Goal: Information Seeking & Learning: Learn about a topic

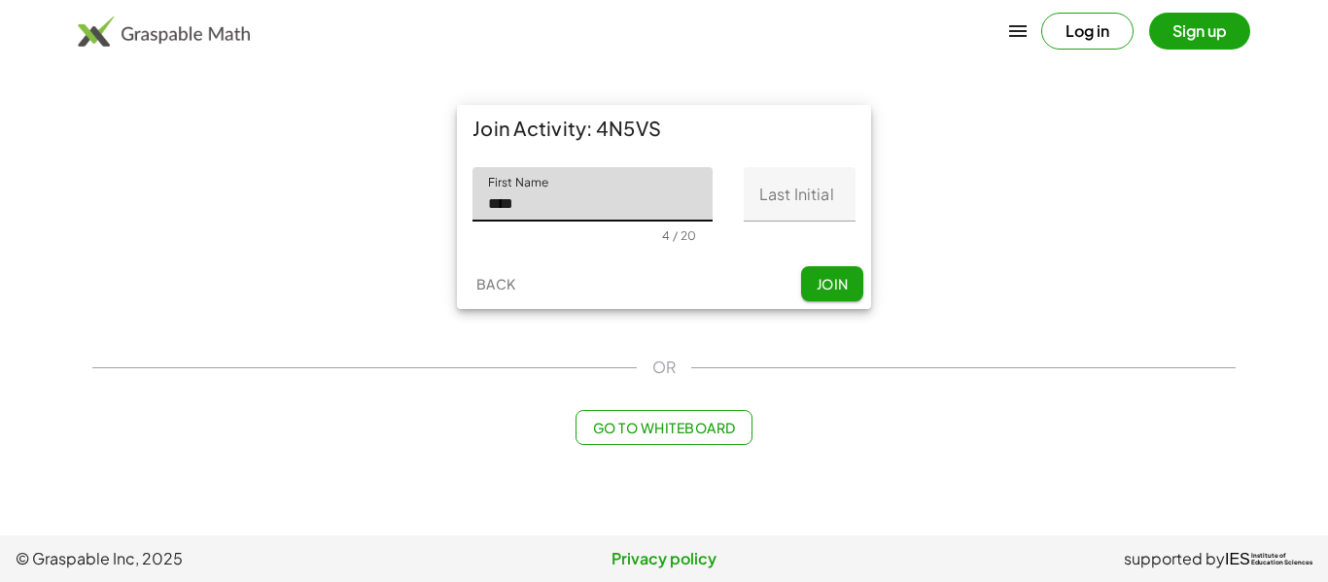
type input "***"
click at [800, 207] on input "Last Initial" at bounding box center [800, 194] width 112 height 54
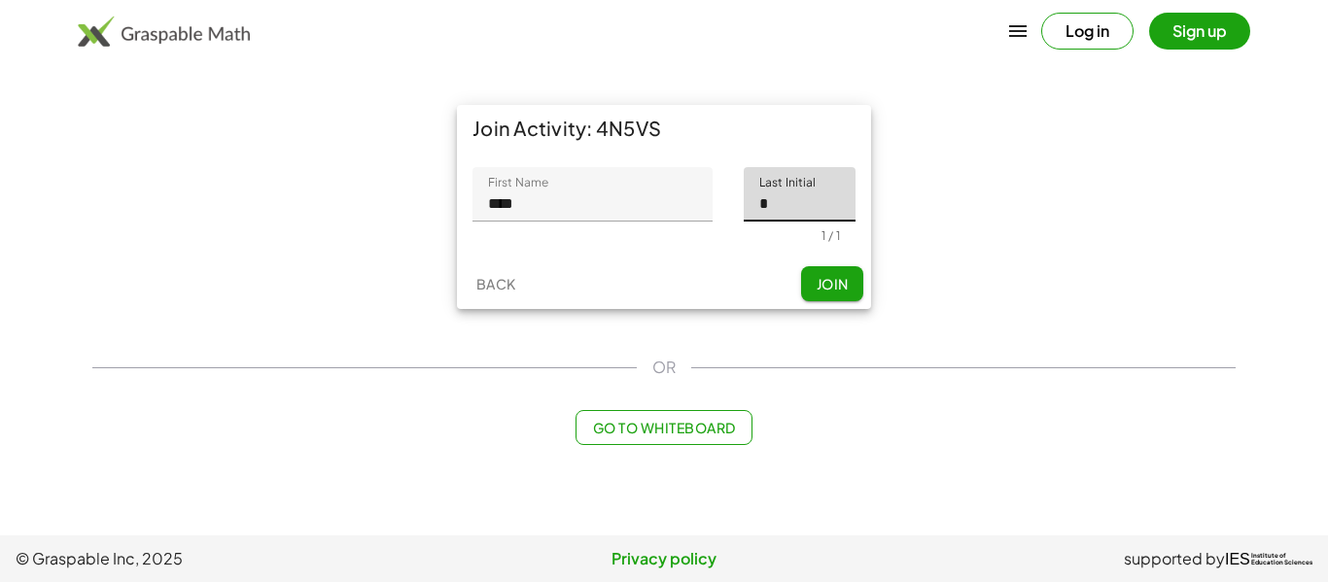
type input "*"
click at [828, 277] on span "Join" at bounding box center [832, 283] width 32 height 17
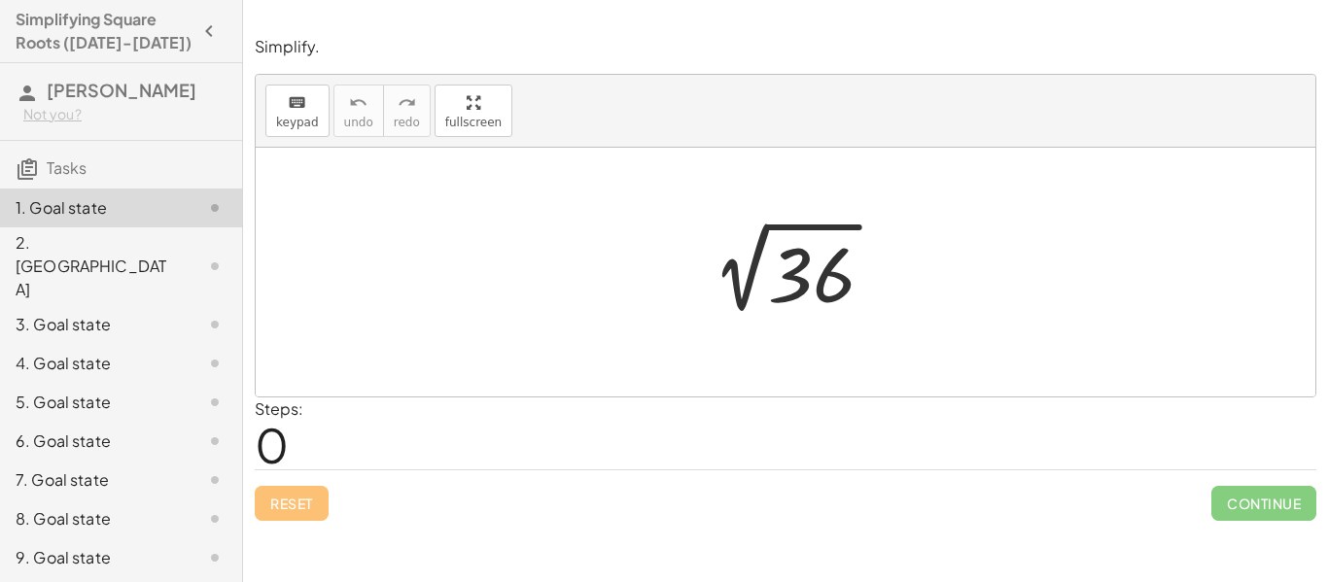
click at [745, 296] on div at bounding box center [792, 273] width 213 height 98
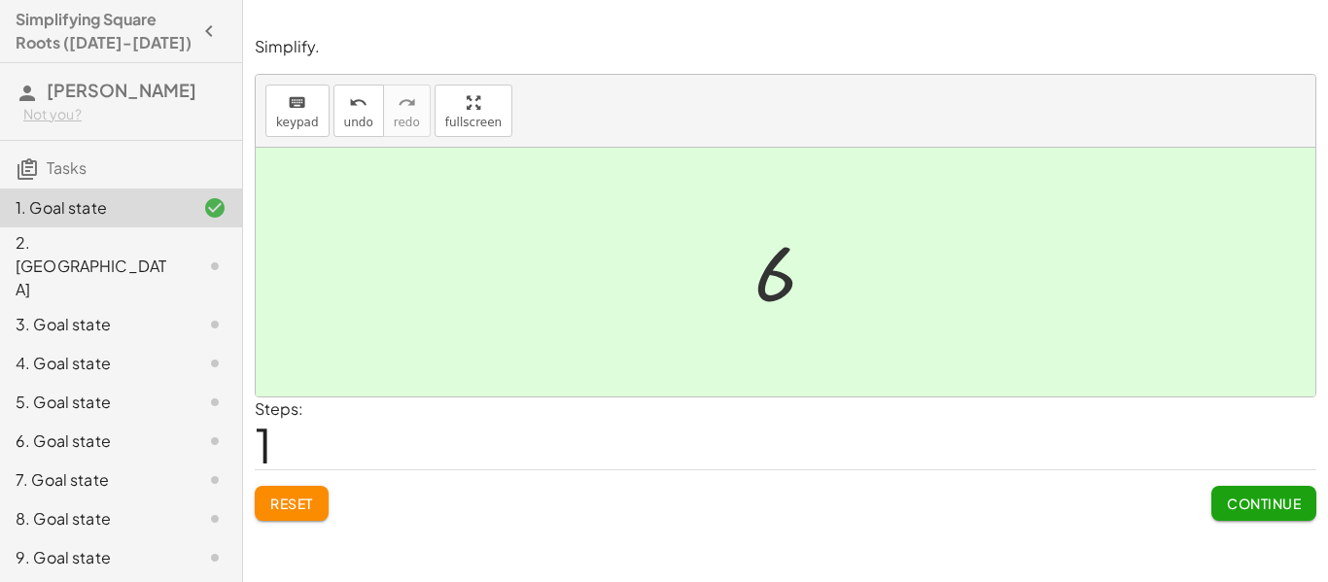
click at [1277, 493] on button "Continue" at bounding box center [1263, 503] width 105 height 35
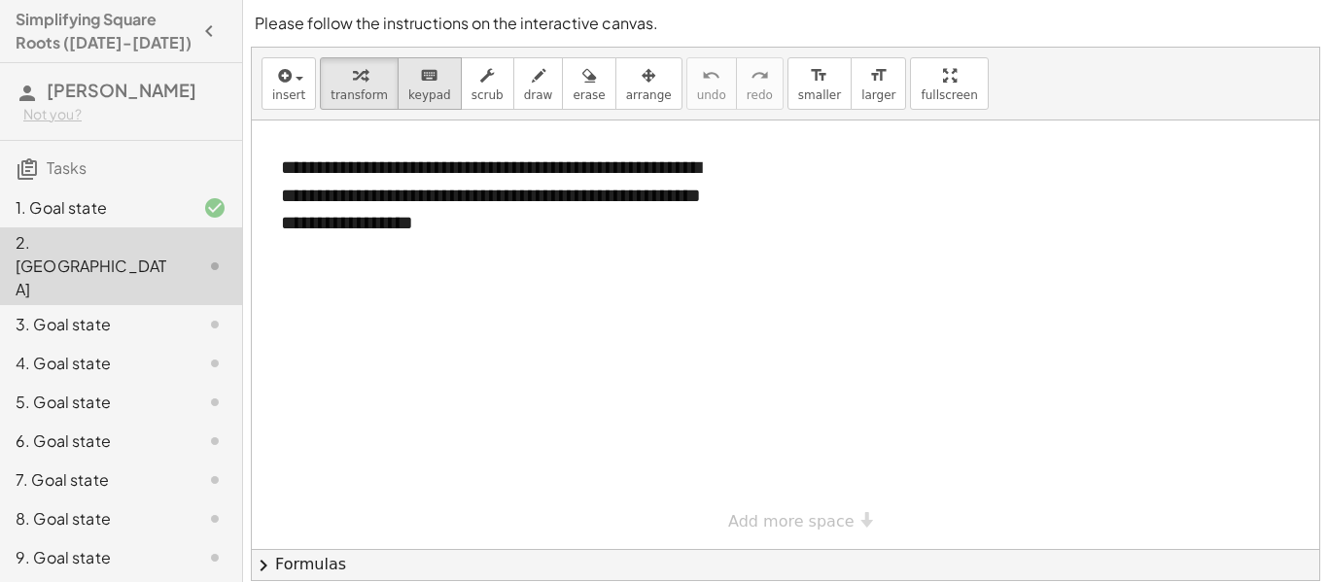
click at [407, 103] on button "keyboard keypad" at bounding box center [430, 83] width 64 height 52
click at [420, 78] on icon "keyboard" at bounding box center [429, 75] width 18 height 23
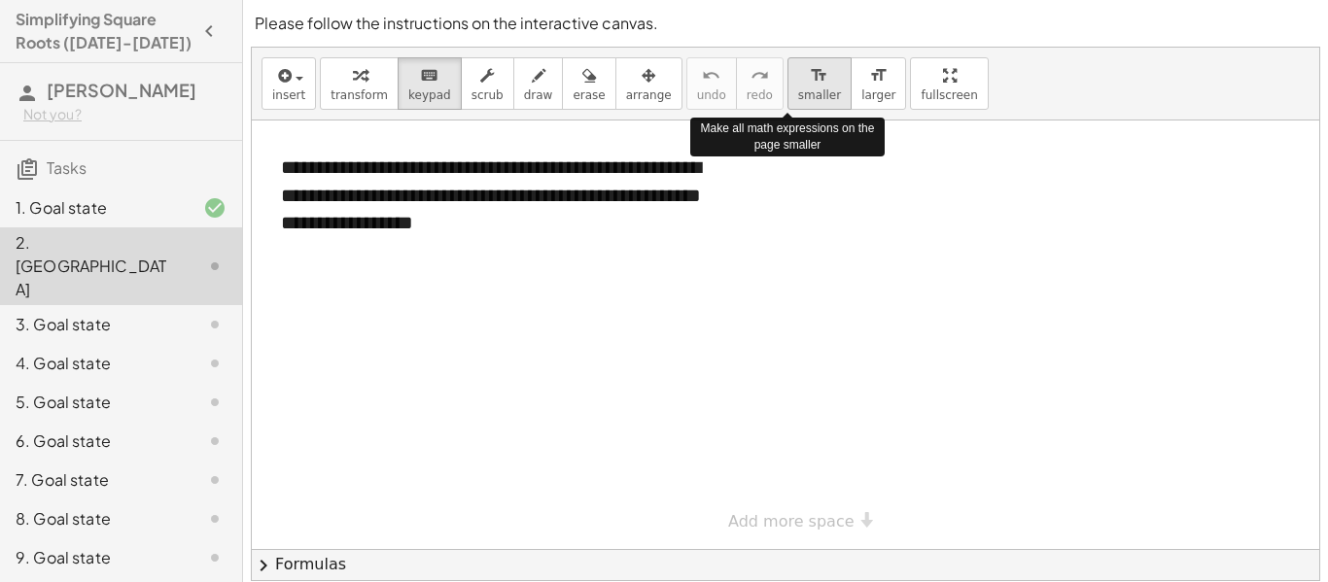
click at [798, 88] on span "smaller" at bounding box center [819, 95] width 43 height 14
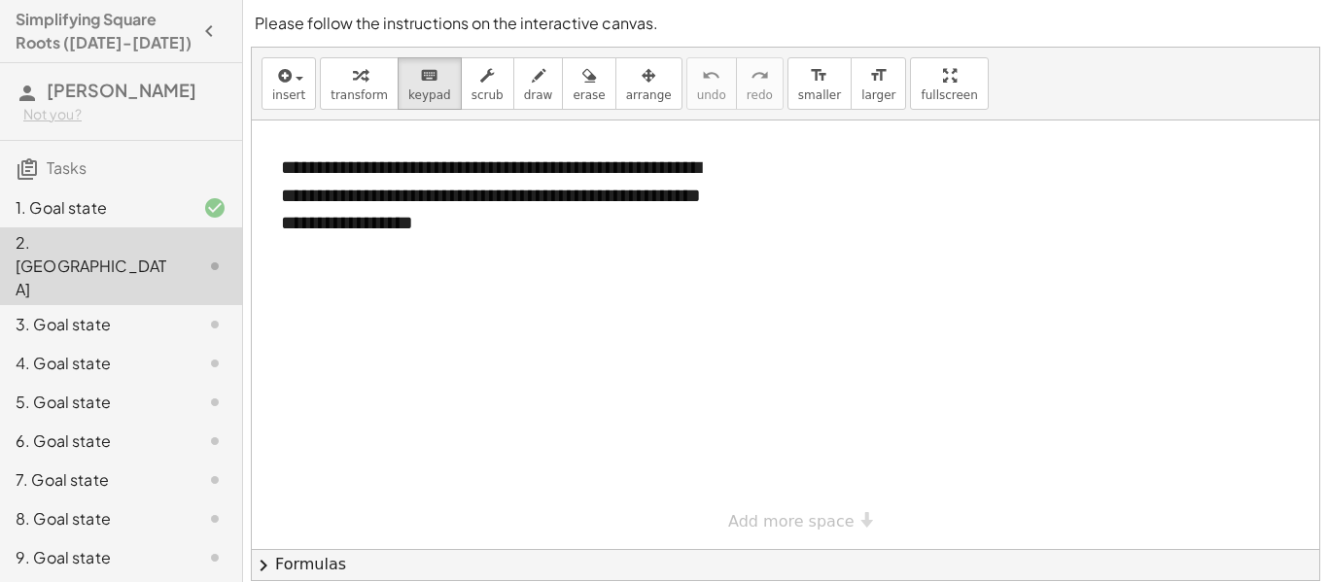
click at [410, 298] on div at bounding box center [785, 335] width 1067 height 429
click at [427, 106] on button "keyboard keypad" at bounding box center [430, 83] width 64 height 52
click at [417, 437] on div at bounding box center [785, 335] width 1067 height 429
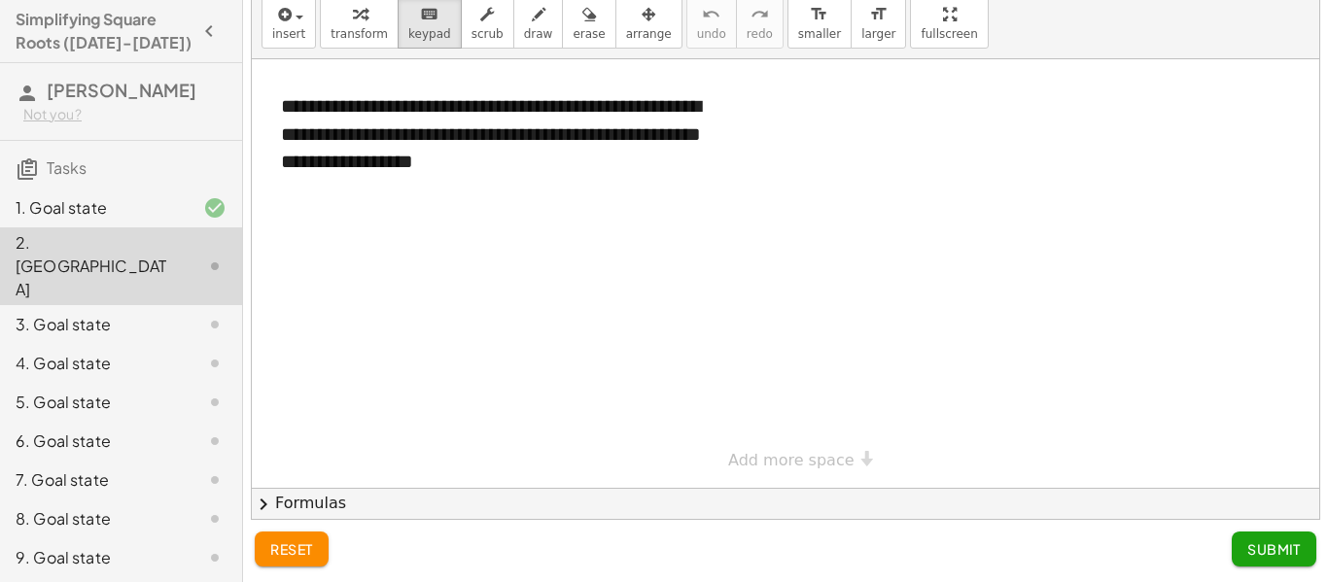
click at [100, 212] on div "1. Goal state" at bounding box center [94, 207] width 157 height 23
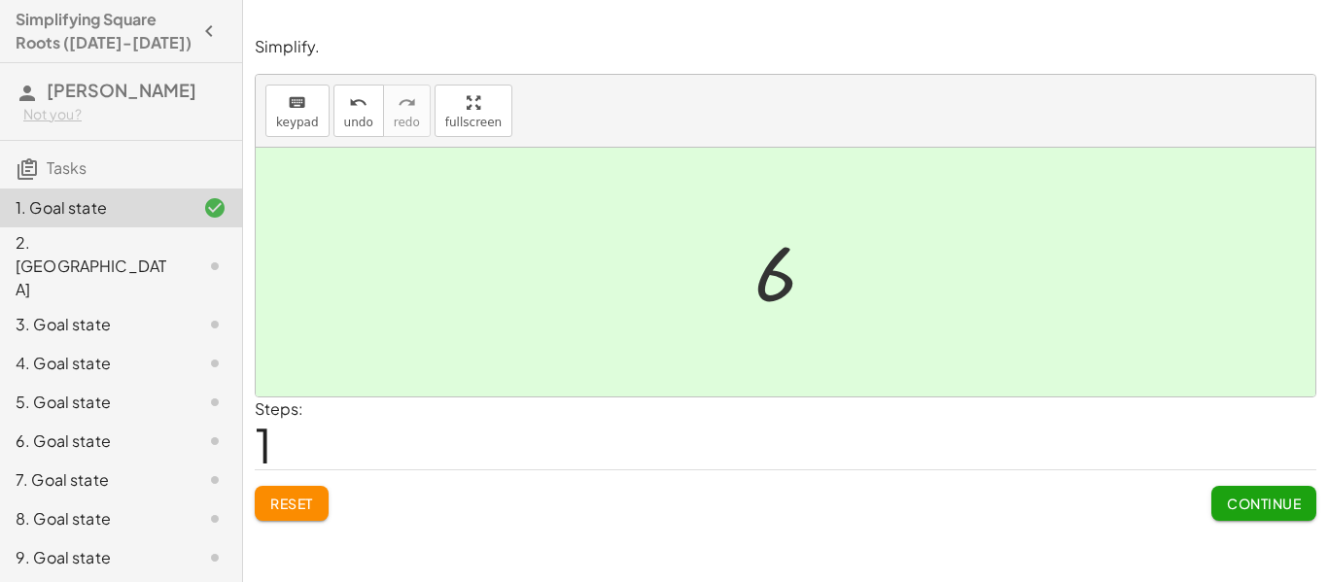
click at [108, 242] on div "2. [GEOGRAPHIC_DATA]" at bounding box center [94, 266] width 157 height 70
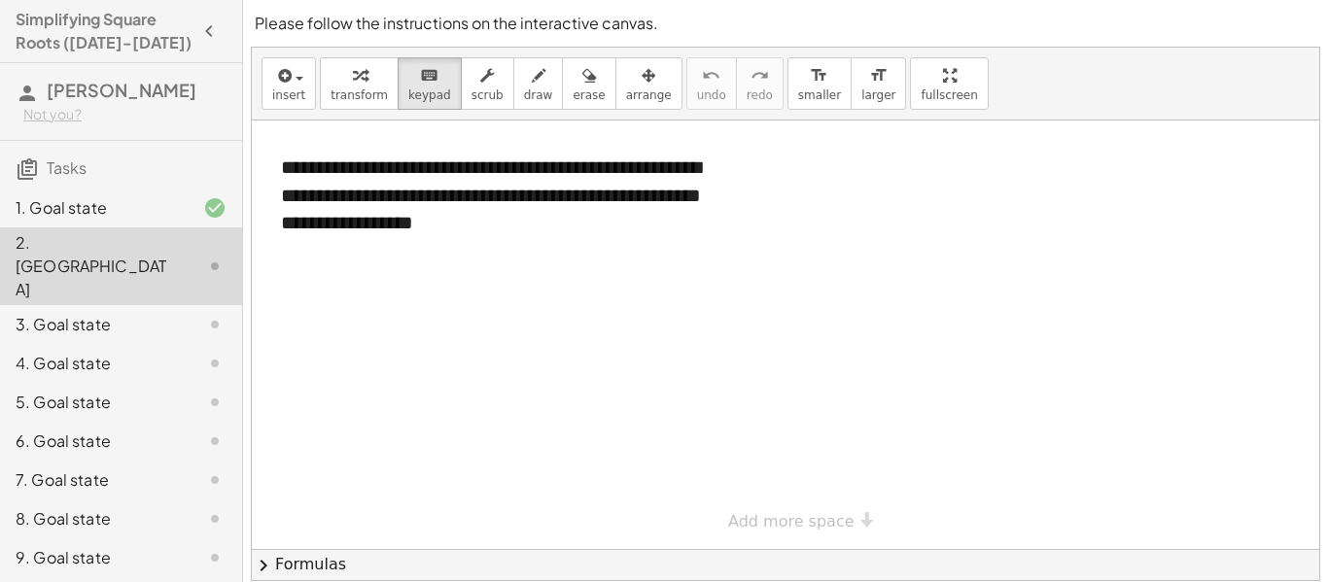
click at [74, 430] on div "6. Goal state" at bounding box center [94, 441] width 157 height 23
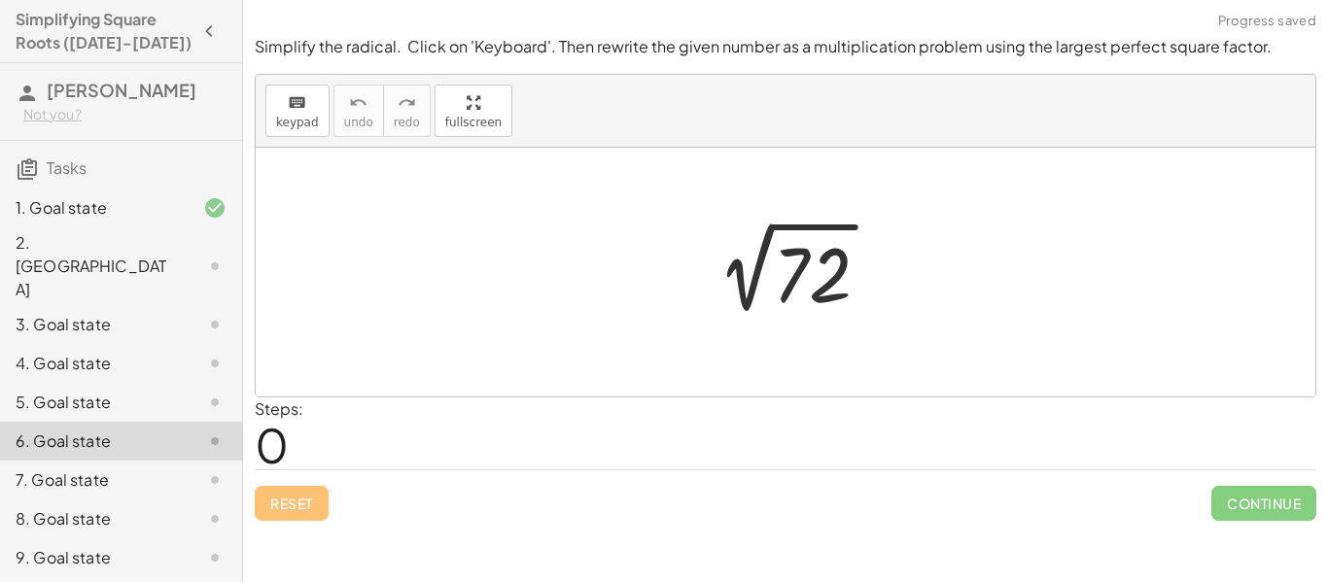
click at [812, 271] on div at bounding box center [793, 273] width 204 height 98
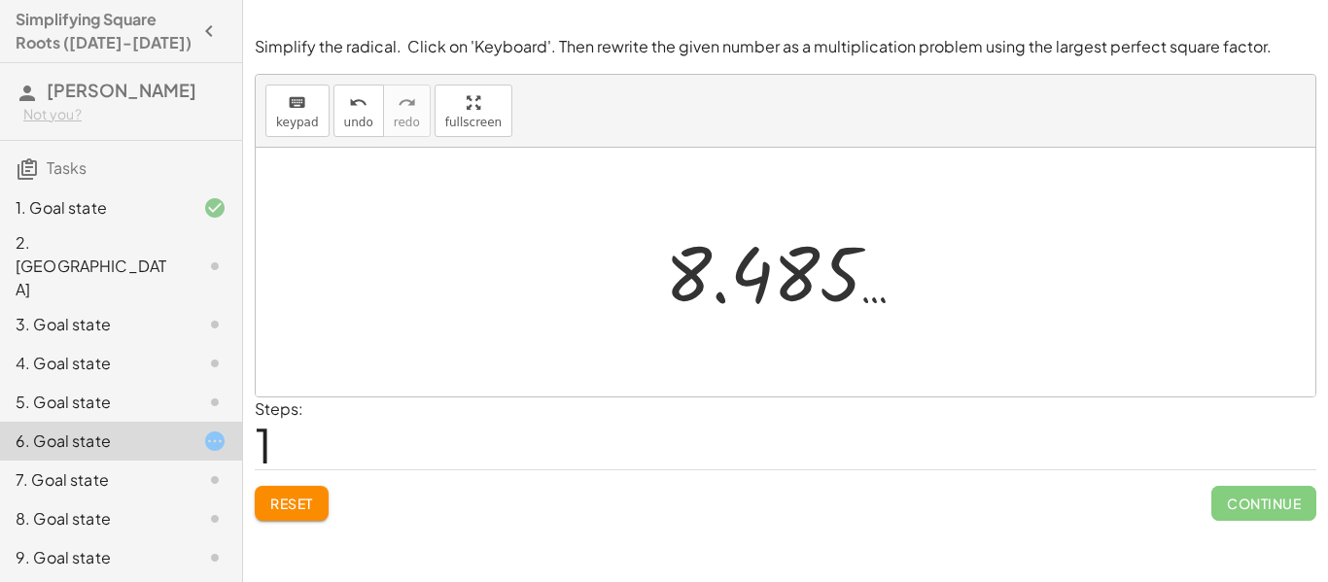
click at [753, 266] on div at bounding box center [793, 273] width 276 height 96
click at [304, 124] on span "keypad" at bounding box center [297, 123] width 43 height 14
click at [636, 403] on div "Steps: 1" at bounding box center [786, 434] width 1062 height 72
click at [556, 455] on div "Steps: 1" at bounding box center [786, 434] width 1062 height 72
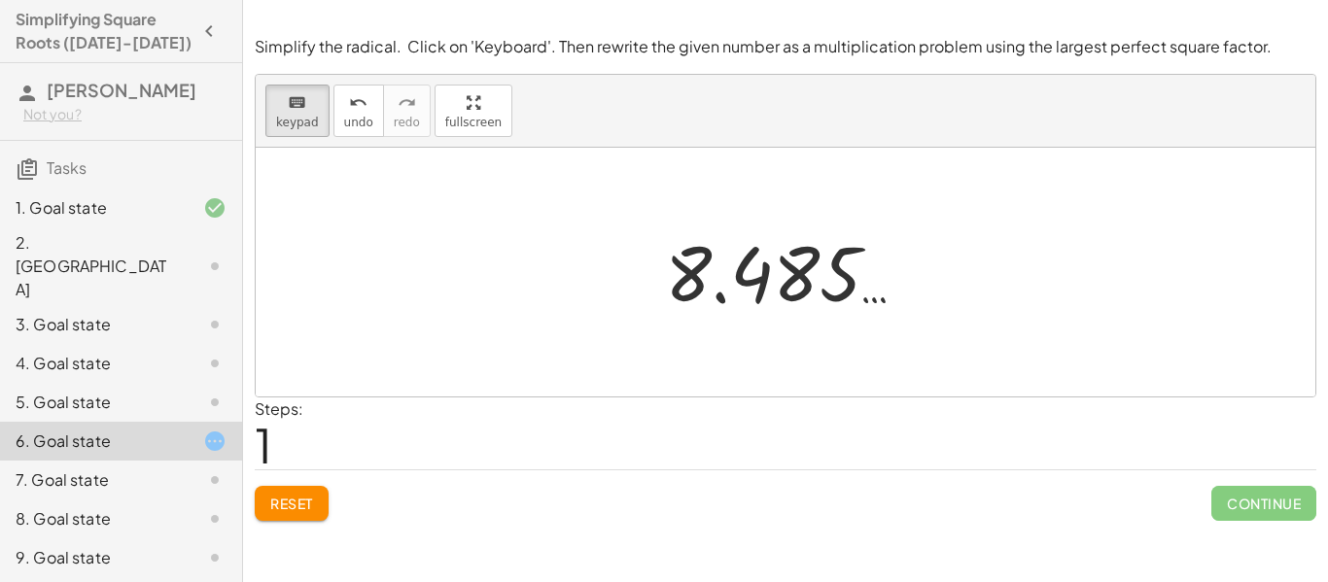
click at [556, 455] on div "Steps: 1" at bounding box center [786, 434] width 1062 height 72
click at [725, 347] on div at bounding box center [786, 272] width 1060 height 249
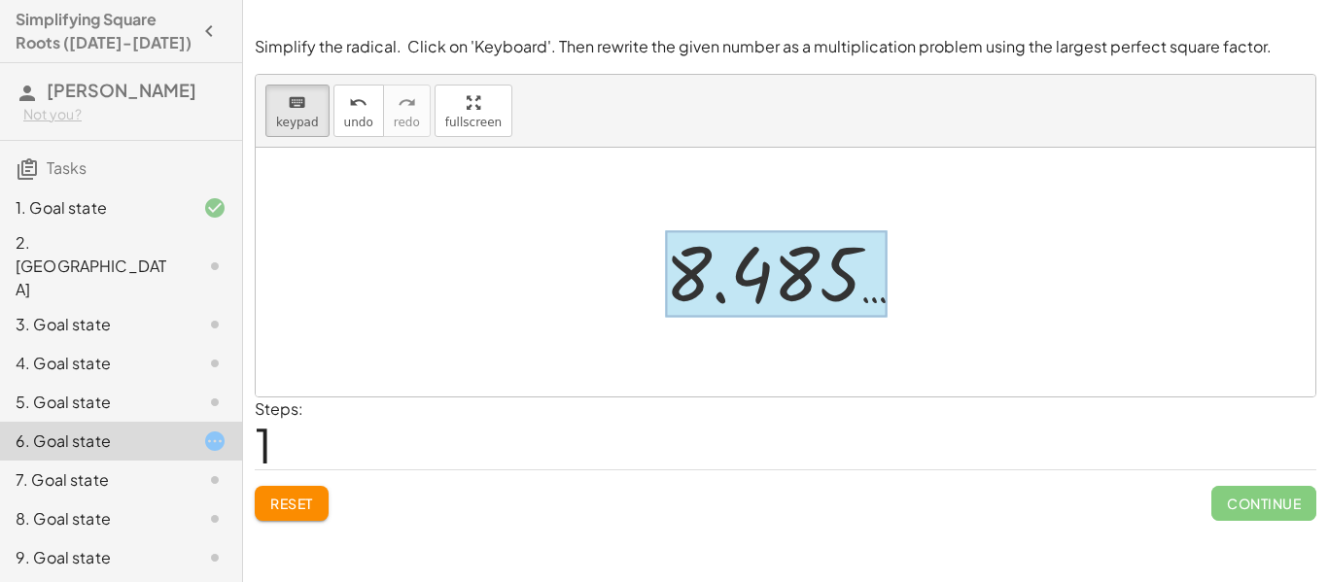
click at [751, 260] on div at bounding box center [776, 274] width 223 height 87
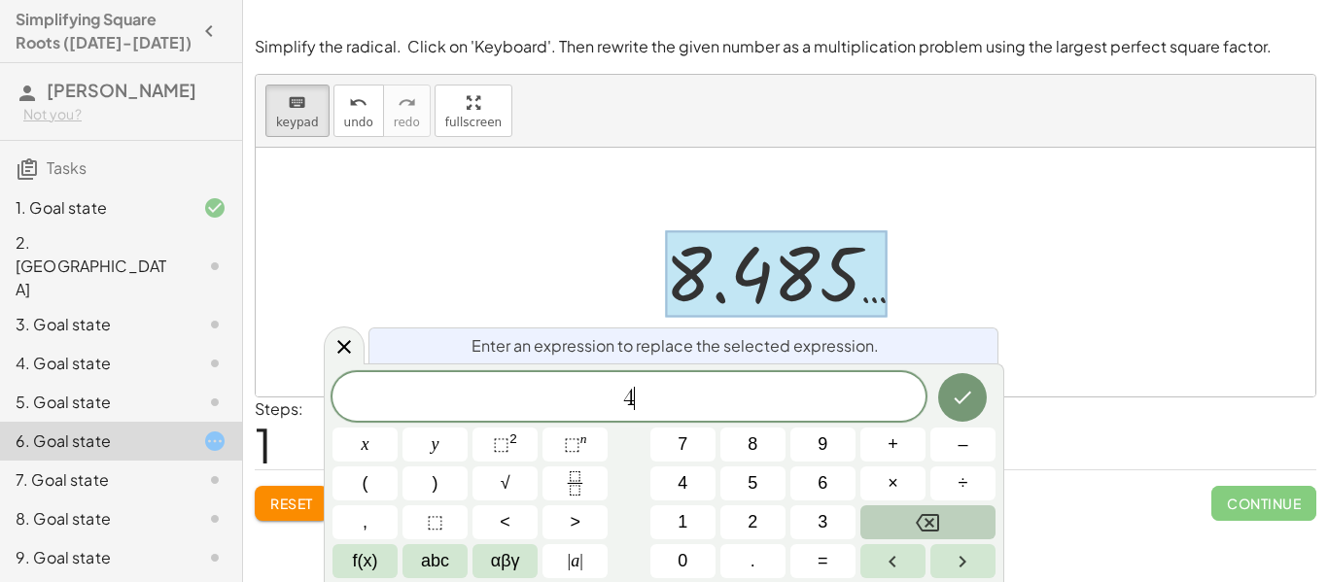
scroll to position [2, 0]
click at [498, 481] on button "√" at bounding box center [504, 484] width 65 height 34
click at [516, 482] on button "√" at bounding box center [504, 484] width 65 height 34
click at [898, 486] on button "×" at bounding box center [892, 484] width 65 height 34
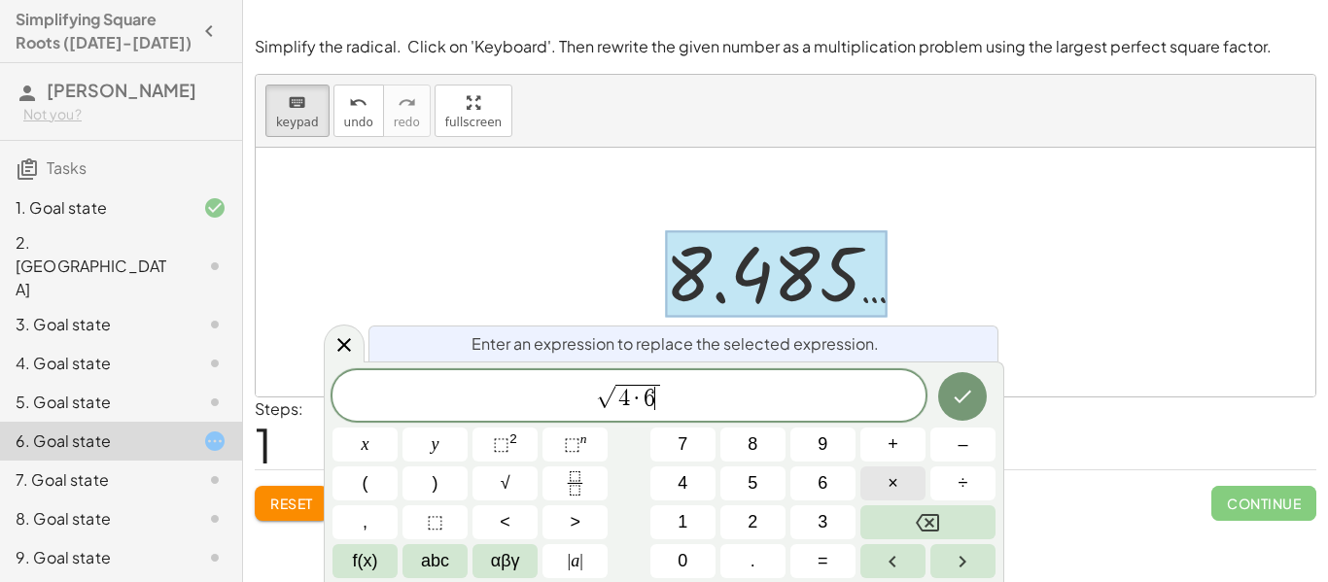
scroll to position [4, 0]
click at [968, 398] on icon "Done" at bounding box center [962, 396] width 23 height 23
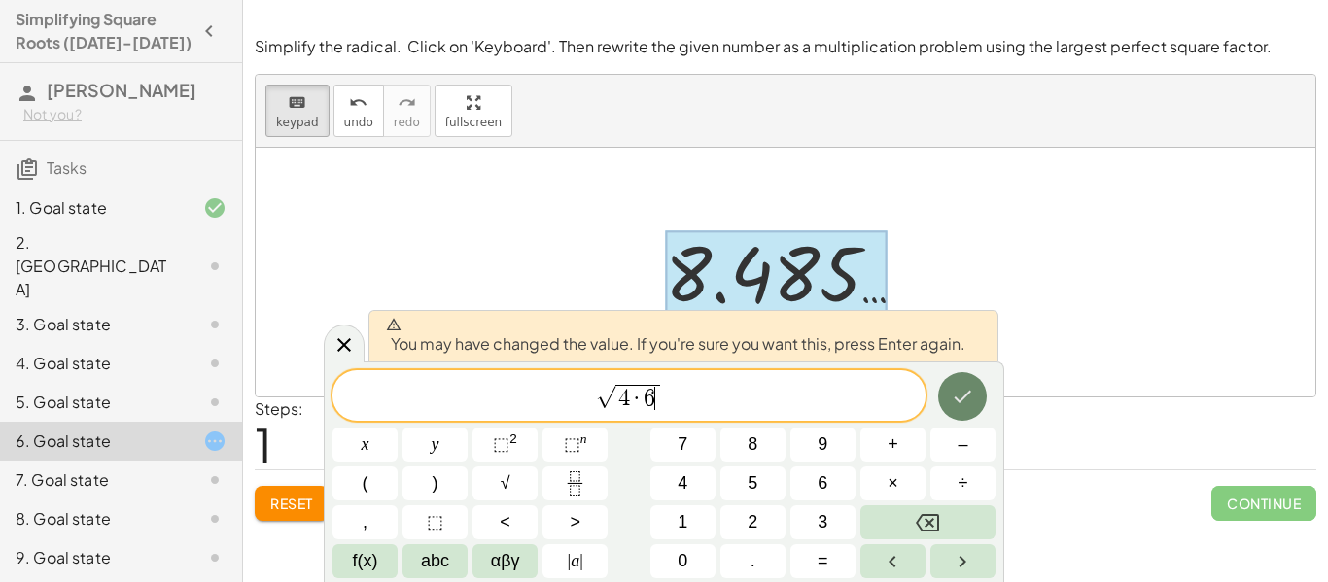
click at [968, 398] on icon "Done" at bounding box center [962, 396] width 23 height 23
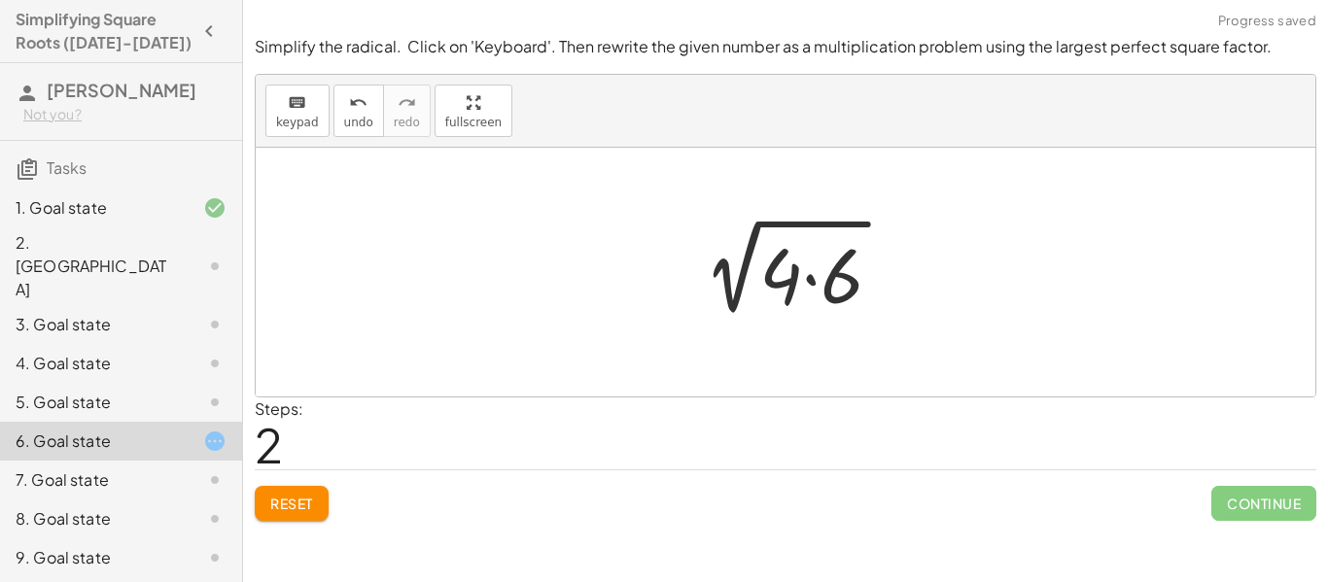
click at [822, 264] on div at bounding box center [793, 273] width 230 height 100
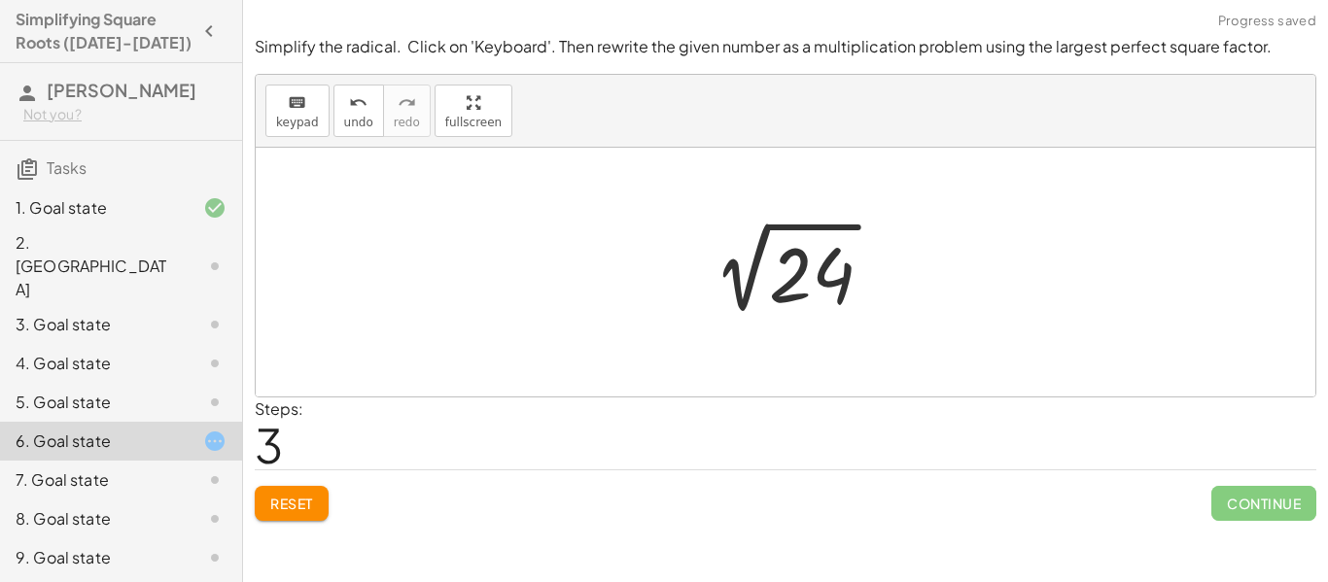
click at [822, 264] on div at bounding box center [792, 273] width 211 height 98
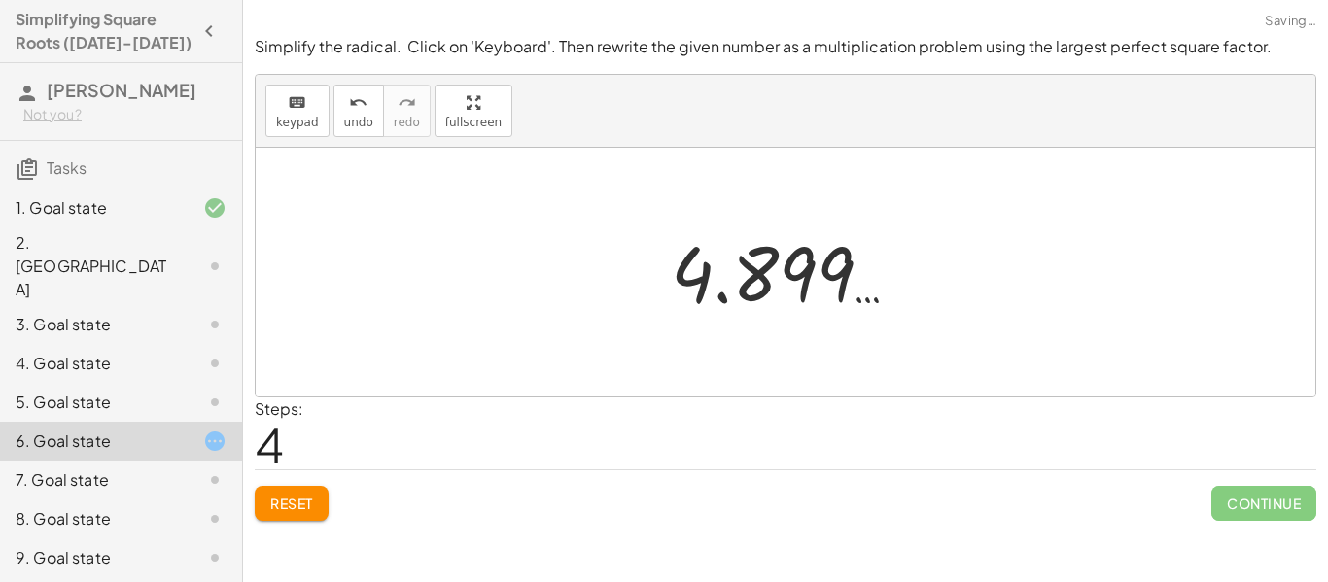
click at [822, 264] on div at bounding box center [792, 273] width 263 height 96
click at [320, 507] on button "Reset" at bounding box center [292, 503] width 74 height 35
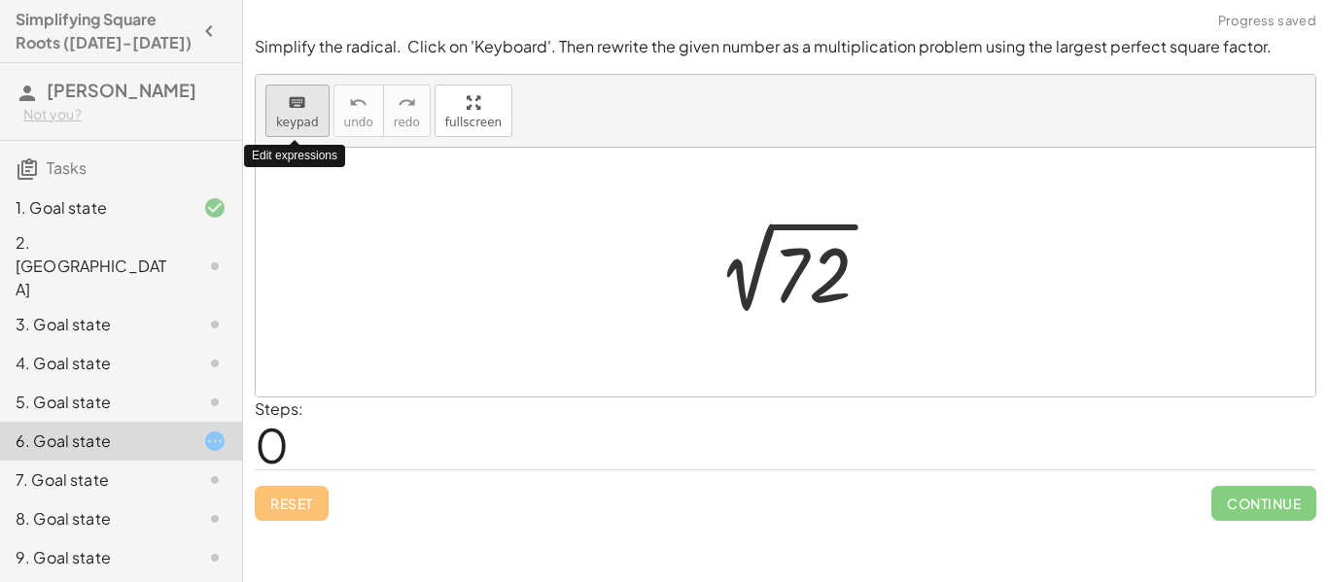
click at [302, 120] on span "keypad" at bounding box center [297, 123] width 43 height 14
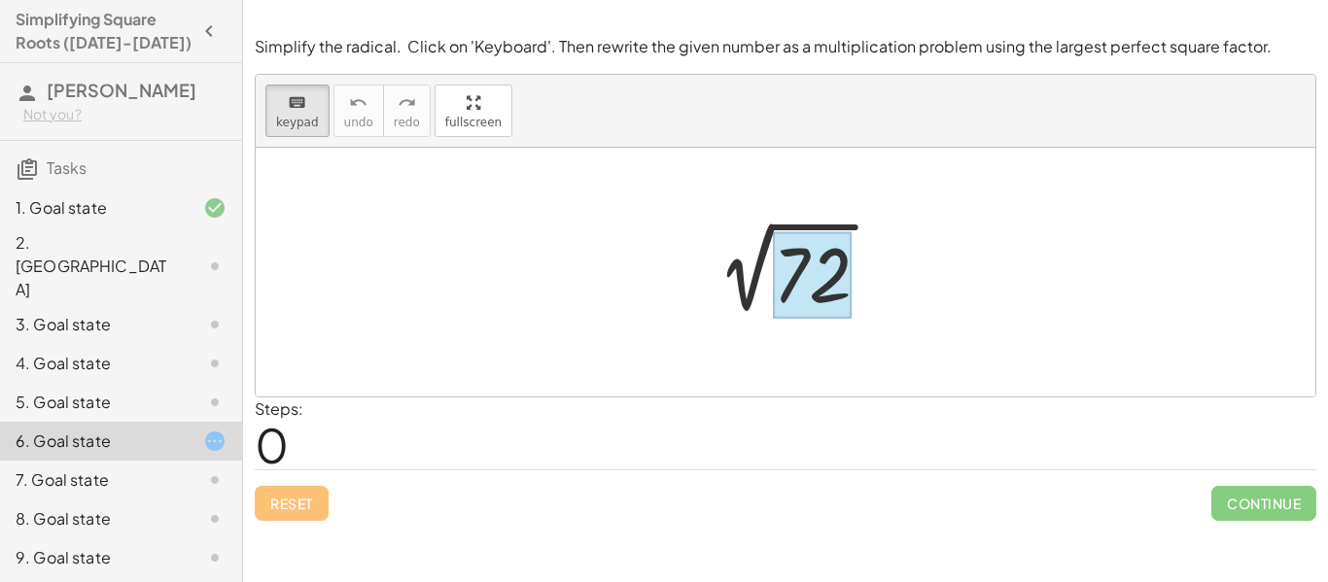
click at [793, 272] on div at bounding box center [812, 275] width 79 height 87
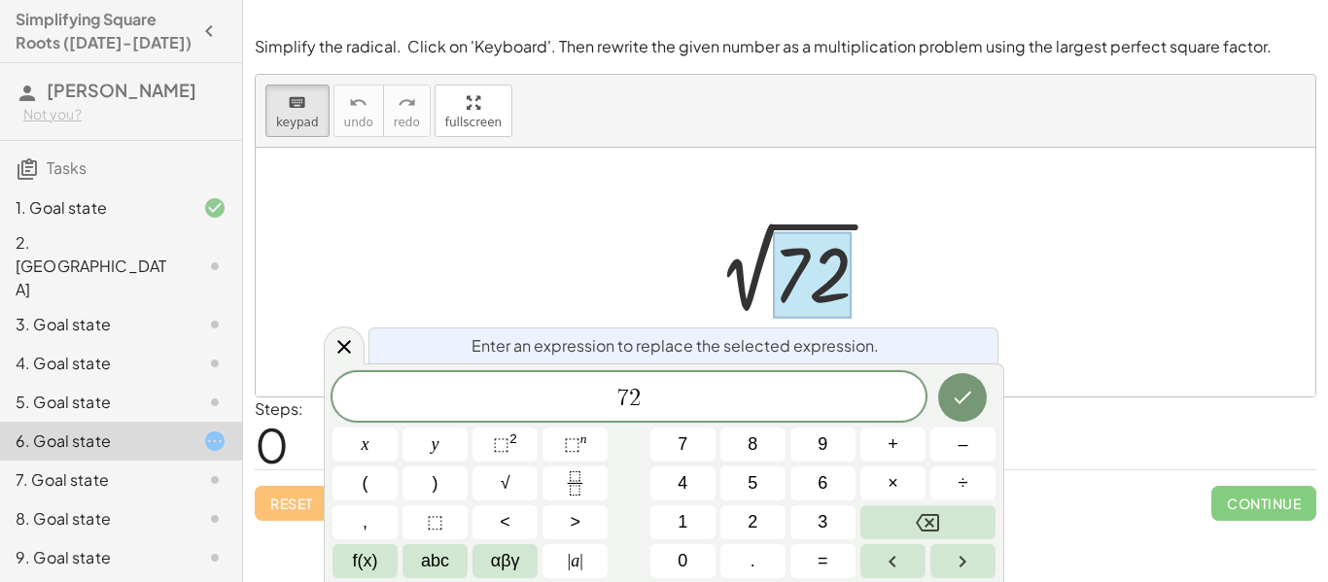
scroll to position [5, 0]
click at [793, 272] on div at bounding box center [812, 275] width 79 height 87
click at [704, 405] on span "7 2" at bounding box center [628, 398] width 593 height 27
click at [351, 348] on icon at bounding box center [343, 346] width 23 height 23
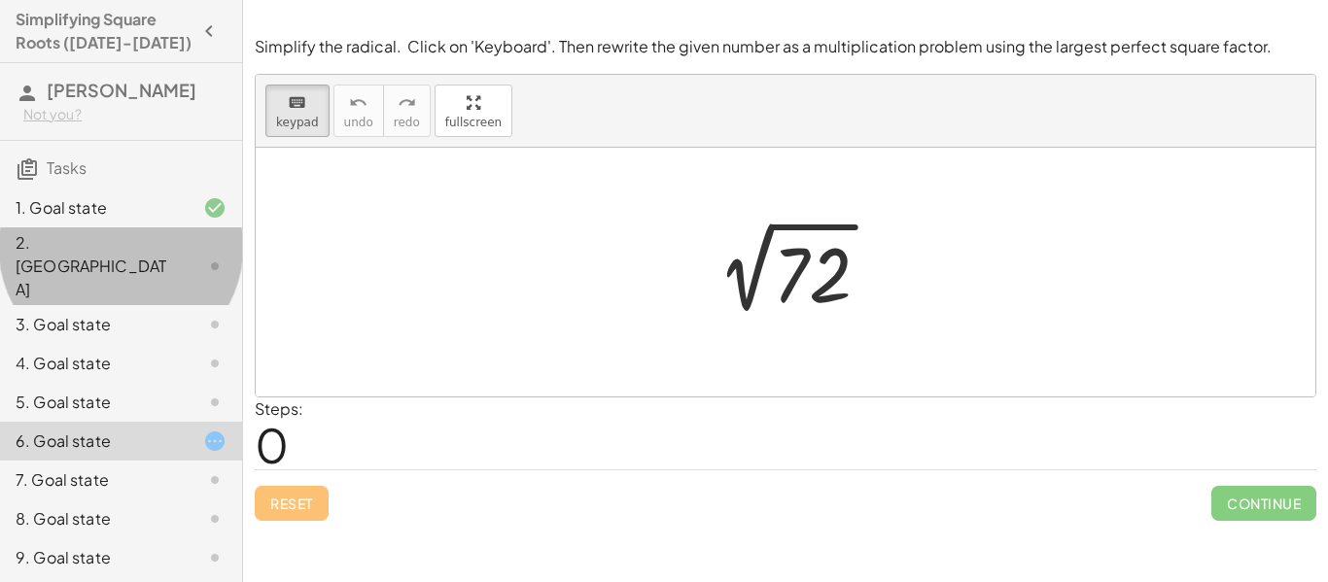
click at [96, 243] on div "2. [GEOGRAPHIC_DATA]" at bounding box center [94, 266] width 157 height 70
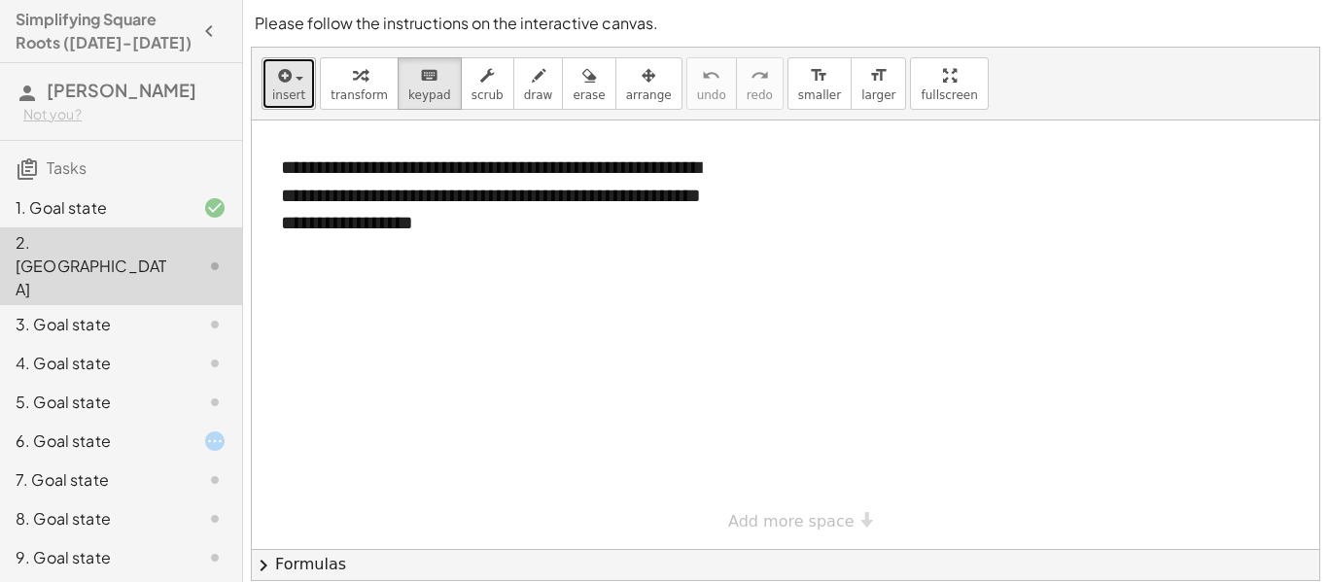
click at [276, 81] on icon "button" at bounding box center [282, 75] width 17 height 23
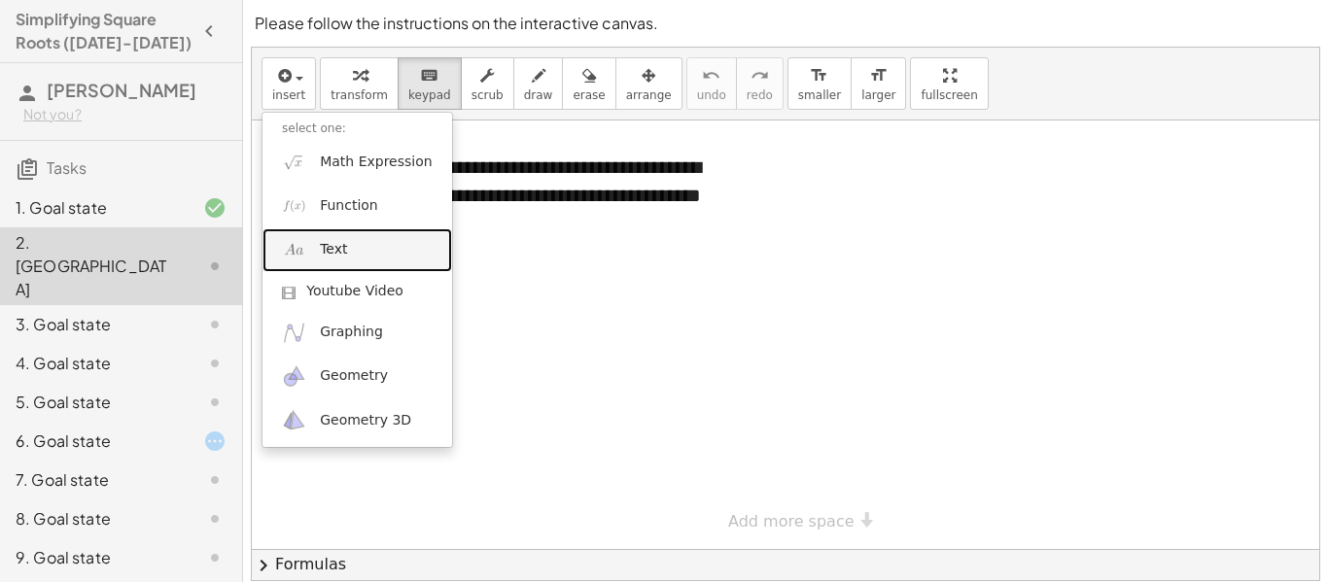
click at [360, 248] on link "Text" at bounding box center [357, 250] width 190 height 44
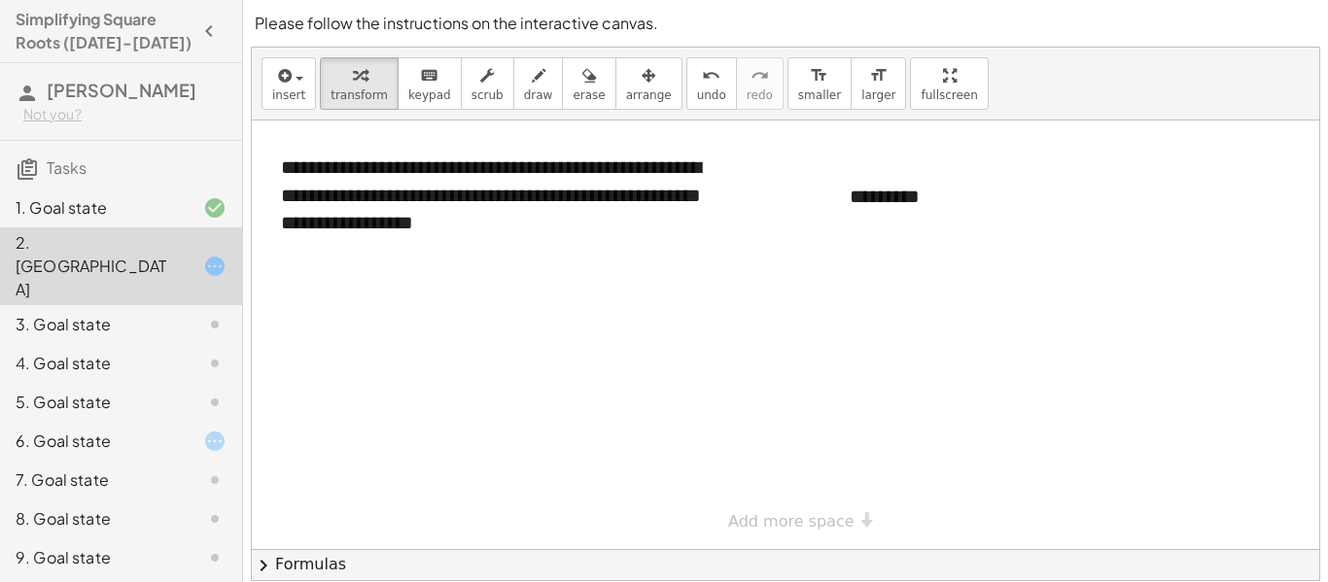
scroll to position [3, 0]
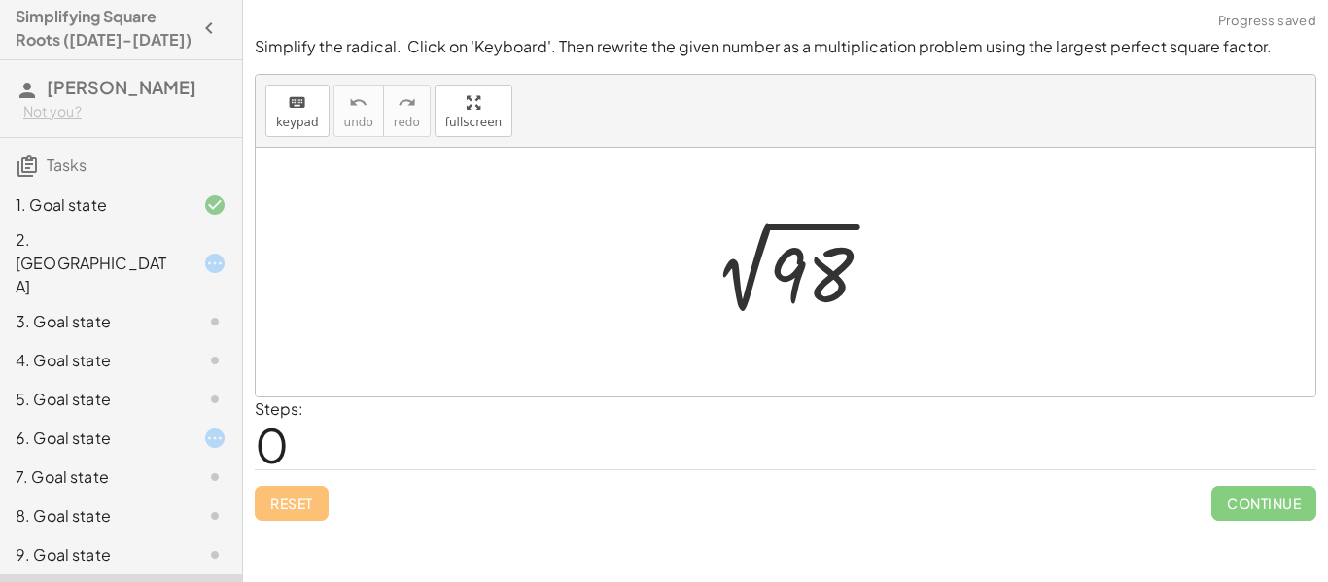
click at [81, 543] on div "9. Goal state" at bounding box center [94, 554] width 157 height 23
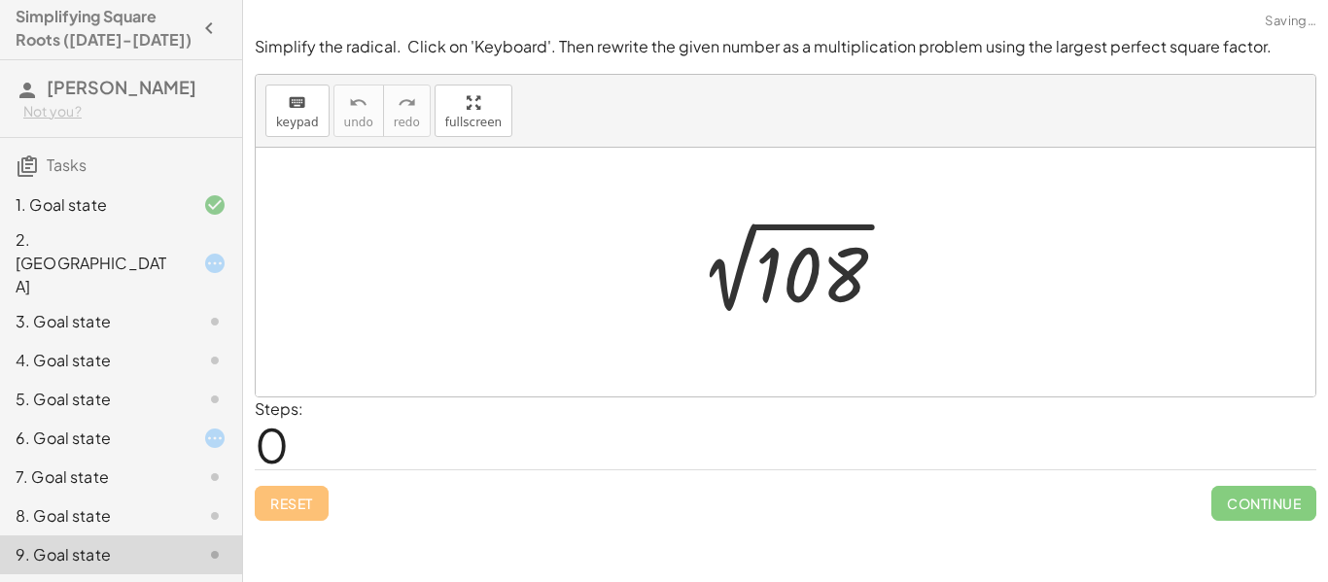
click at [113, 505] on div "8. Goal state" at bounding box center [94, 516] width 157 height 23
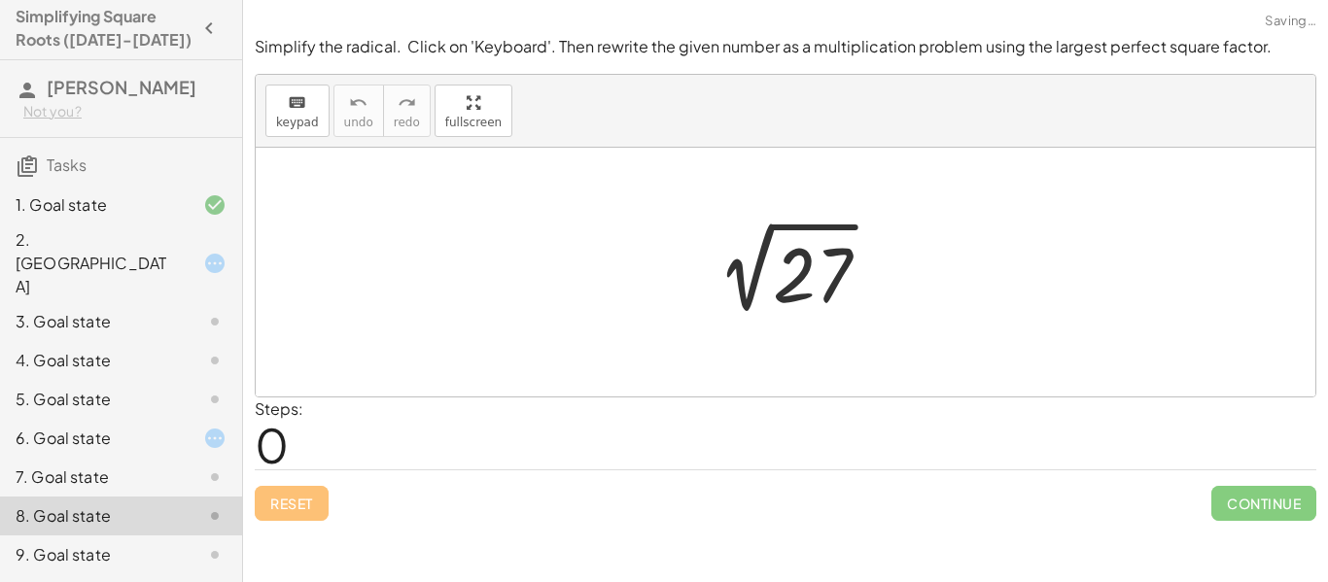
click at [112, 466] on div "7. Goal state" at bounding box center [94, 477] width 157 height 23
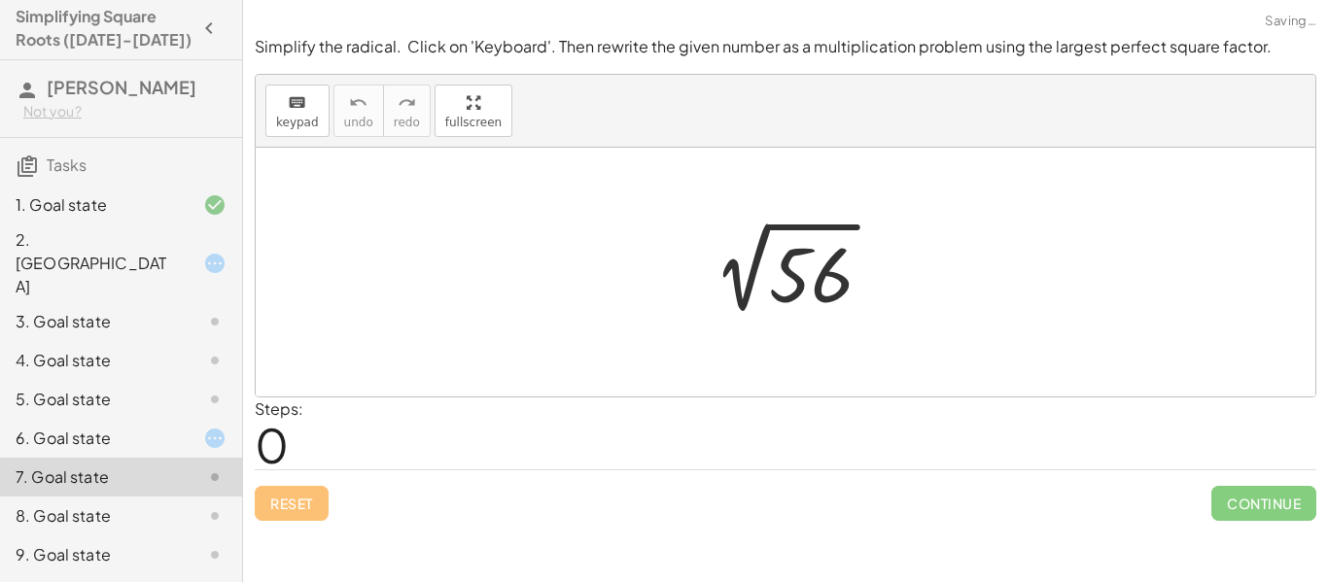
click at [102, 427] on div "6. Goal state" at bounding box center [94, 438] width 157 height 23
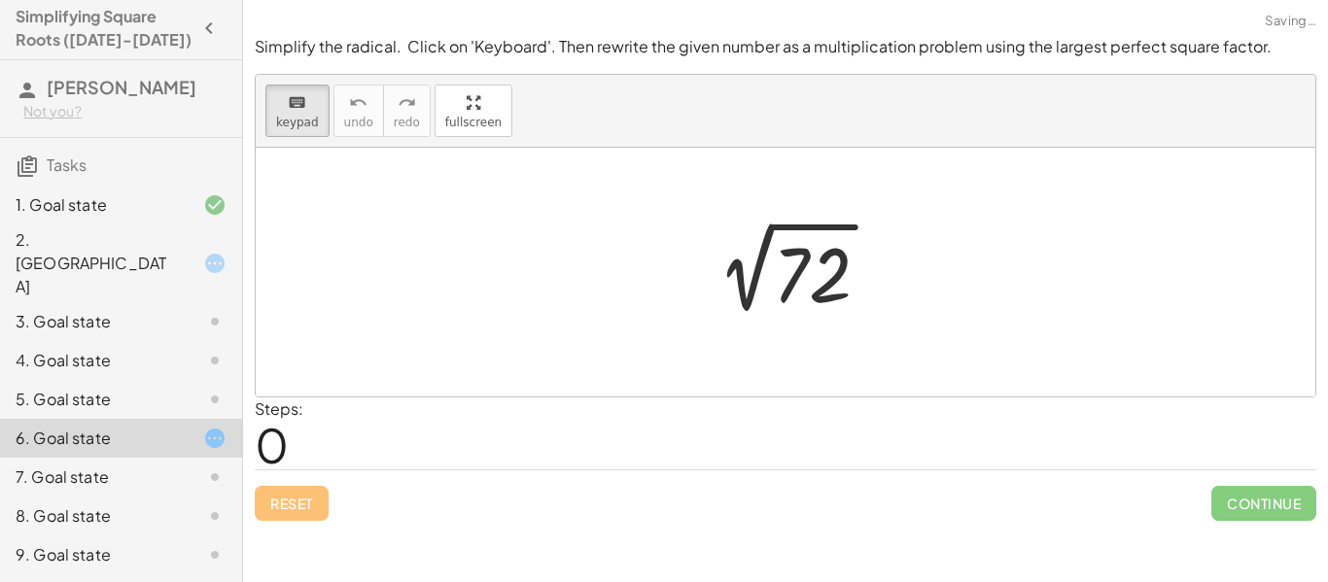
click at [99, 388] on div "5. Goal state" at bounding box center [94, 399] width 157 height 23
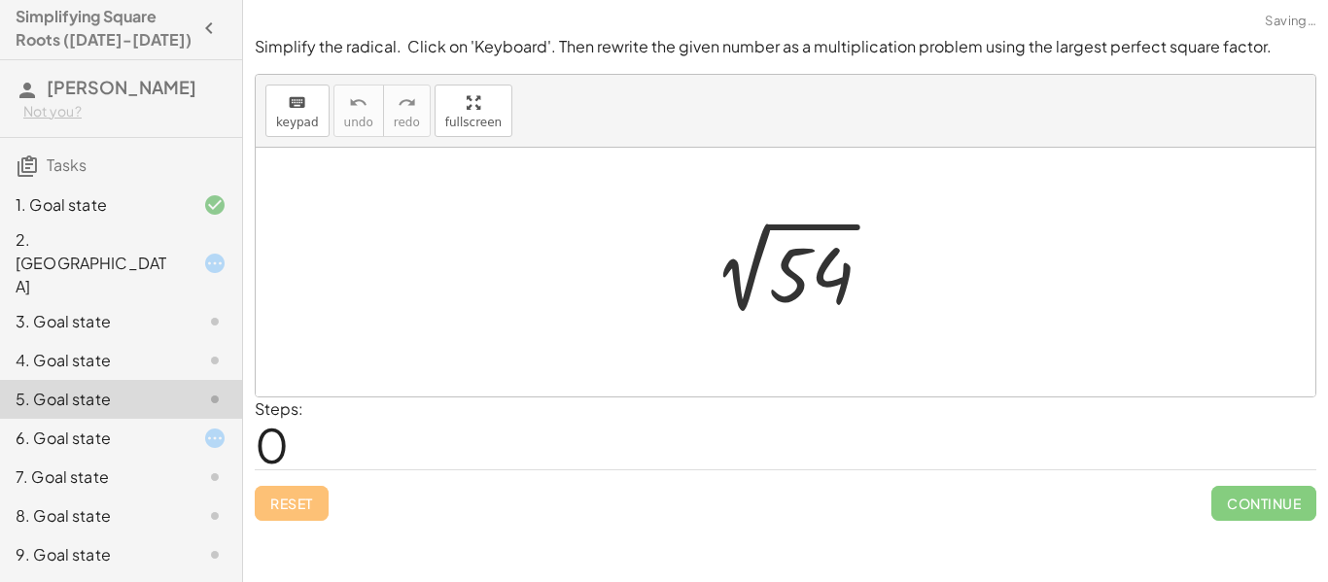
click at [99, 349] on div "4. Goal state" at bounding box center [94, 360] width 157 height 23
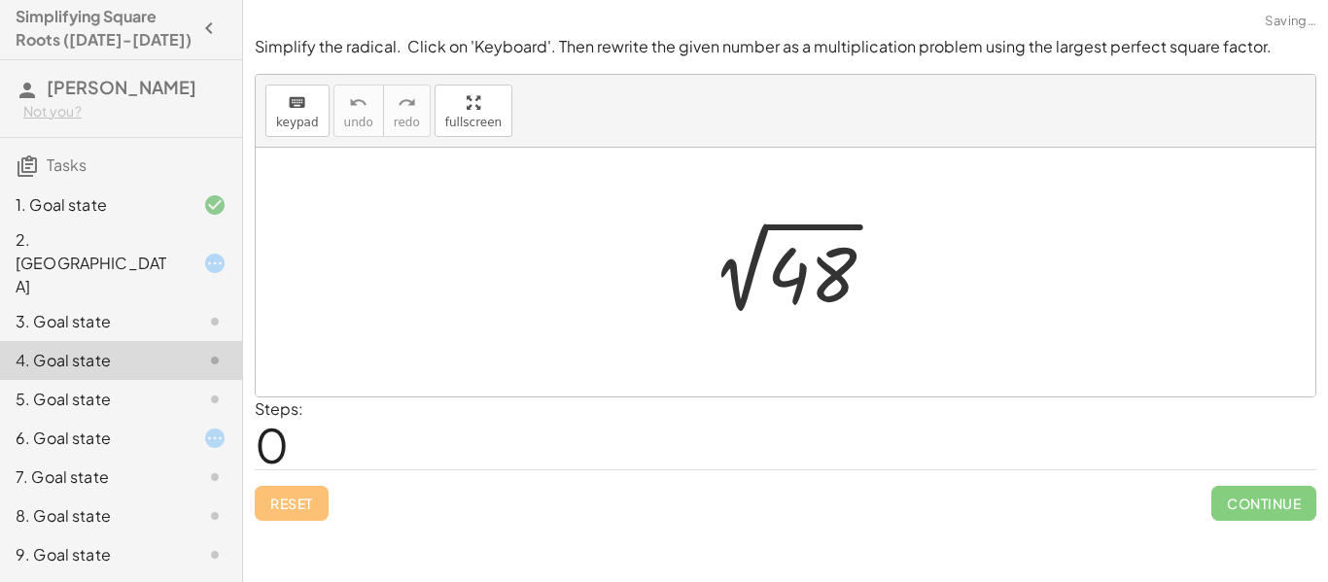
click at [96, 310] on div "3. Goal state" at bounding box center [94, 321] width 157 height 23
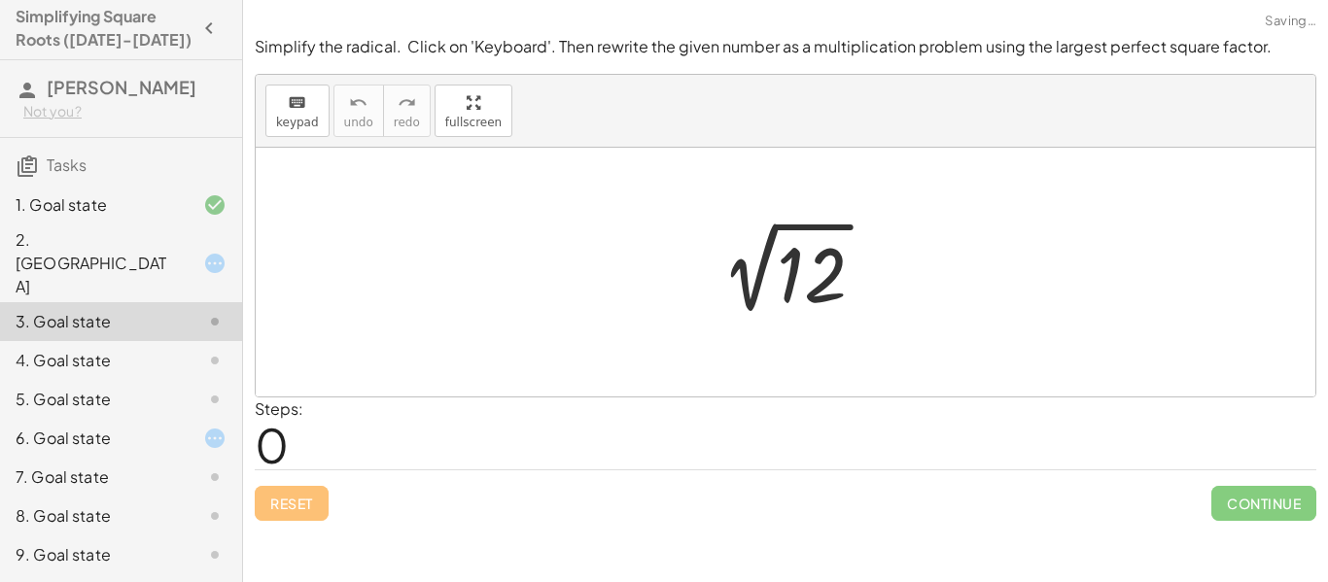
click at [91, 247] on div "2. [GEOGRAPHIC_DATA]" at bounding box center [94, 263] width 157 height 70
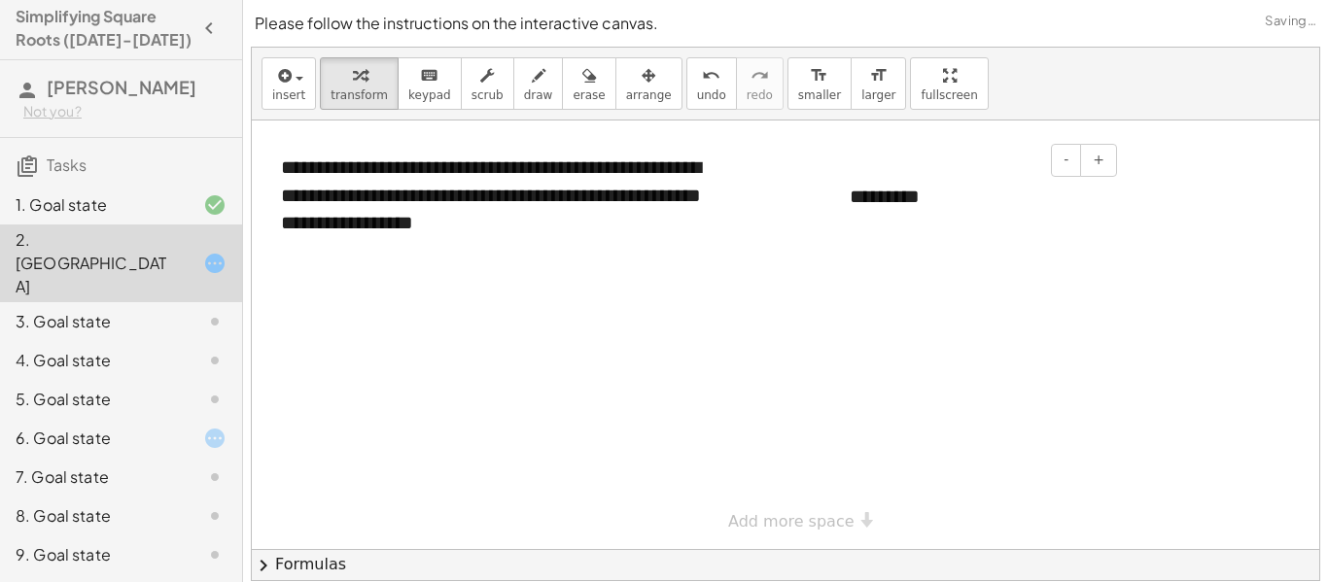
click at [899, 209] on div "*********" at bounding box center [976, 196] width 292 height 67
click at [946, 203] on div "*********" at bounding box center [976, 196] width 292 height 67
click at [211, 252] on icon at bounding box center [214, 263] width 23 height 23
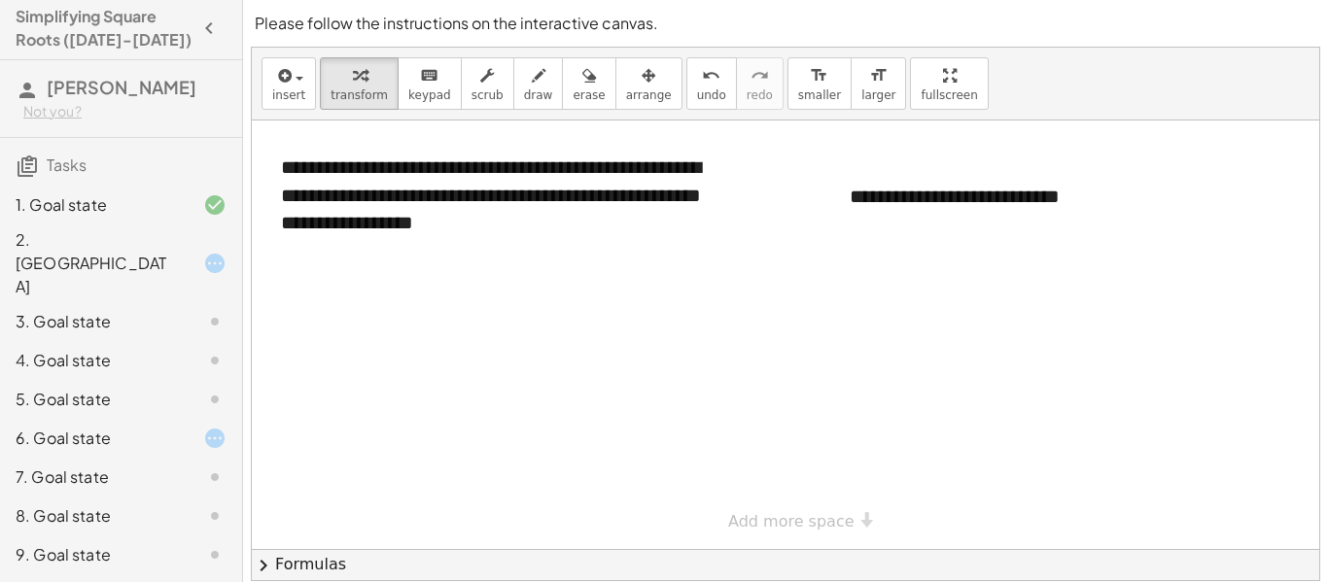
click at [206, 310] on icon at bounding box center [214, 321] width 23 height 23
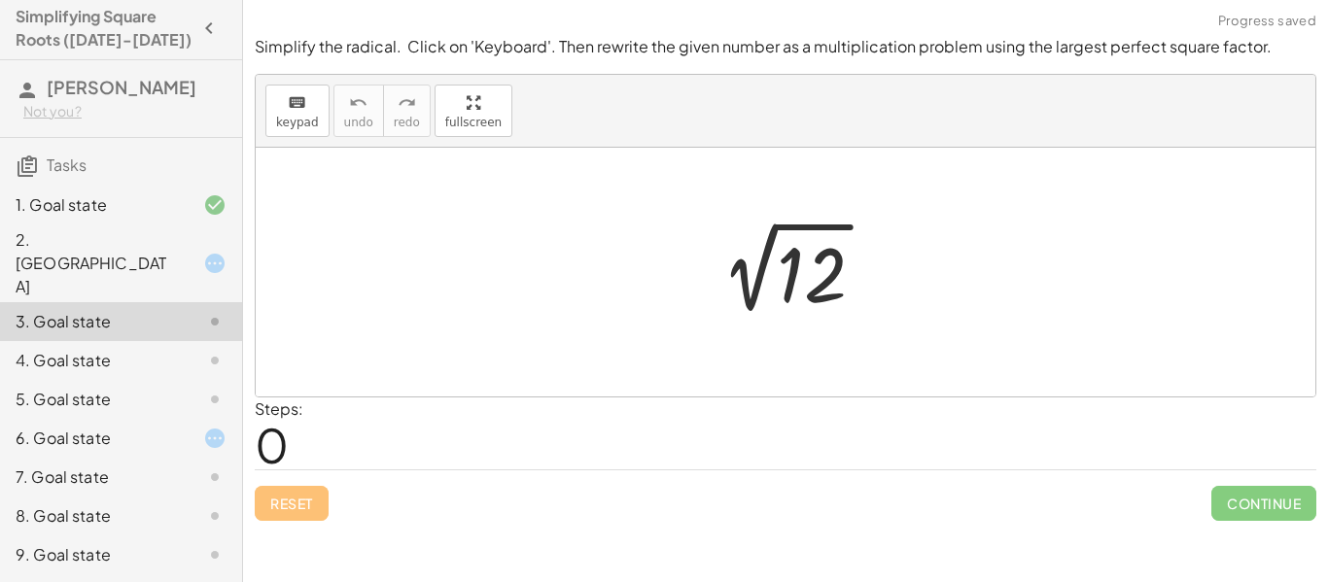
click at [197, 252] on div at bounding box center [199, 263] width 54 height 23
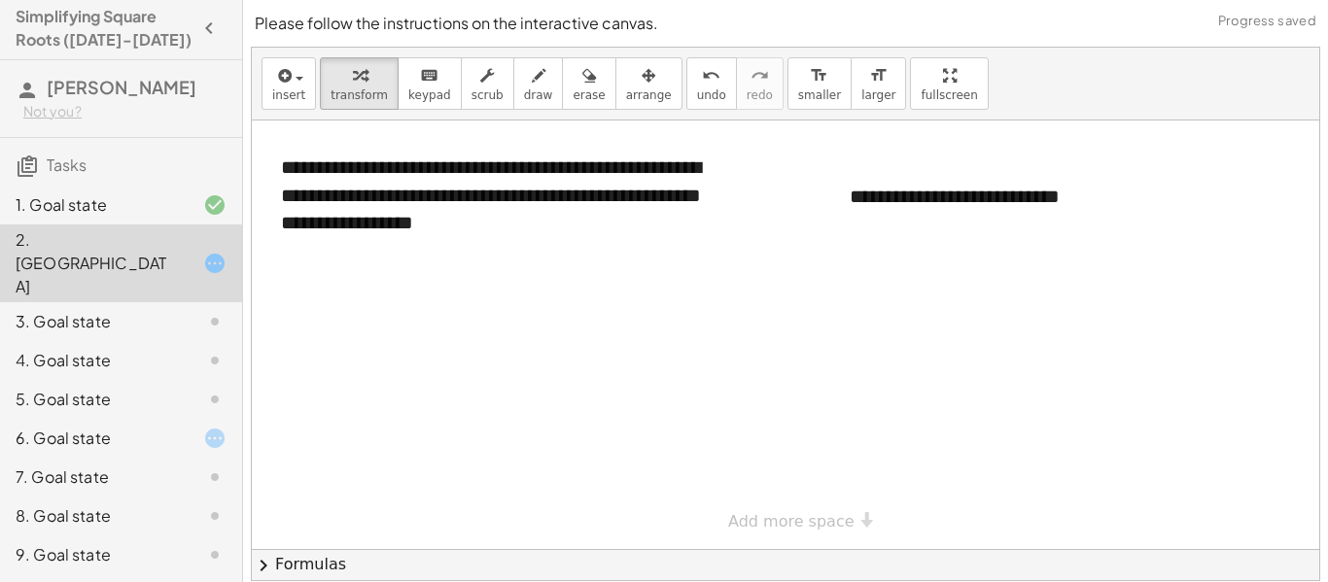
click at [153, 310] on div "3. Goal state" at bounding box center [94, 321] width 157 height 23
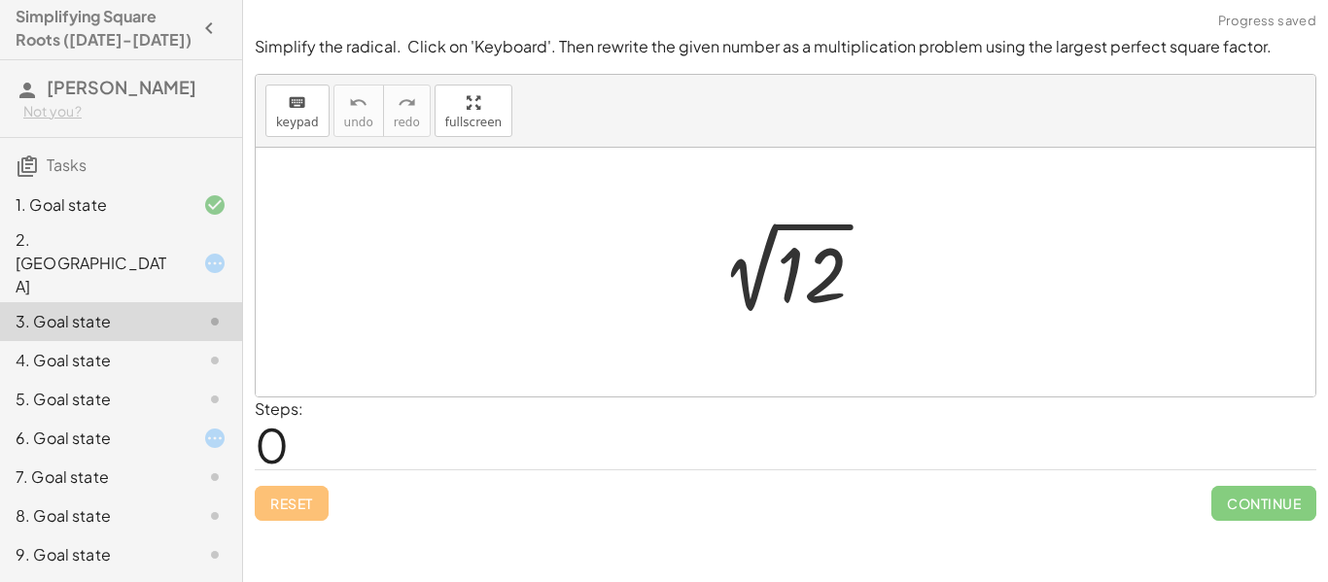
click at [754, 284] on div at bounding box center [792, 273] width 195 height 98
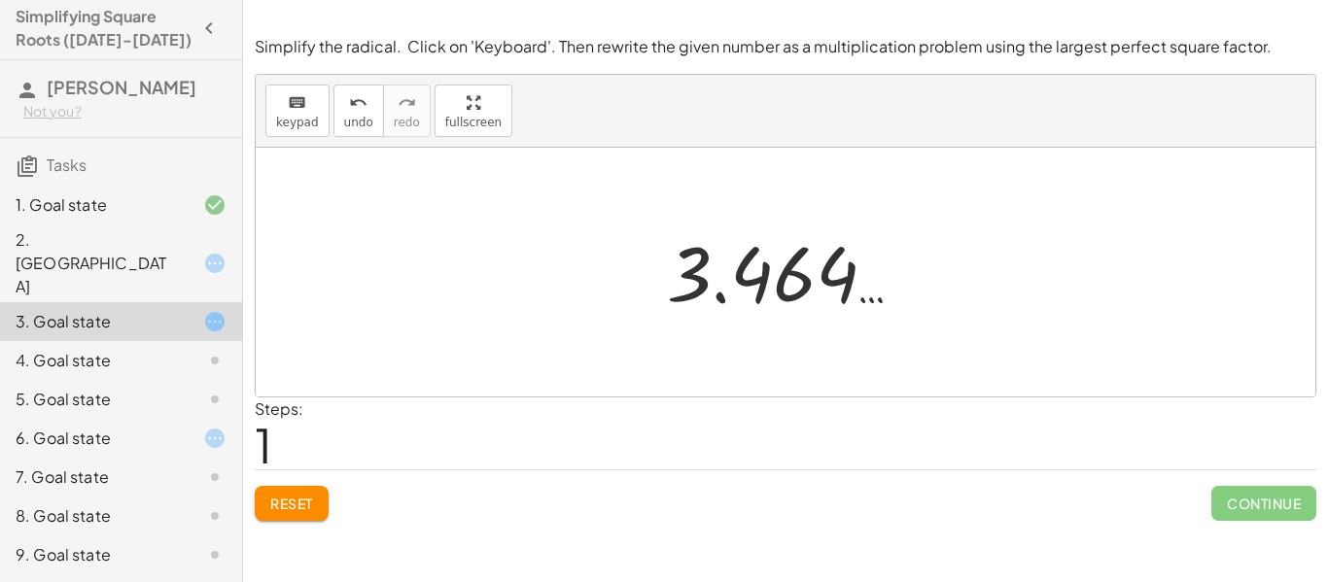
click at [759, 280] on div at bounding box center [792, 273] width 271 height 96
click at [764, 281] on div at bounding box center [792, 273] width 271 height 96
click at [776, 285] on div at bounding box center [792, 273] width 271 height 96
click at [784, 284] on div at bounding box center [792, 273] width 271 height 96
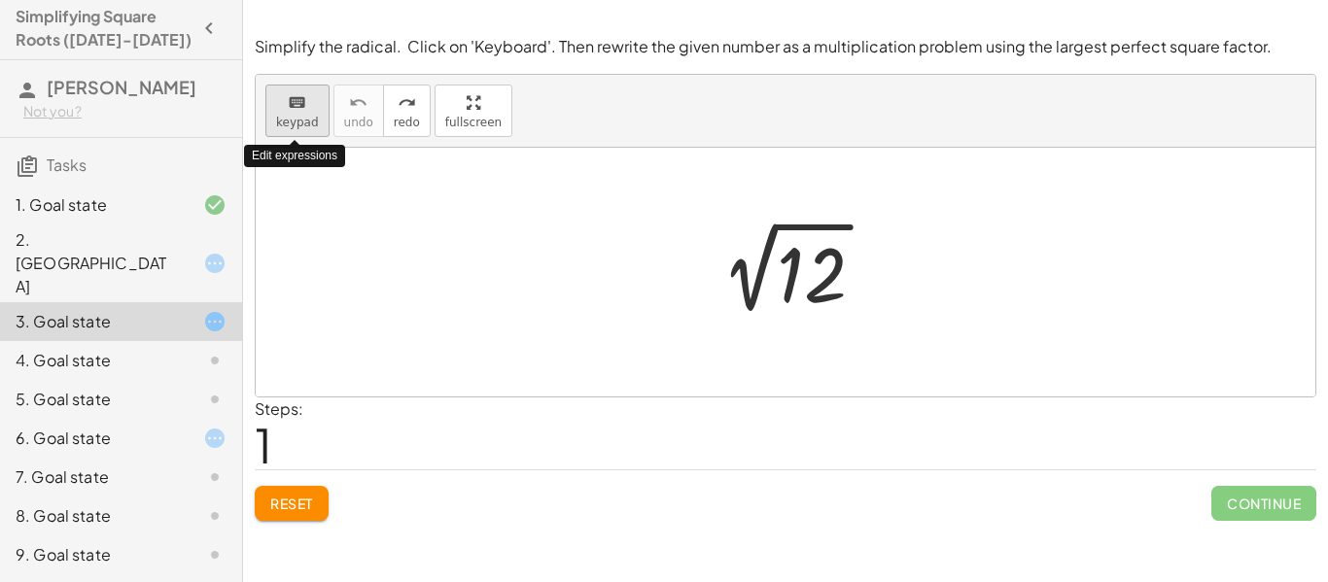
click at [298, 110] on icon "keyboard" at bounding box center [297, 102] width 18 height 23
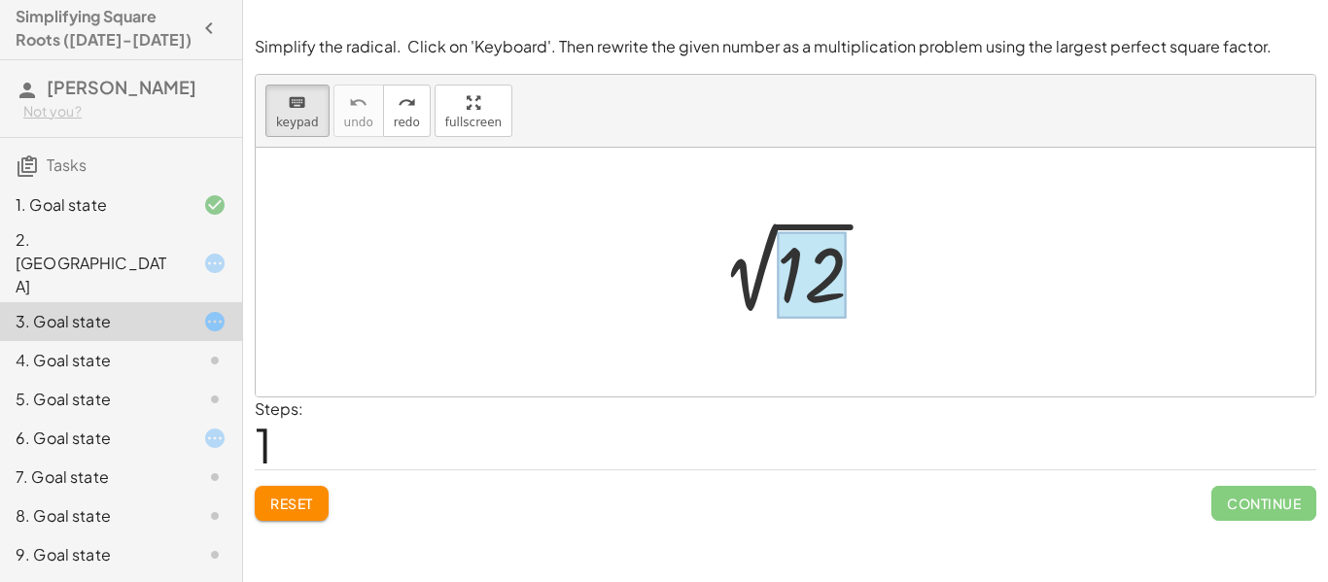
click at [790, 272] on div at bounding box center [812, 275] width 70 height 87
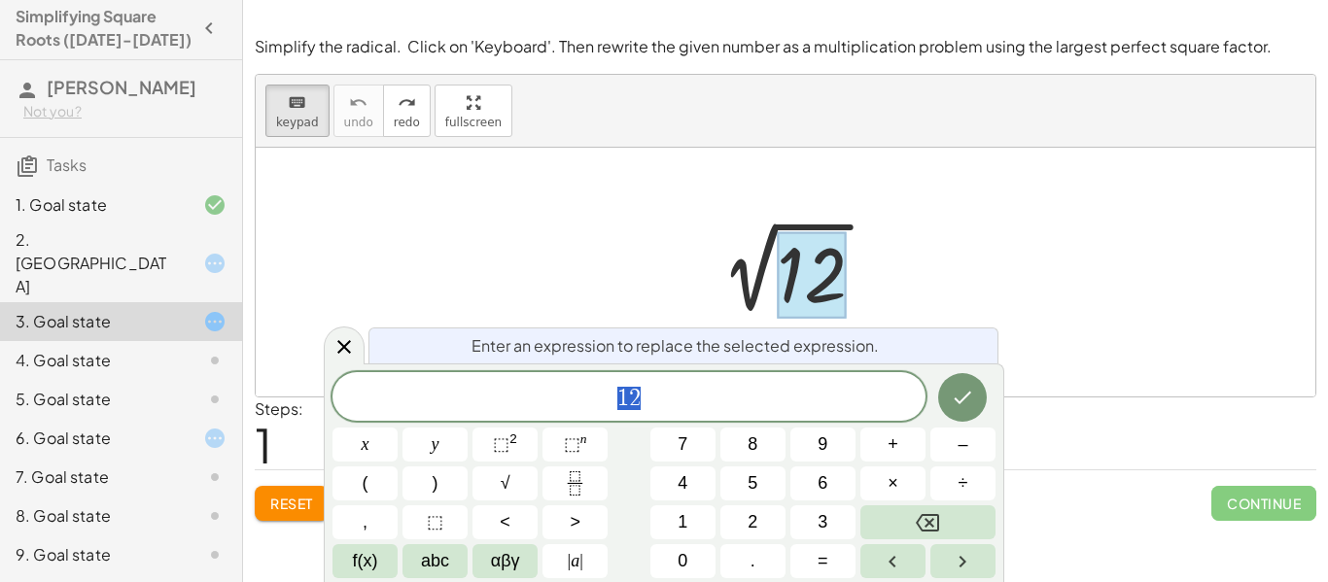
scroll to position [7, 0]
click at [504, 475] on span "√" at bounding box center [506, 483] width 10 height 26
click at [818, 531] on span "3" at bounding box center [823, 522] width 10 height 26
click at [875, 491] on button "×" at bounding box center [892, 484] width 65 height 34
click at [690, 492] on button "4" at bounding box center [682, 484] width 65 height 34
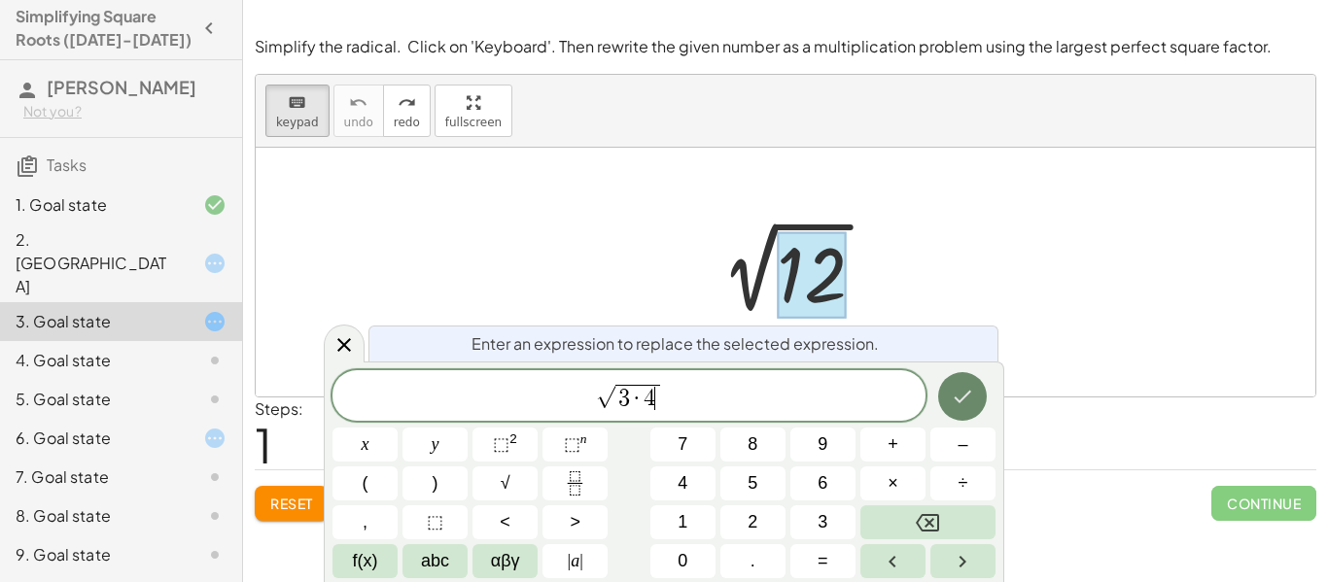
click at [967, 397] on icon "Done" at bounding box center [962, 396] width 23 height 23
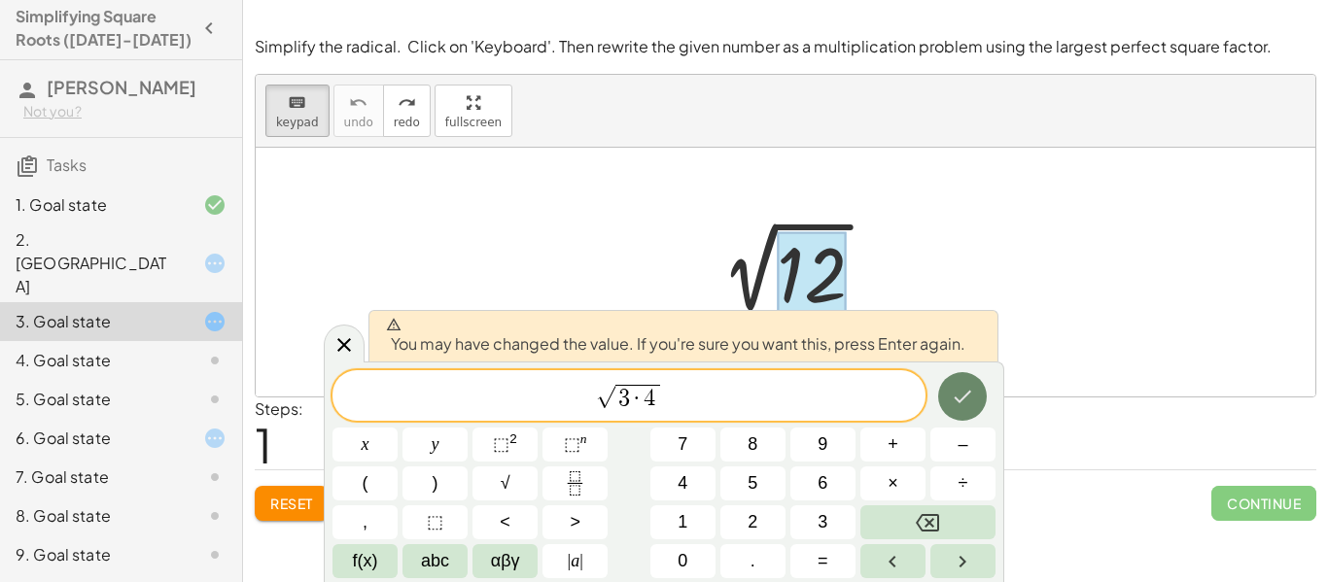
click at [955, 392] on icon "Done" at bounding box center [962, 396] width 23 height 23
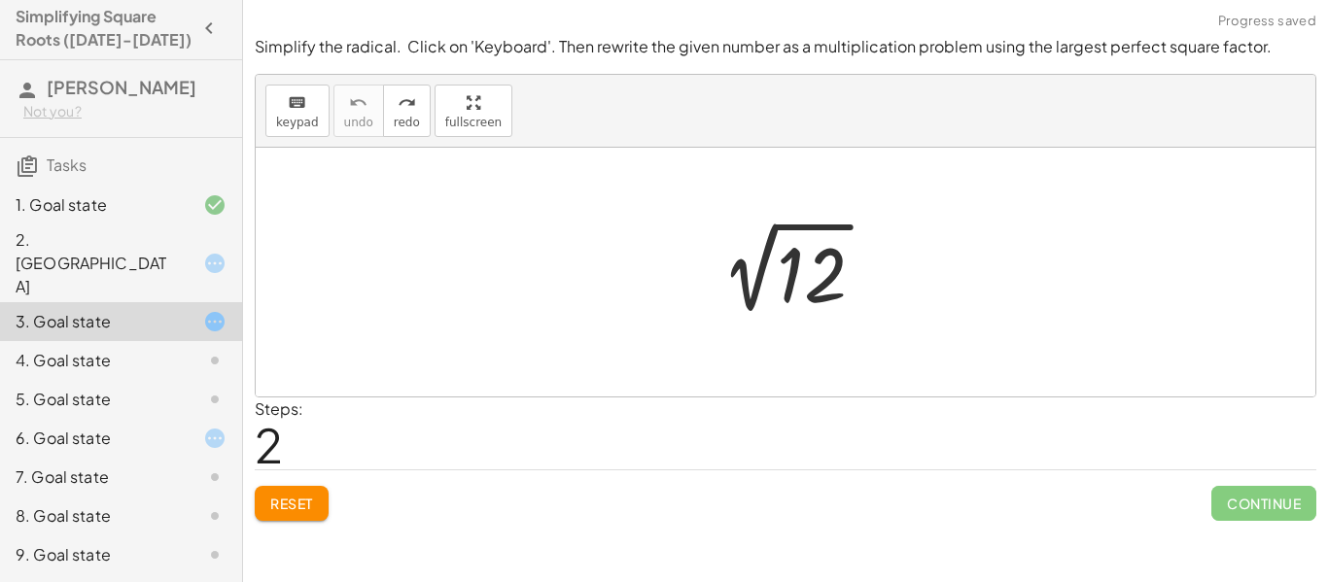
click at [784, 284] on div at bounding box center [792, 273] width 195 height 98
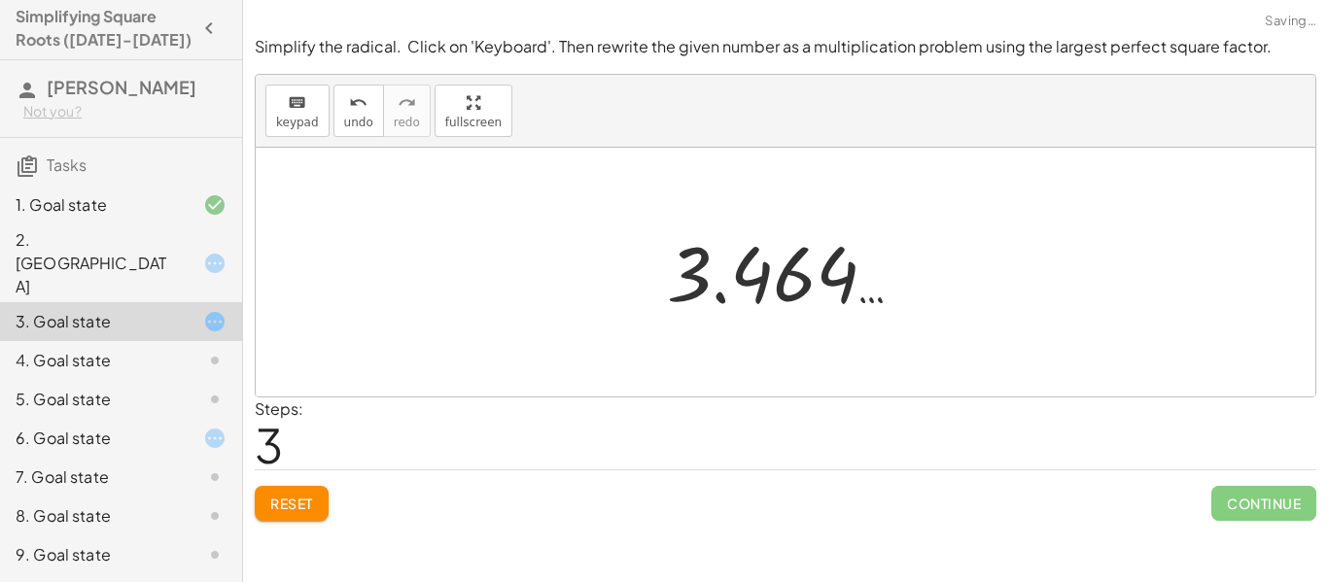
click at [784, 284] on div at bounding box center [792, 273] width 271 height 96
click at [288, 117] on span "keypad" at bounding box center [297, 123] width 43 height 14
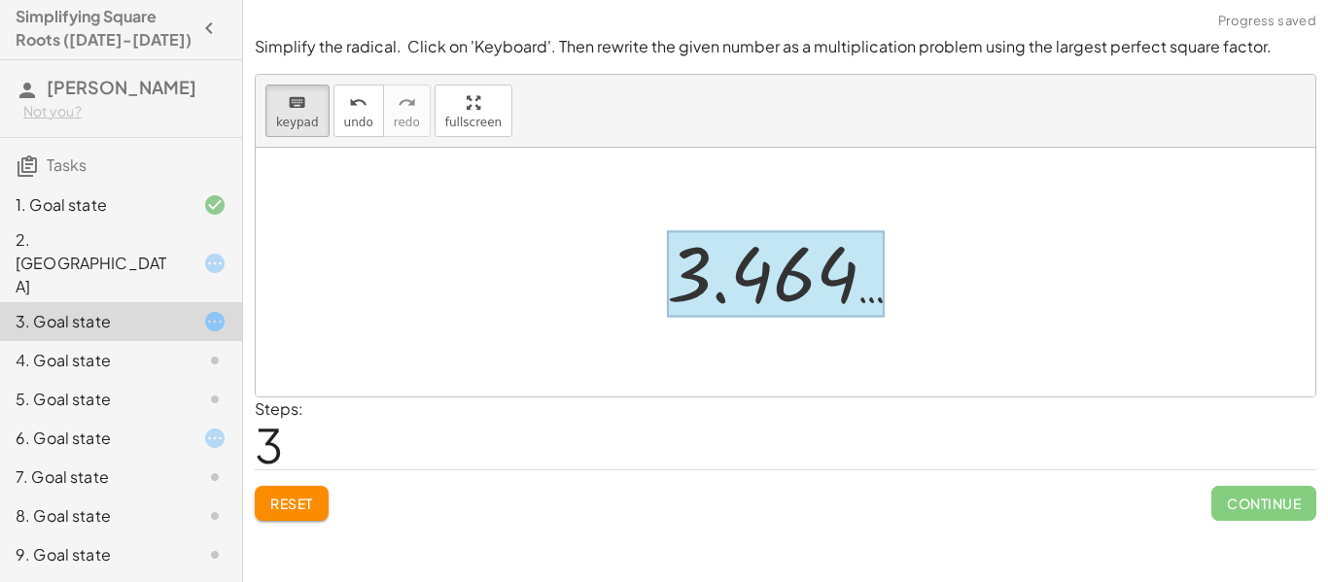
click at [720, 296] on div at bounding box center [776, 274] width 218 height 87
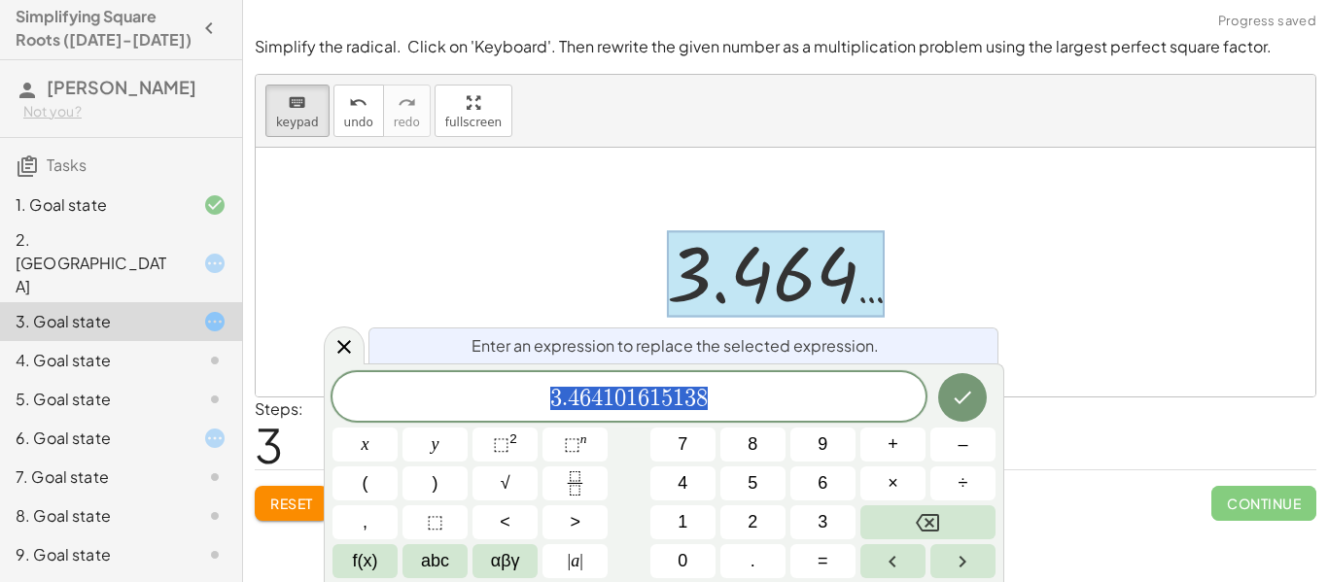
scroll to position [8, 0]
click at [517, 472] on button "√" at bounding box center [504, 484] width 65 height 34
click at [740, 518] on button "2" at bounding box center [752, 522] width 65 height 34
click at [874, 490] on button "×" at bounding box center [892, 484] width 65 height 34
click at [825, 486] on span "6" at bounding box center [823, 483] width 10 height 26
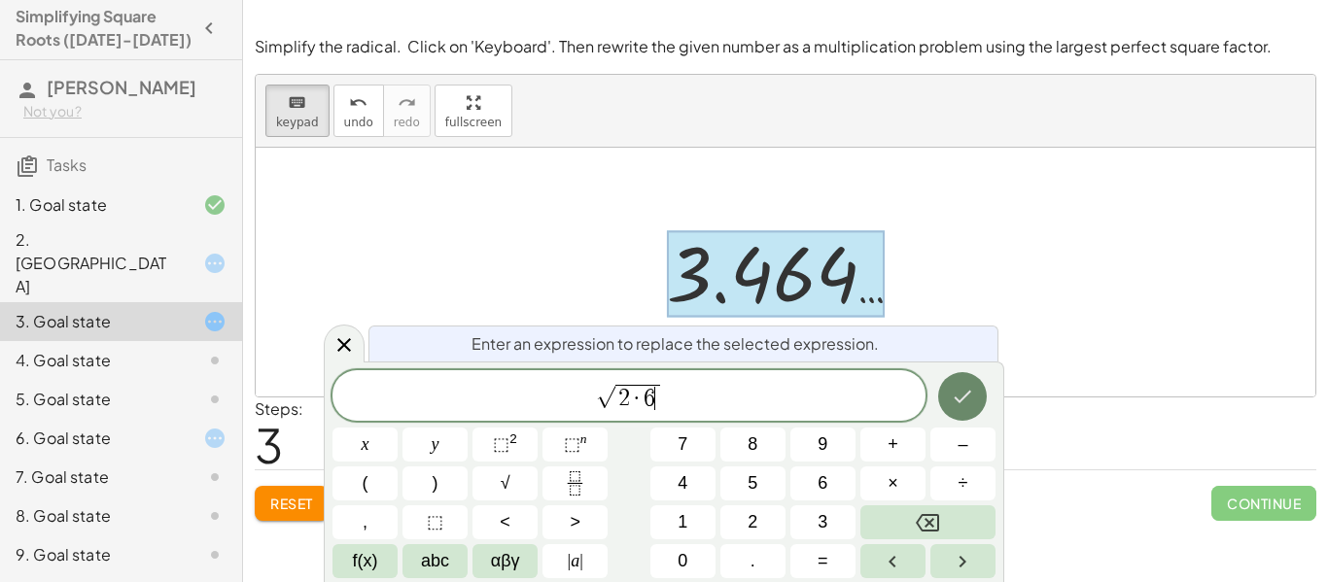
click at [981, 394] on button "Done" at bounding box center [962, 396] width 49 height 49
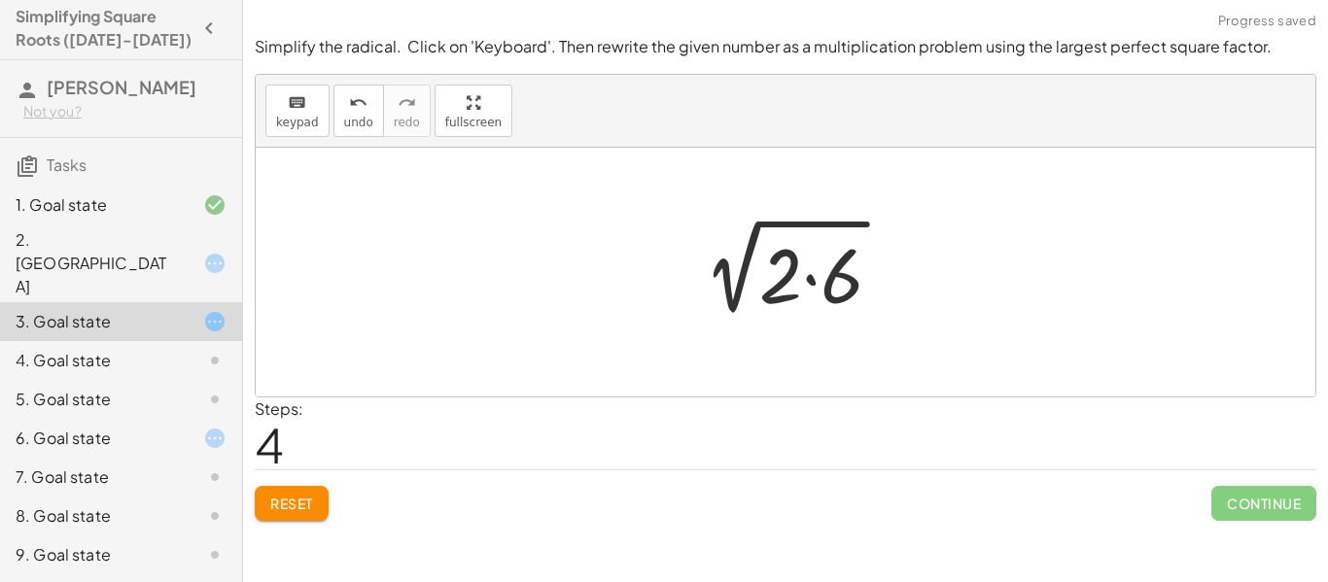
click at [861, 343] on div at bounding box center [786, 272] width 1060 height 249
click at [804, 295] on div at bounding box center [792, 273] width 229 height 100
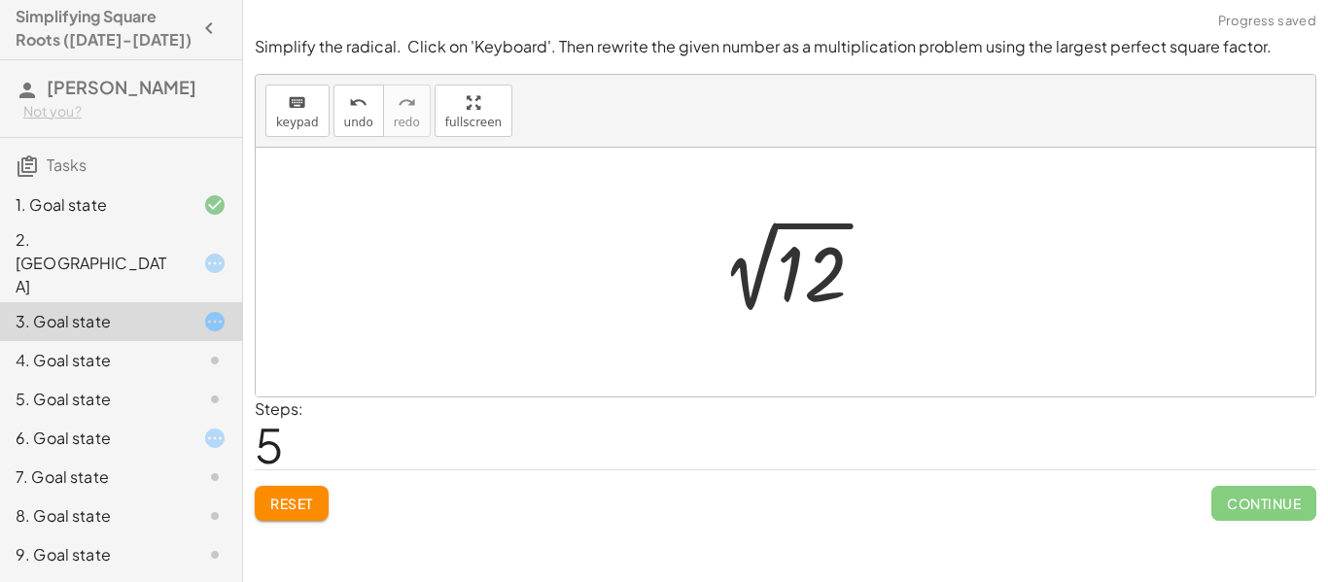
click at [804, 295] on div at bounding box center [792, 272] width 195 height 98
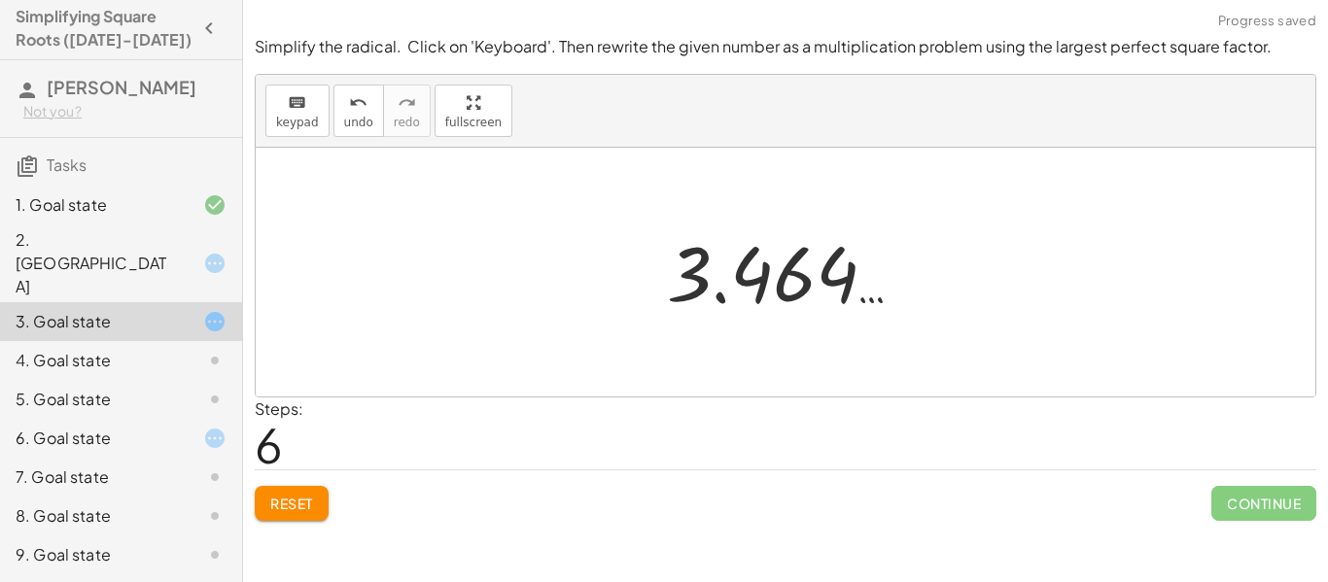
click at [682, 270] on div at bounding box center [792, 273] width 271 height 96
click at [804, 302] on div at bounding box center [792, 273] width 271 height 96
click at [308, 506] on span "Reset" at bounding box center [291, 503] width 43 height 17
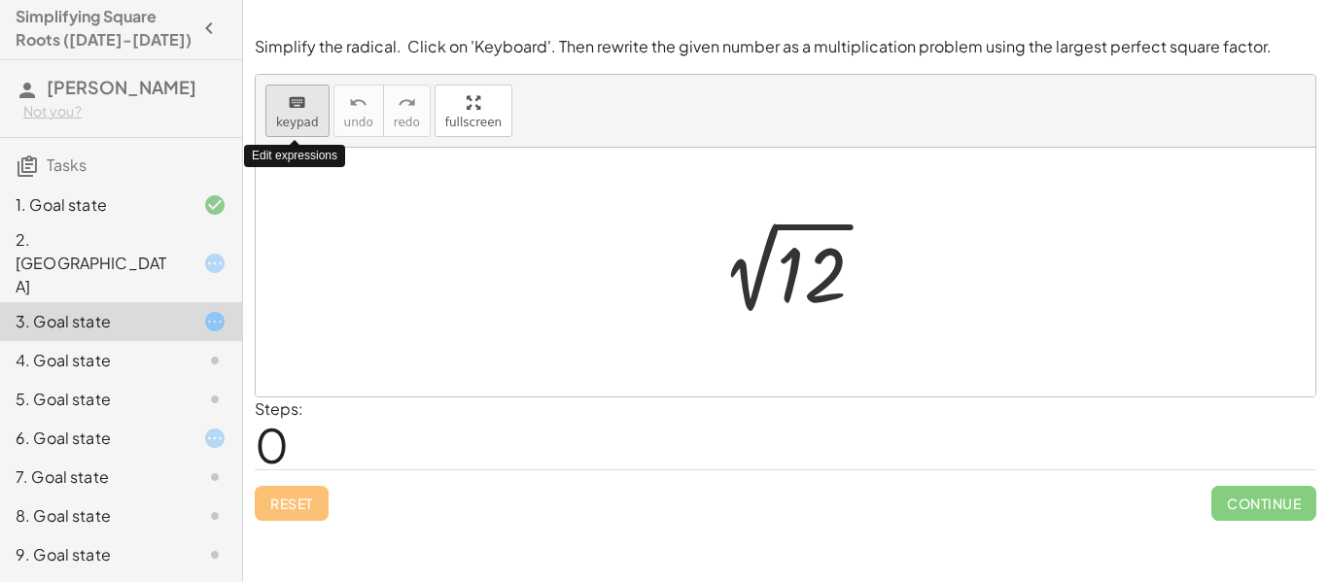
click at [295, 113] on button "keyboard keypad" at bounding box center [297, 111] width 64 height 52
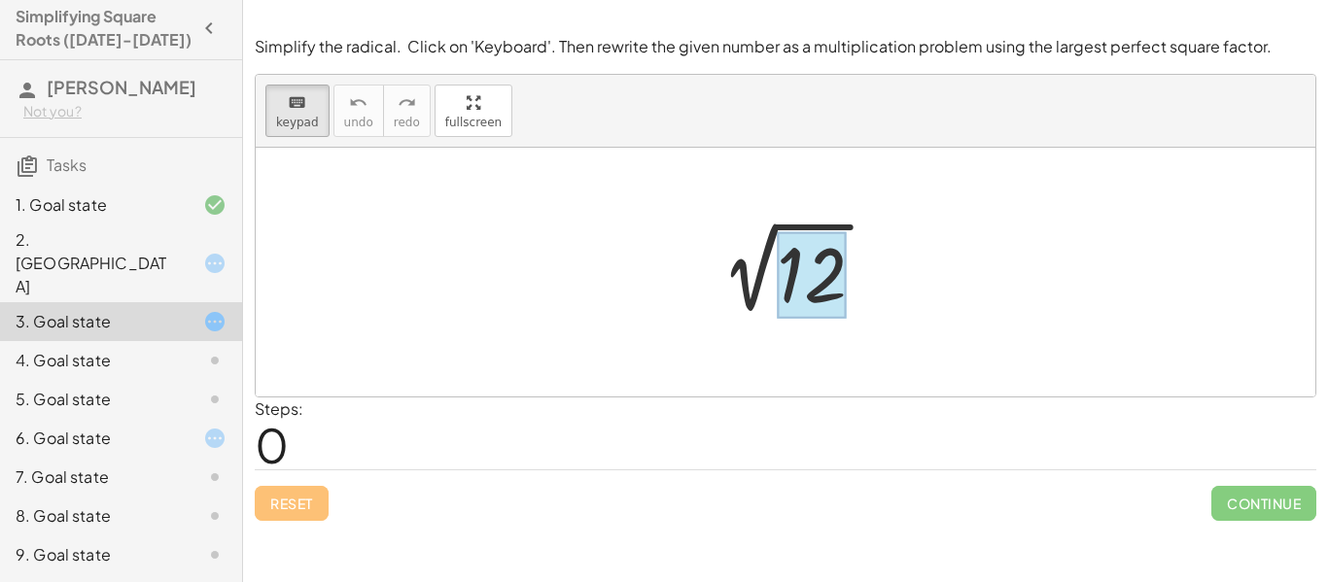
click at [798, 291] on div at bounding box center [812, 275] width 70 height 87
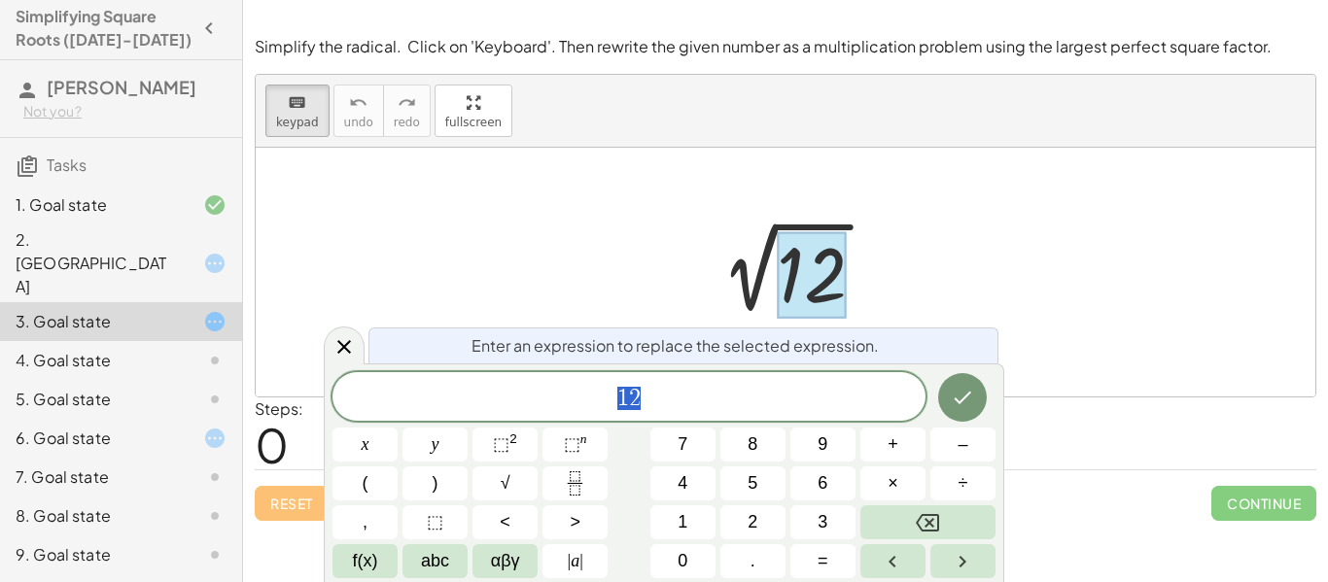
scroll to position [9, 0]
click at [512, 485] on button "√" at bounding box center [504, 484] width 65 height 34
click at [881, 496] on button "×" at bounding box center [892, 484] width 65 height 34
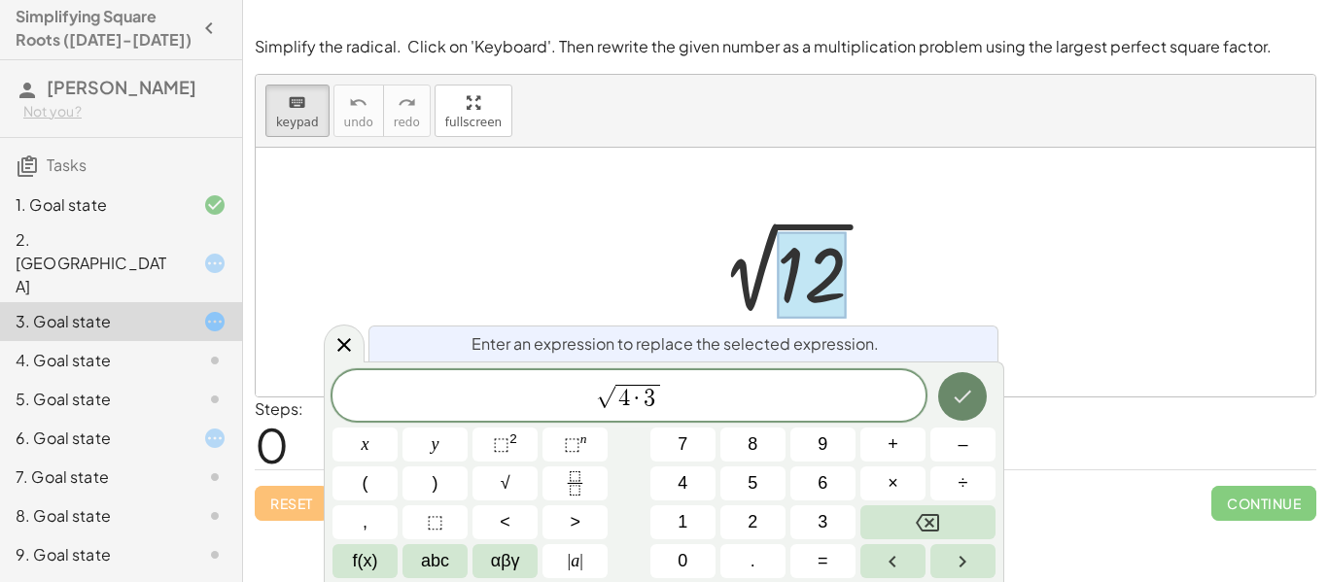
click at [958, 392] on icon "Done" at bounding box center [962, 396] width 23 height 23
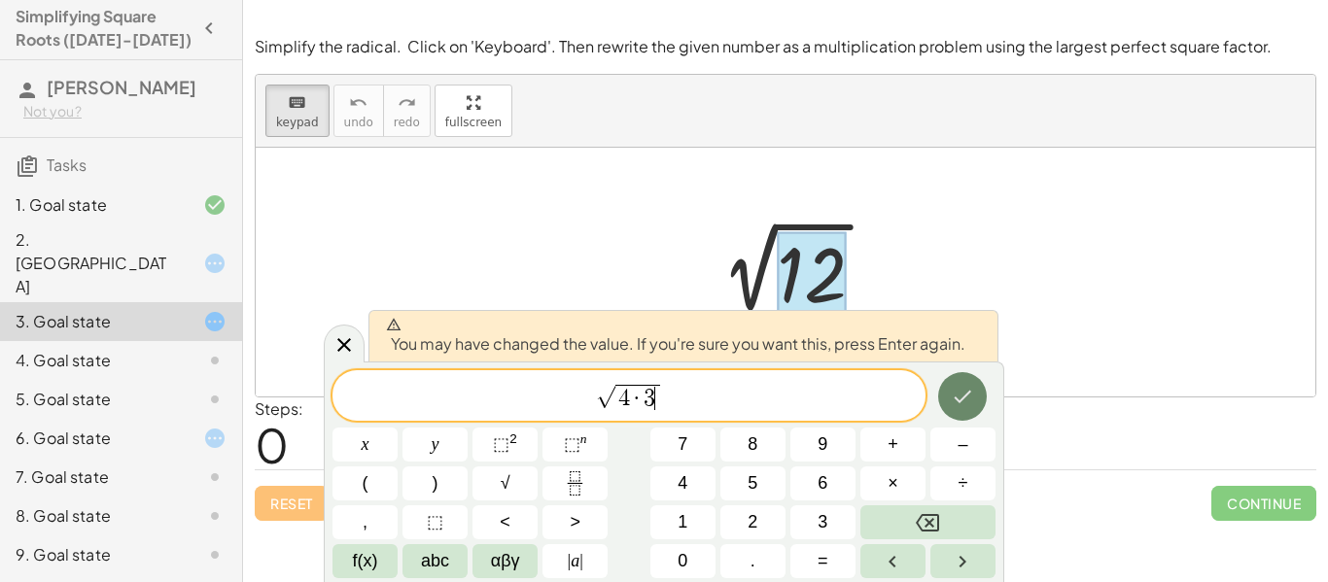
click at [958, 392] on icon "Done" at bounding box center [962, 396] width 23 height 23
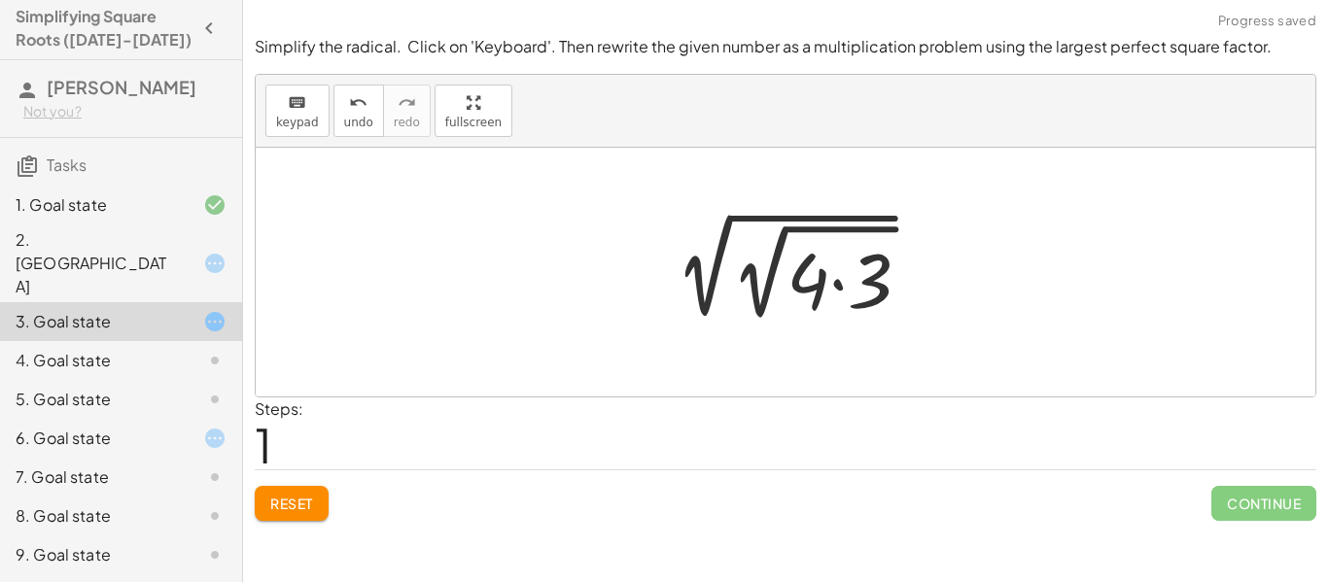
click at [709, 301] on div at bounding box center [792, 272] width 286 height 111
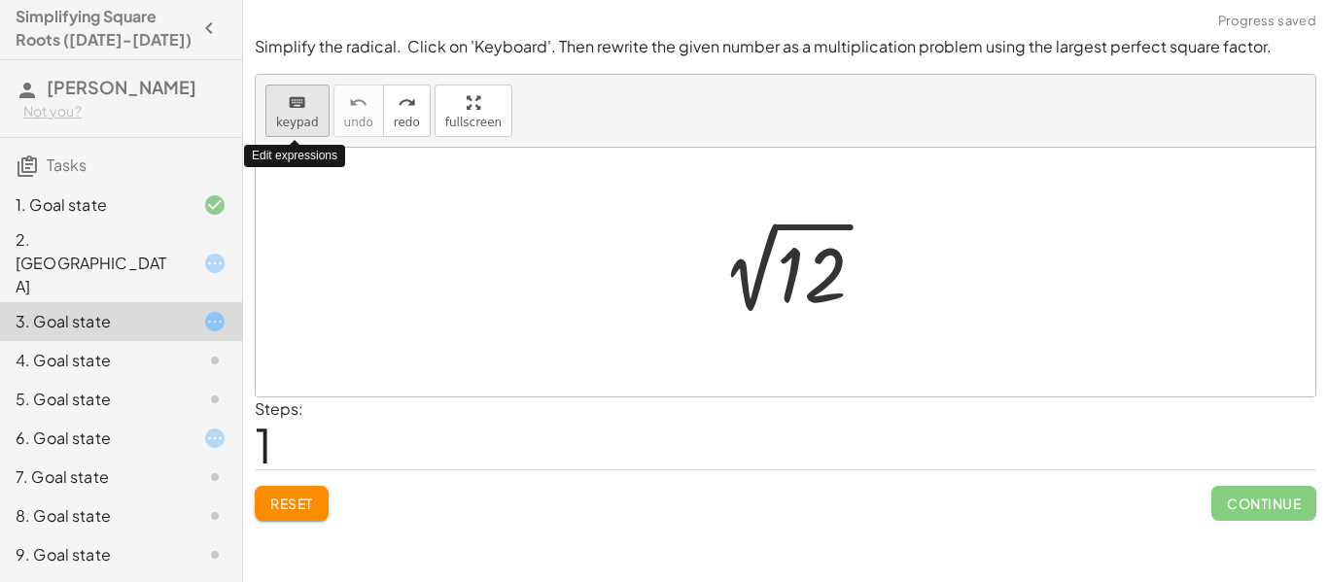
click at [302, 121] on span "keypad" at bounding box center [297, 123] width 43 height 14
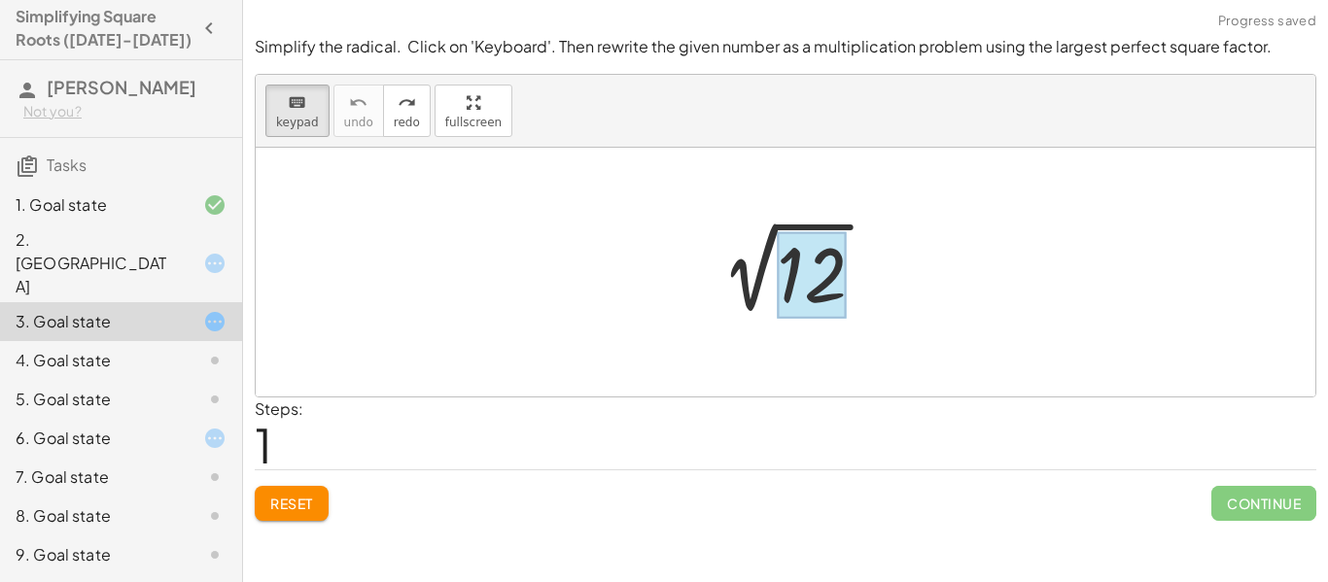
click at [805, 262] on div at bounding box center [812, 275] width 70 height 87
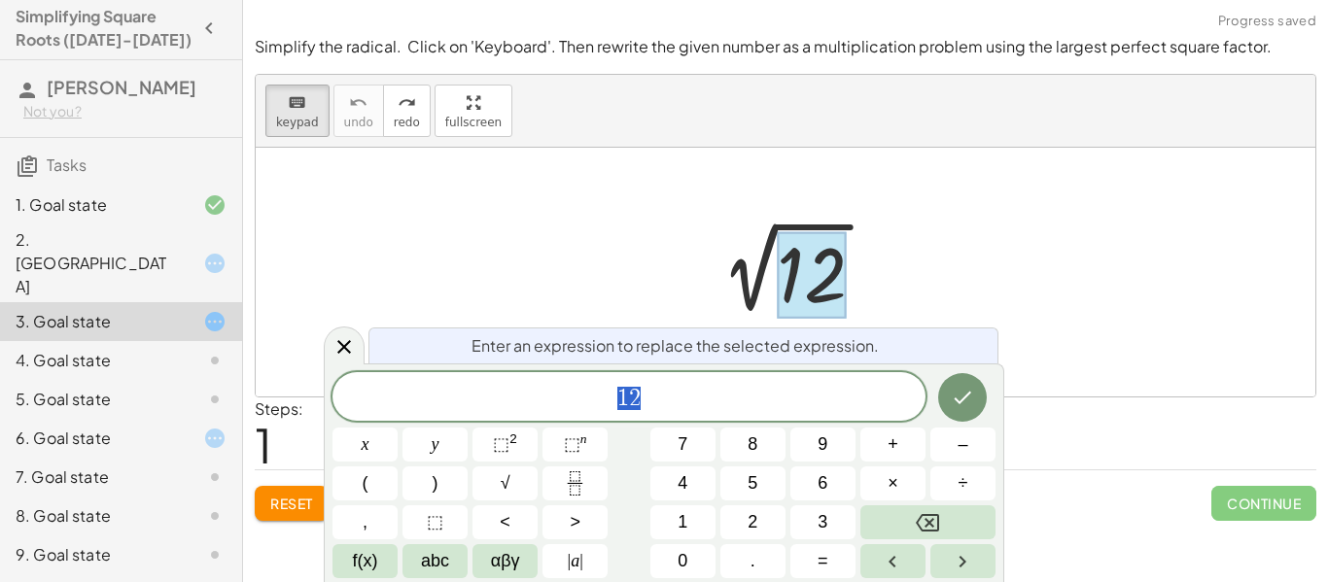
scroll to position [12, 0]
click at [507, 484] on span "√" at bounding box center [506, 483] width 10 height 26
click at [898, 484] on button "×" at bounding box center [892, 484] width 65 height 34
click at [505, 482] on span "√" at bounding box center [506, 483] width 10 height 26
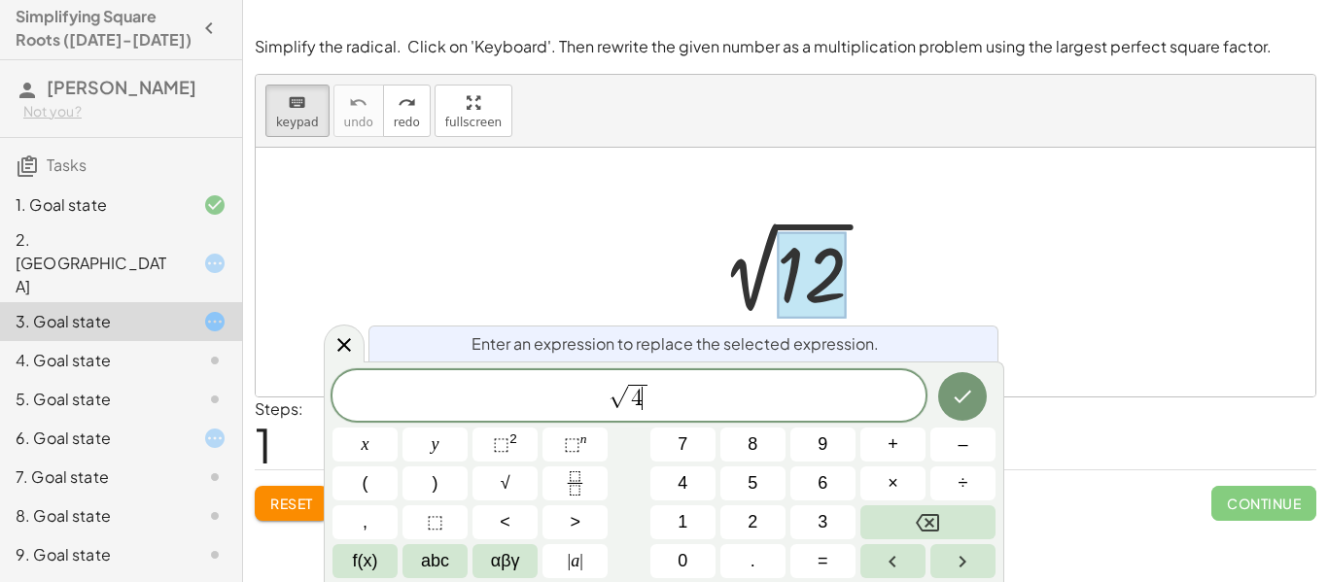
click at [682, 385] on span "√ 4 ​" at bounding box center [628, 397] width 593 height 30
click at [898, 487] on button "×" at bounding box center [892, 484] width 65 height 34
click at [501, 482] on span "√" at bounding box center [506, 483] width 10 height 26
click at [958, 394] on icon "Done" at bounding box center [962, 396] width 23 height 23
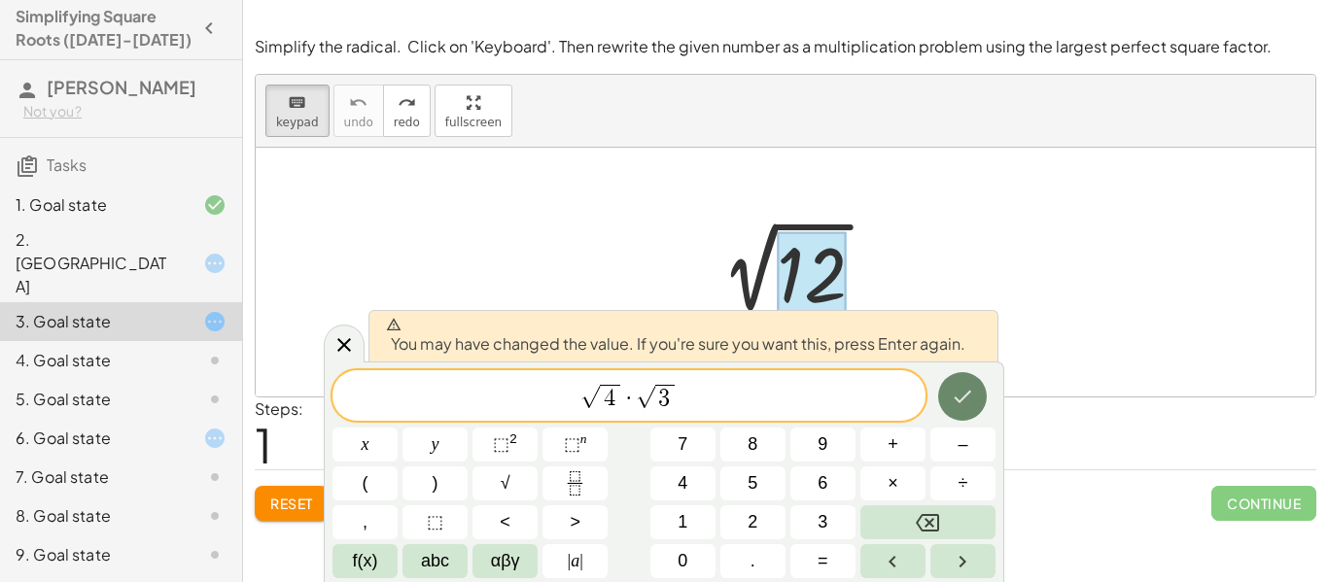
click at [964, 406] on icon "Done" at bounding box center [962, 396] width 23 height 23
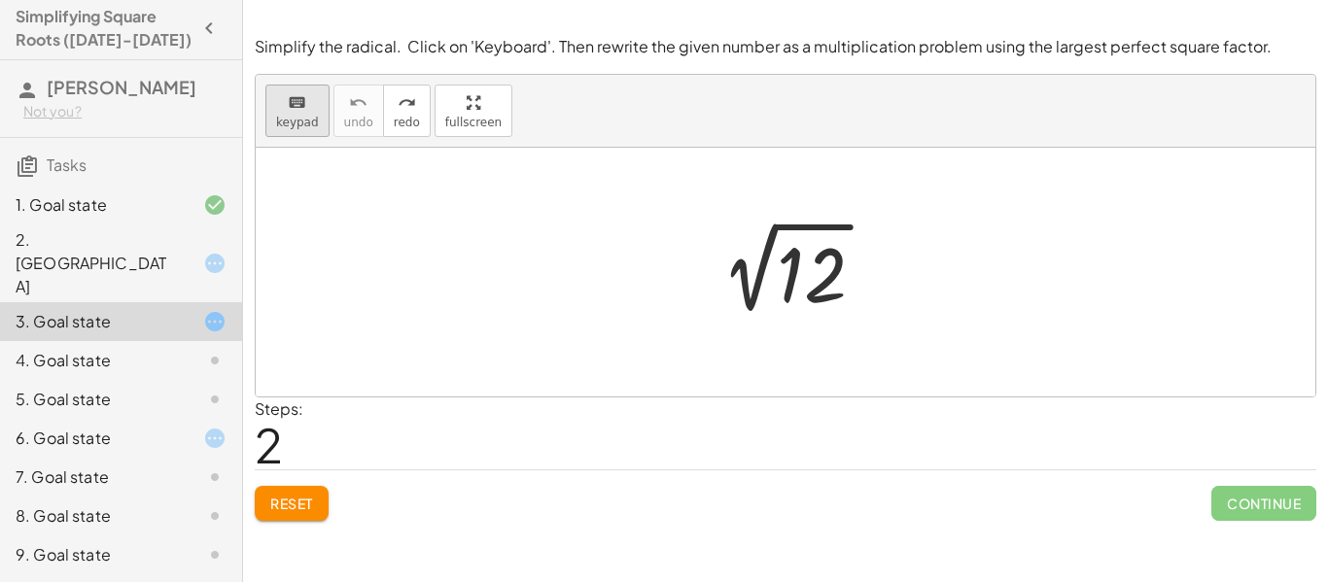
click at [296, 127] on span "keypad" at bounding box center [297, 123] width 43 height 14
click at [809, 290] on div at bounding box center [812, 275] width 70 height 87
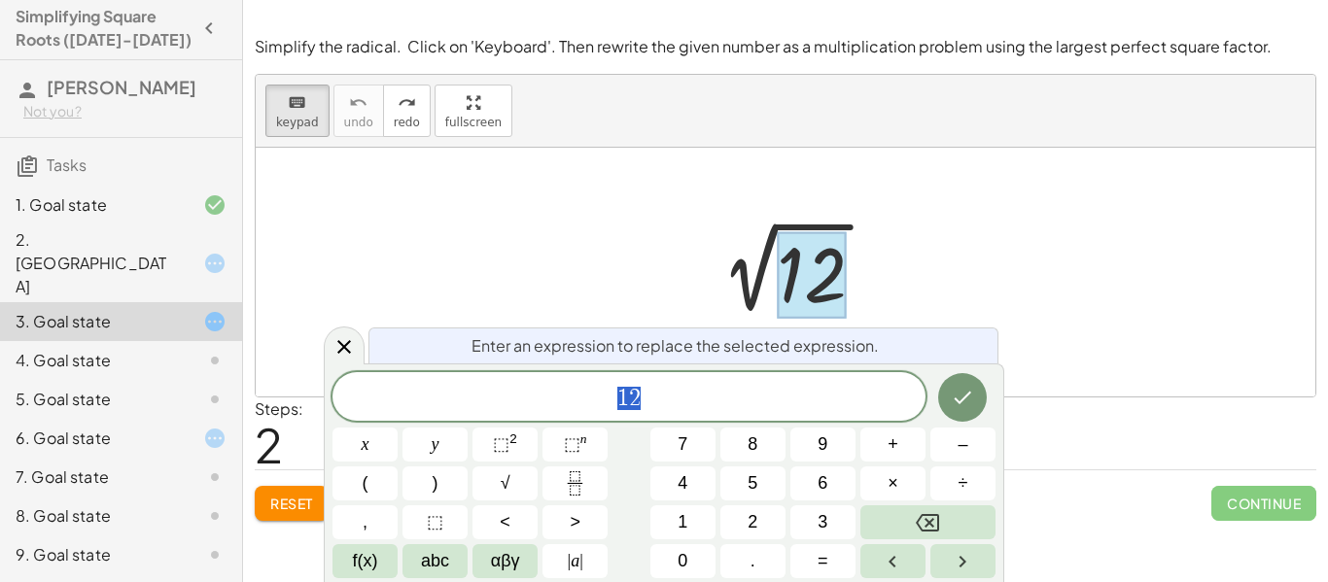
click at [690, 376] on div "** 1 2" at bounding box center [628, 396] width 593 height 49
click at [512, 486] on button "√" at bounding box center [504, 484] width 65 height 34
click at [917, 484] on button "×" at bounding box center [892, 484] width 65 height 34
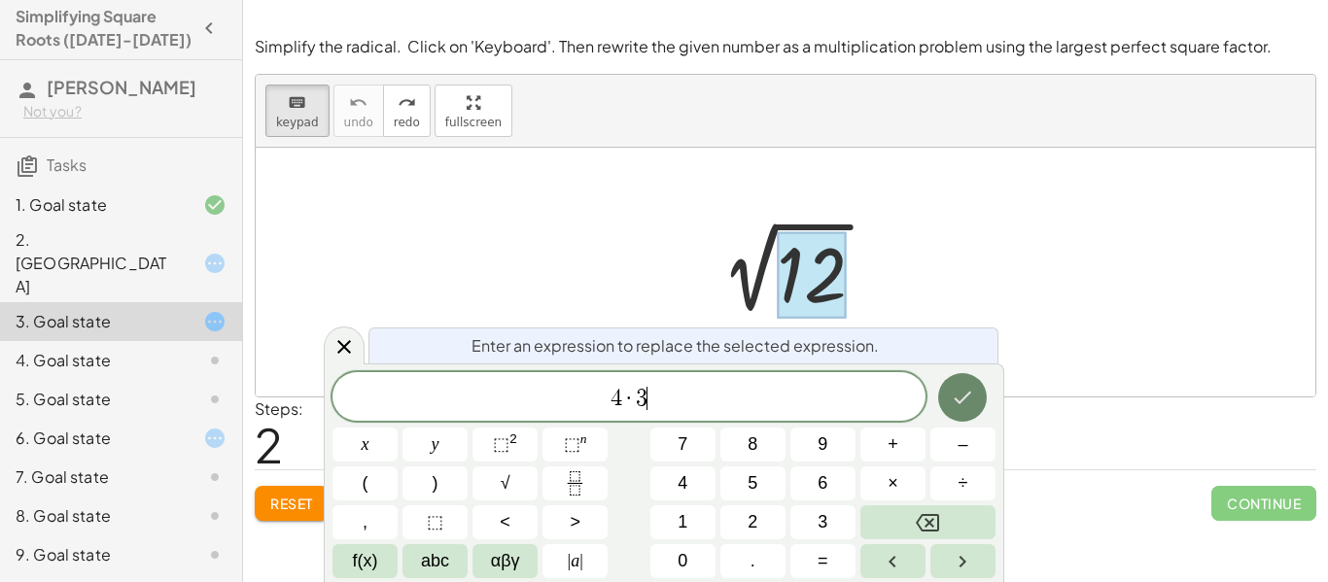
click at [966, 408] on icon "Done" at bounding box center [962, 397] width 23 height 23
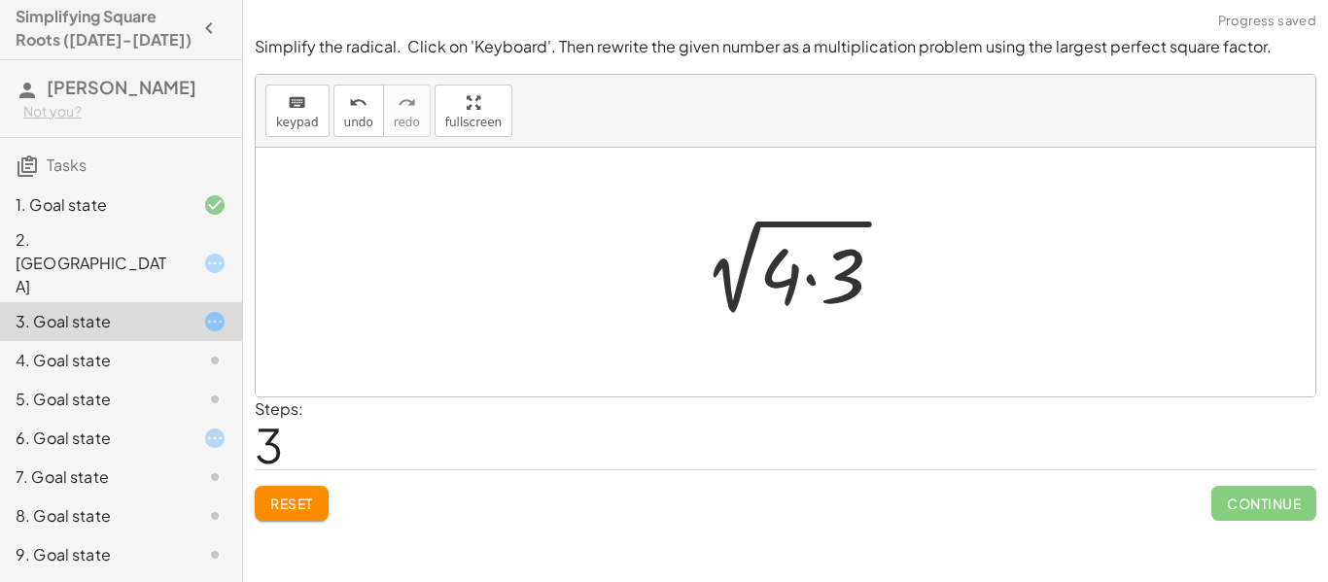
click at [846, 324] on div "2 √ 12 2 √ ( · 4 · 3 )" at bounding box center [786, 273] width 256 height 110
click at [814, 286] on div at bounding box center [793, 273] width 231 height 100
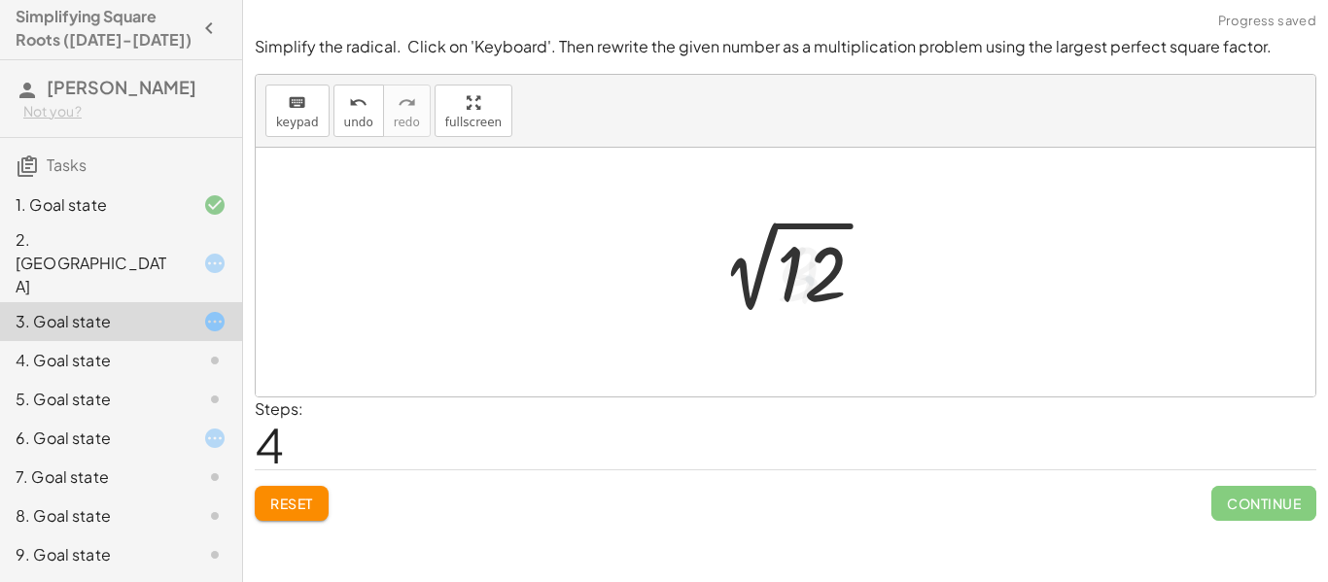
click at [814, 286] on div at bounding box center [792, 272] width 195 height 98
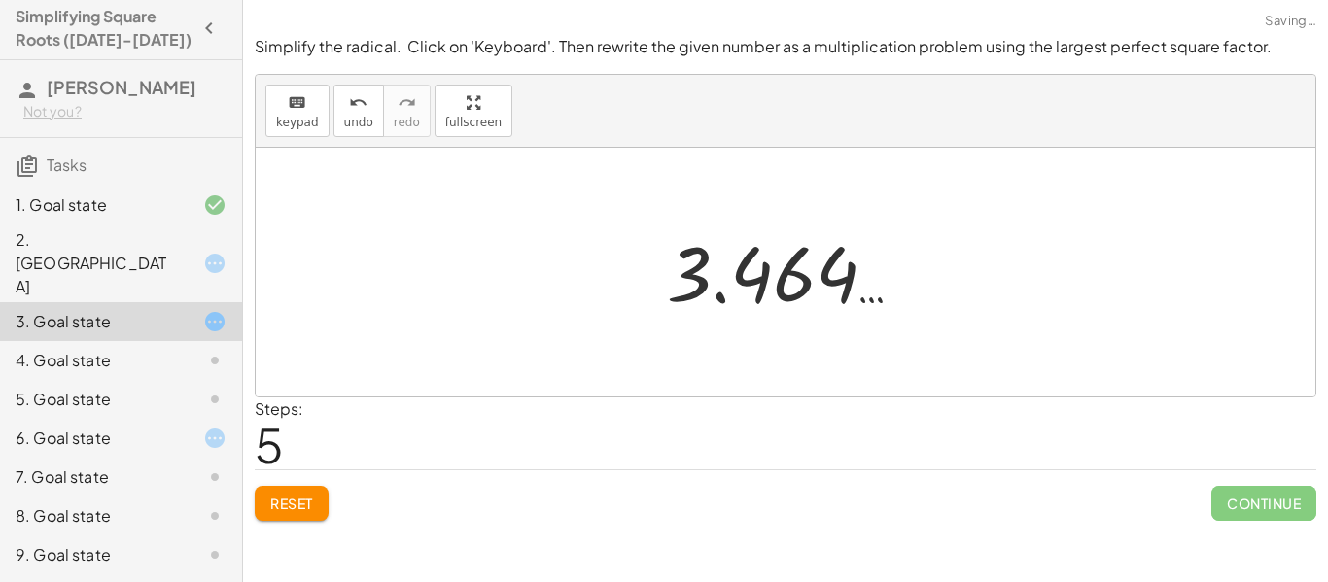
click at [814, 286] on div at bounding box center [792, 273] width 271 height 96
click at [164, 241] on div "2. [GEOGRAPHIC_DATA]" at bounding box center [94, 263] width 157 height 70
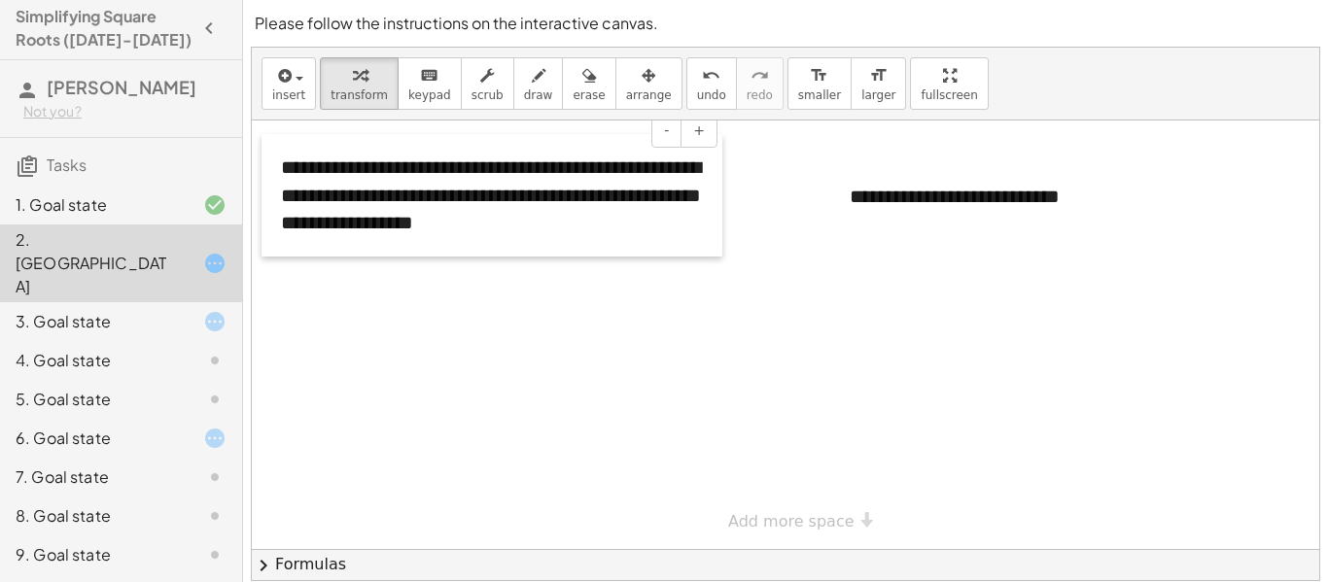
click at [277, 164] on div at bounding box center [270, 195] width 19 height 122
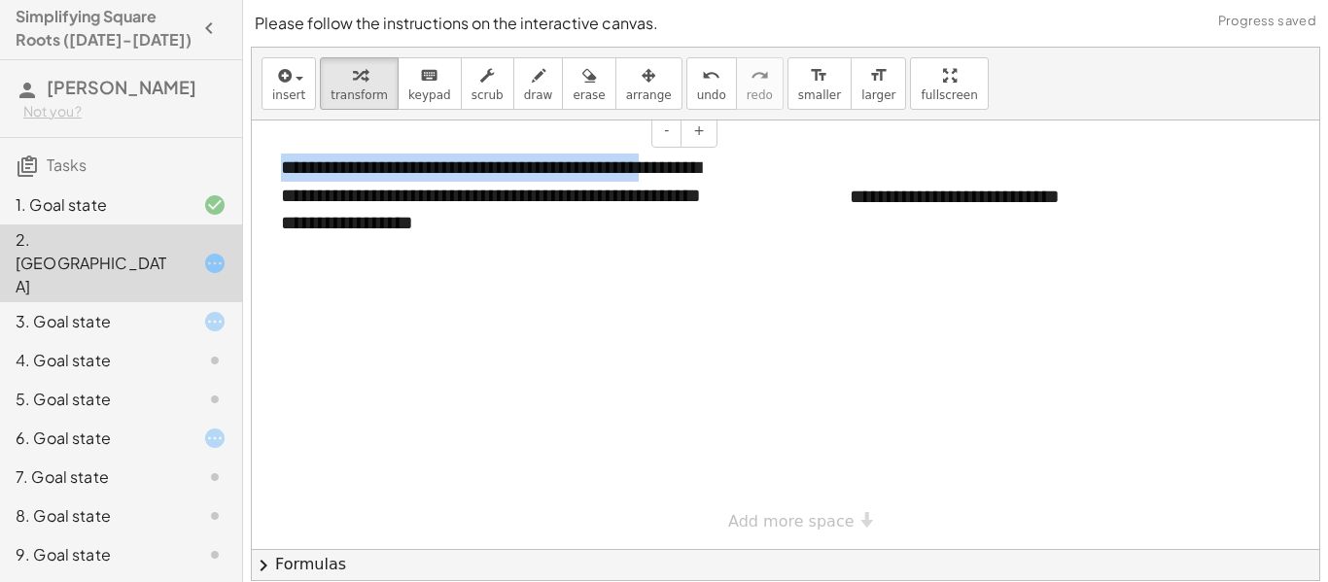
drag, startPoint x: 282, startPoint y: 164, endPoint x: 666, endPoint y: 173, distance: 384.1
click at [666, 173] on div "**********" at bounding box center [491, 195] width 461 height 122
copy div "**********"
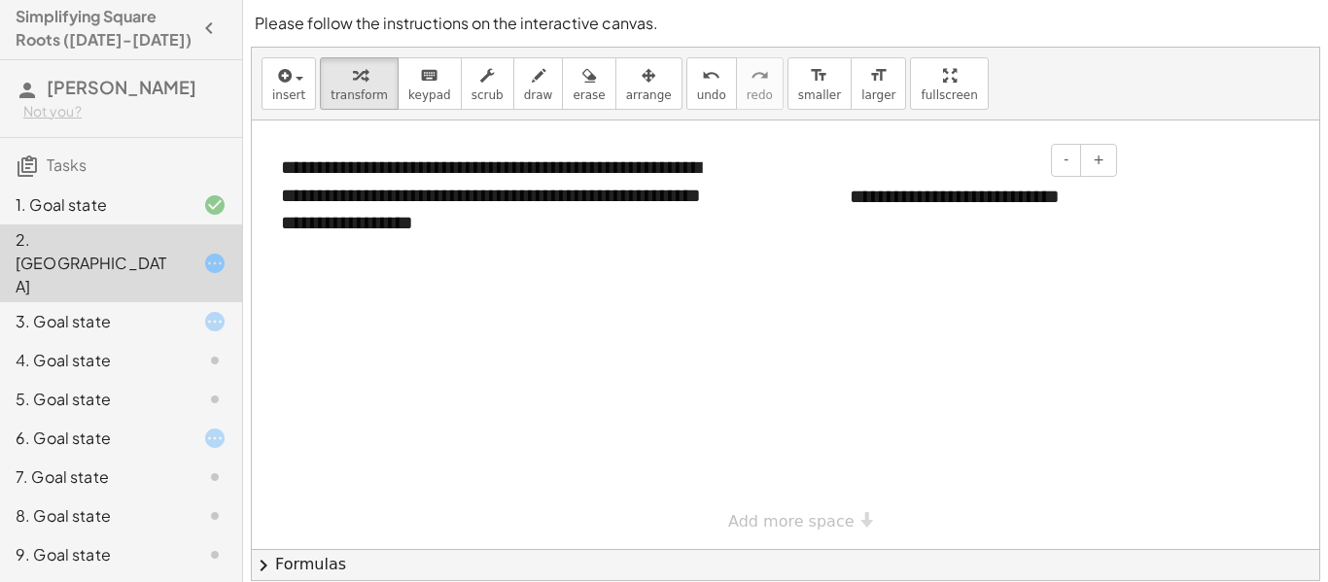
click at [864, 192] on div "**********" at bounding box center [976, 196] width 292 height 67
click at [890, 197] on div "**********" at bounding box center [976, 196] width 292 height 67
click at [867, 227] on div "**********" at bounding box center [976, 210] width 292 height 94
click at [879, 229] on div "**********" at bounding box center [976, 210] width 292 height 94
click at [873, 226] on div "**********" at bounding box center [976, 210] width 292 height 94
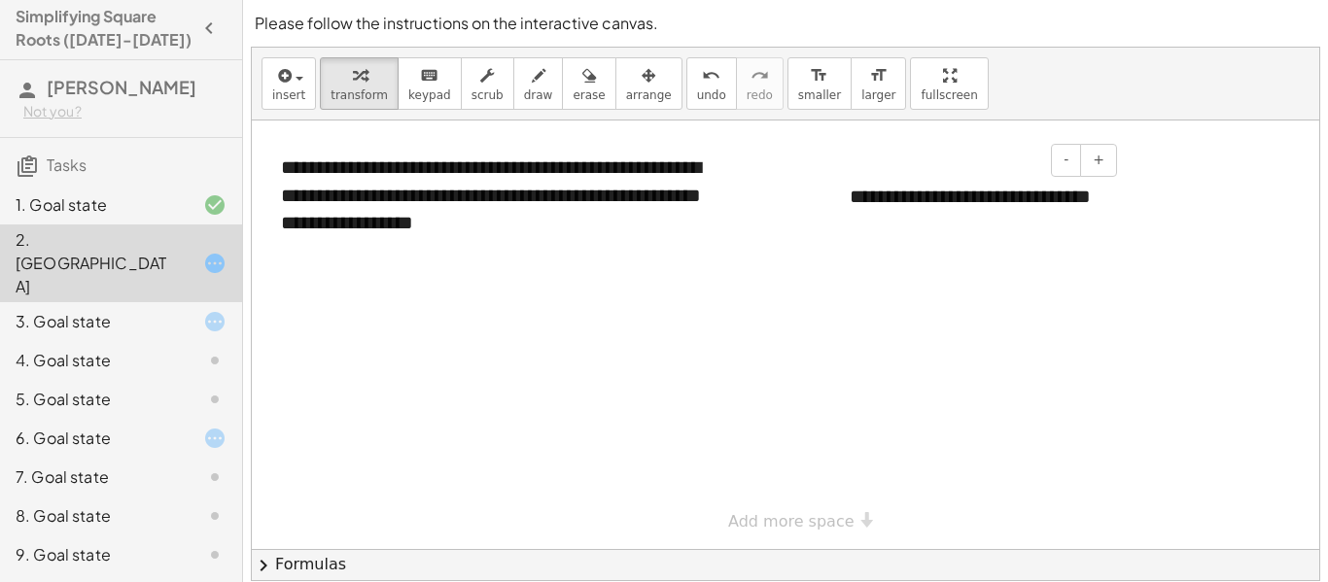
click at [879, 223] on div "**********" at bounding box center [976, 210] width 292 height 94
click at [884, 223] on div "**********" at bounding box center [976, 210] width 292 height 94
click at [879, 226] on div "**********" at bounding box center [976, 210] width 292 height 94
click at [872, 228] on div "**********" at bounding box center [976, 210] width 292 height 94
click at [878, 231] on div "**********" at bounding box center [976, 210] width 292 height 94
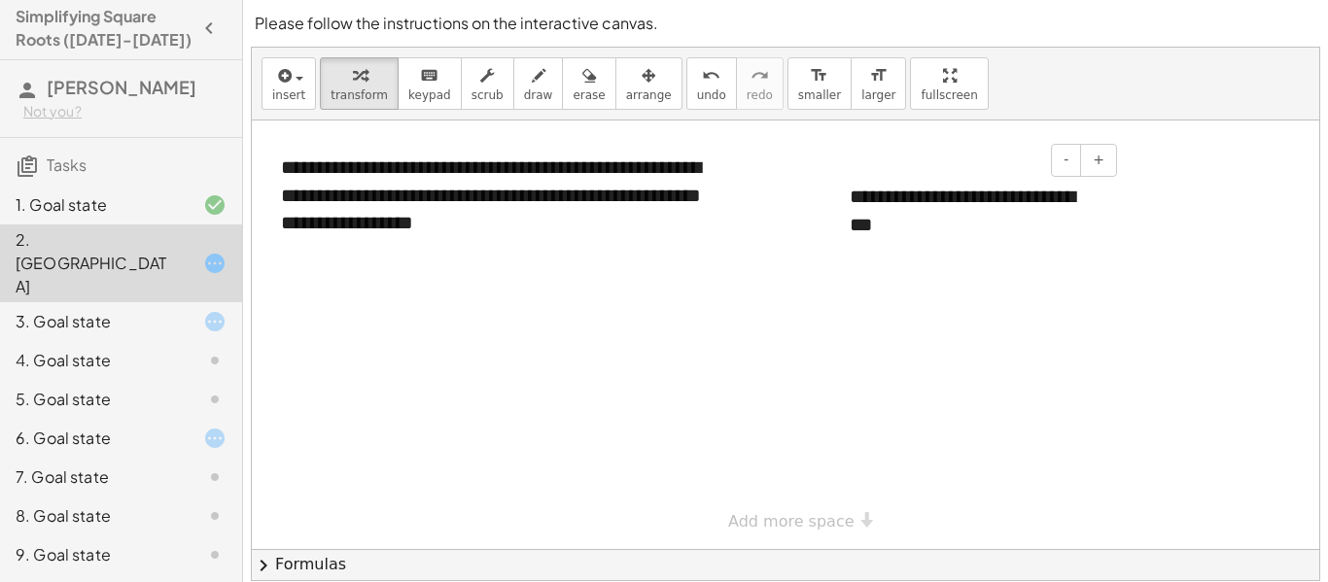
click at [881, 225] on div "**********" at bounding box center [976, 210] width 292 height 94
click at [880, 227] on div "**********" at bounding box center [976, 210] width 292 height 94
click at [882, 226] on div "**********" at bounding box center [976, 210] width 292 height 94
click at [875, 226] on div "**********" at bounding box center [976, 210] width 292 height 94
click at [849, 226] on div at bounding box center [839, 210] width 19 height 94
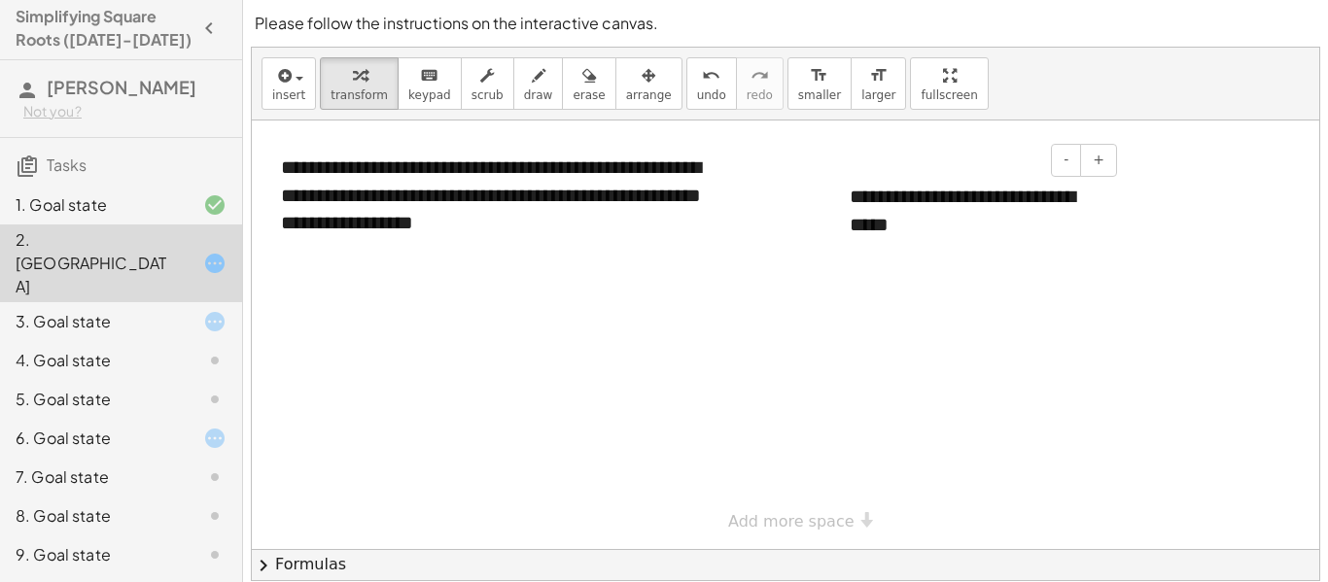
click at [850, 226] on div "**********" at bounding box center [976, 210] width 292 height 94
click at [851, 225] on div "**********" at bounding box center [976, 210] width 292 height 94
click at [850, 226] on div "**********" at bounding box center [976, 210] width 292 height 94
click at [851, 225] on div "**********" at bounding box center [976, 210] width 292 height 94
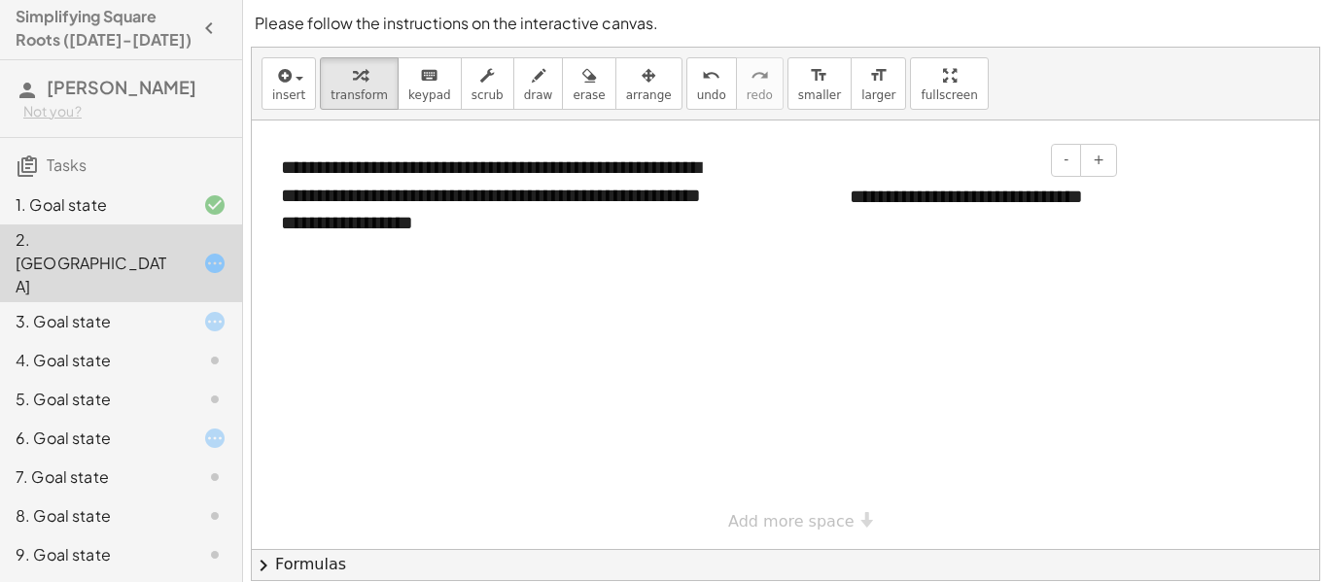
click at [852, 224] on div "**********" at bounding box center [976, 210] width 292 height 94
click at [852, 226] on div "**********" at bounding box center [976, 210] width 292 height 94
click at [873, 194] on div "**********" at bounding box center [976, 196] width 292 height 67
click at [128, 310] on div "3. Goal state" at bounding box center [94, 321] width 157 height 23
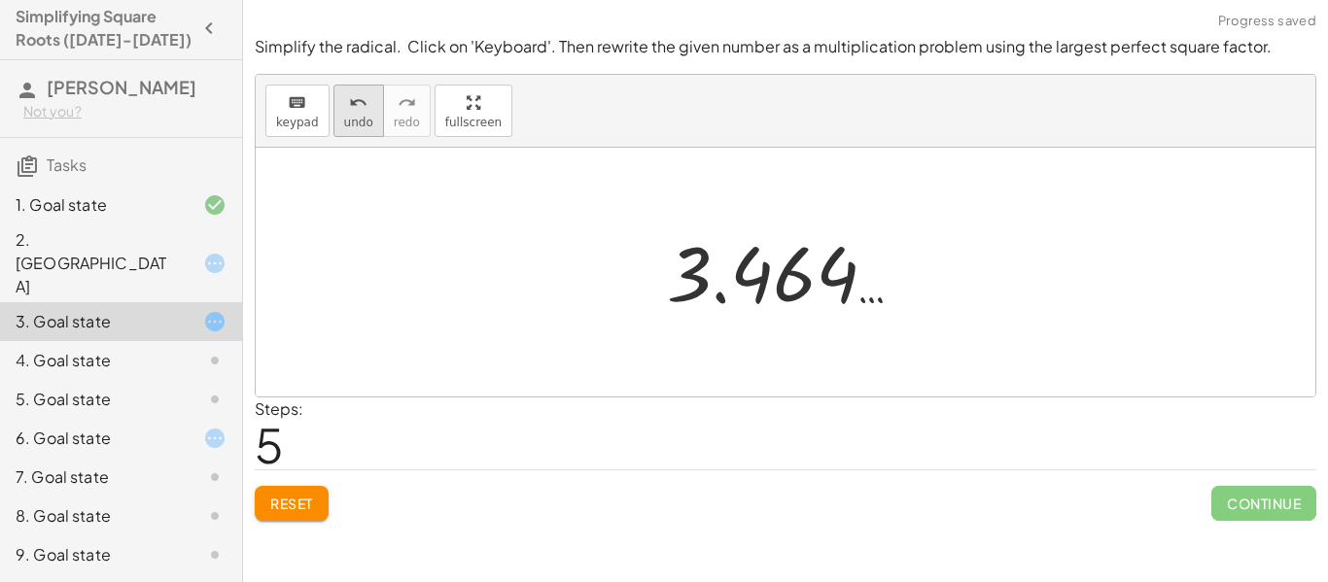
click at [344, 127] on span "undo" at bounding box center [358, 123] width 29 height 14
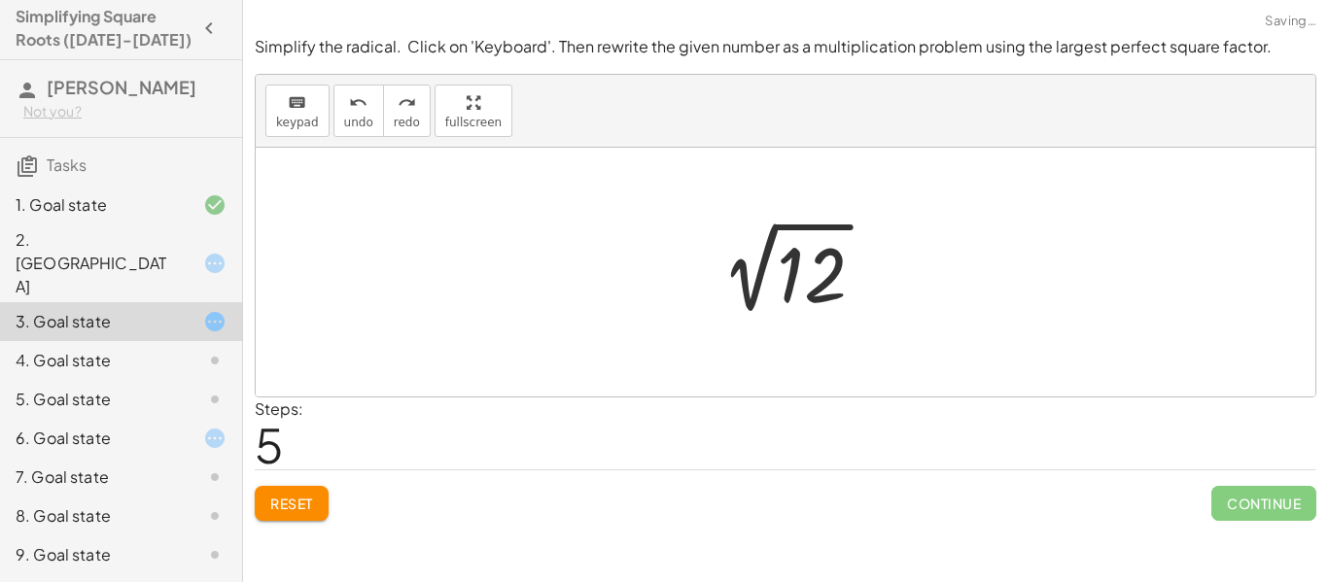
click at [766, 258] on div at bounding box center [792, 273] width 195 height 98
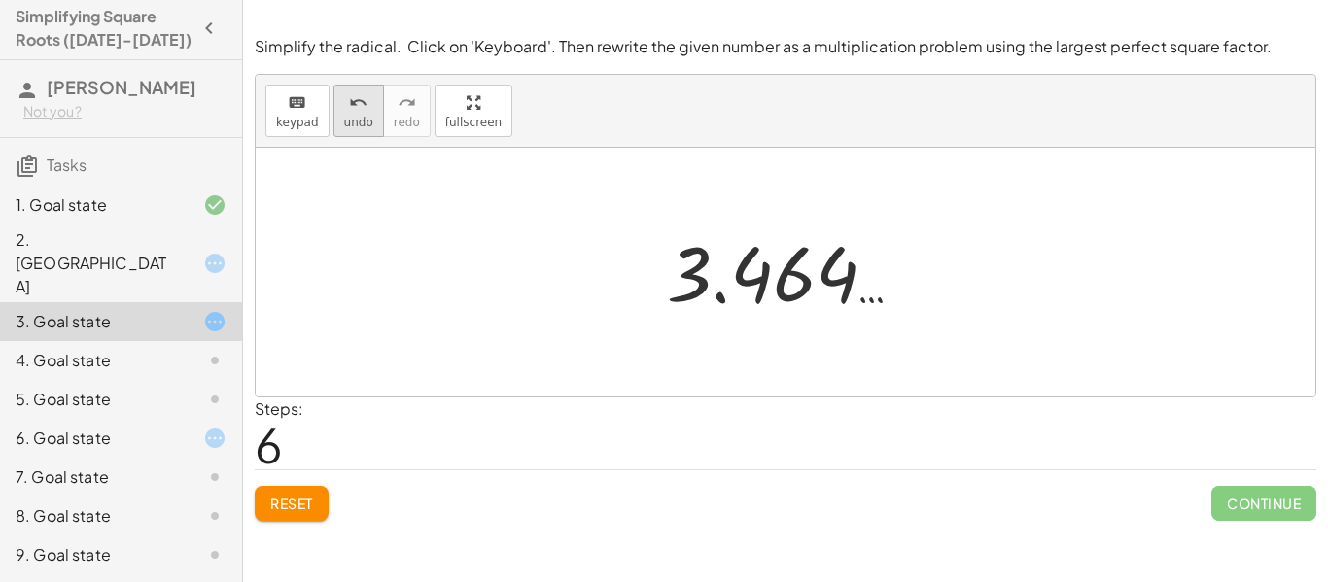
click at [353, 129] on button "undo undo" at bounding box center [358, 111] width 51 height 52
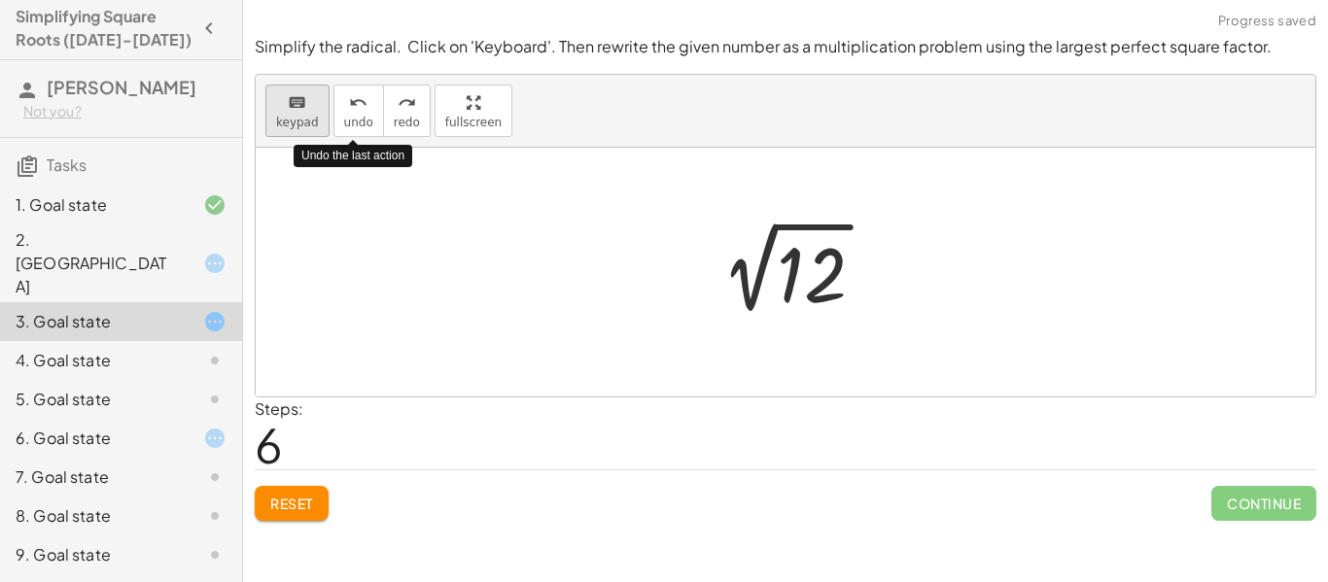
click at [292, 116] on span "keypad" at bounding box center [297, 123] width 43 height 14
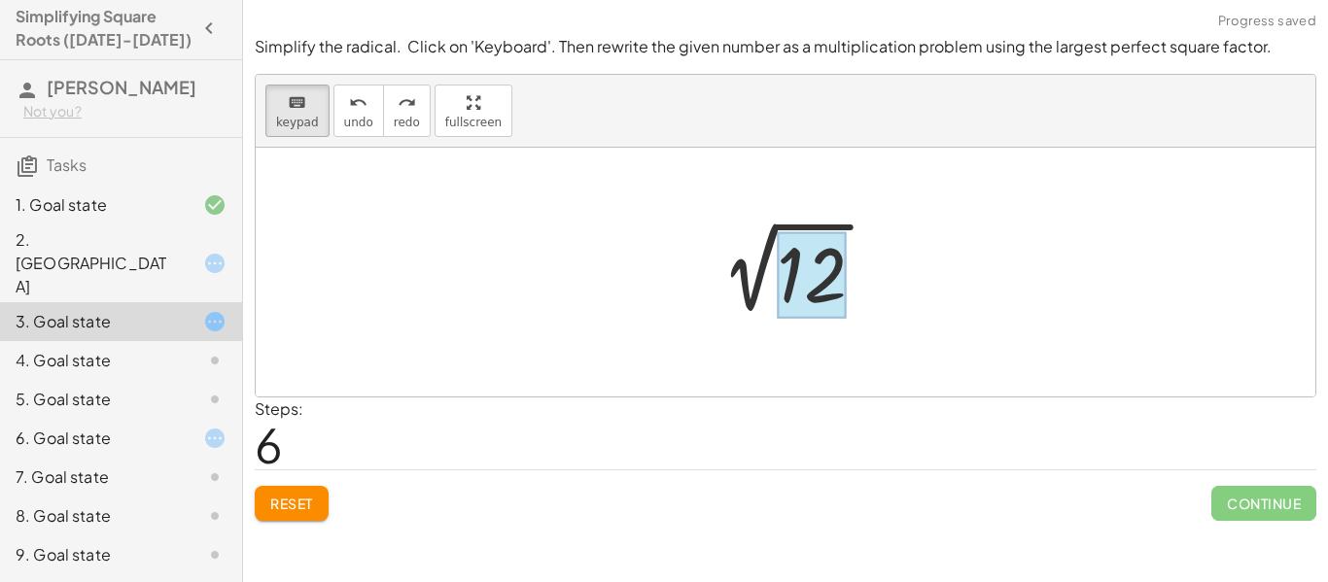
click at [792, 282] on div at bounding box center [812, 275] width 70 height 87
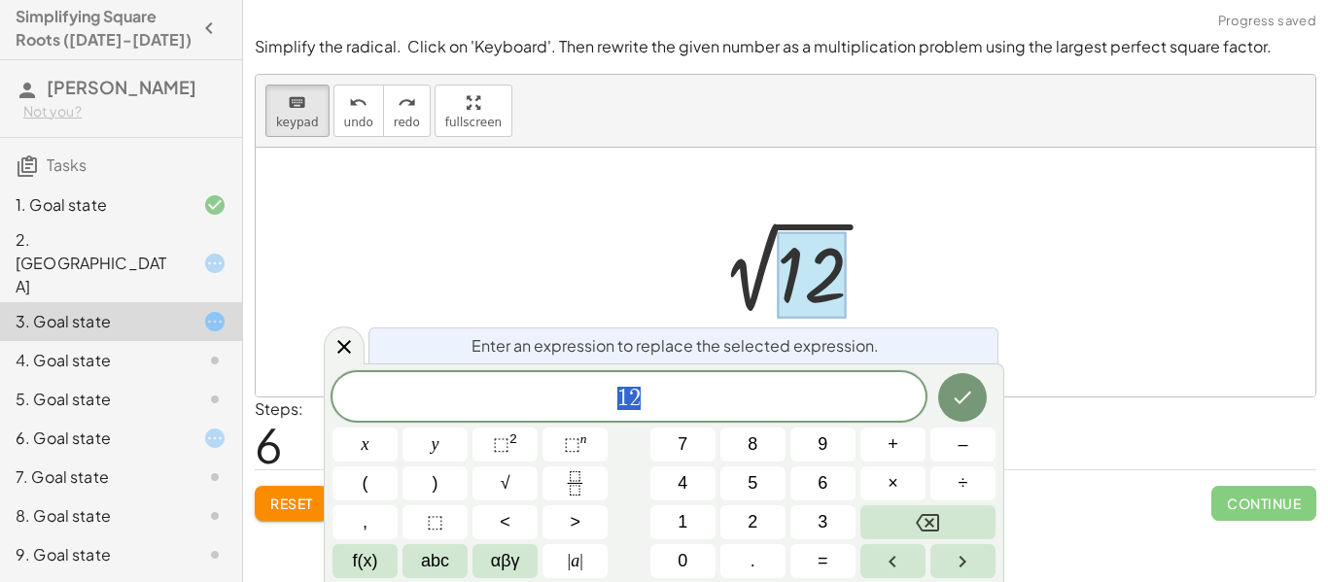
scroll to position [17, 0]
click at [956, 528] on button "Backspace" at bounding box center [927, 522] width 135 height 34
click at [515, 481] on button "√" at bounding box center [504, 484] width 65 height 34
click at [771, 516] on button "2" at bounding box center [752, 522] width 65 height 34
click at [898, 485] on button "×" at bounding box center [892, 484] width 65 height 34
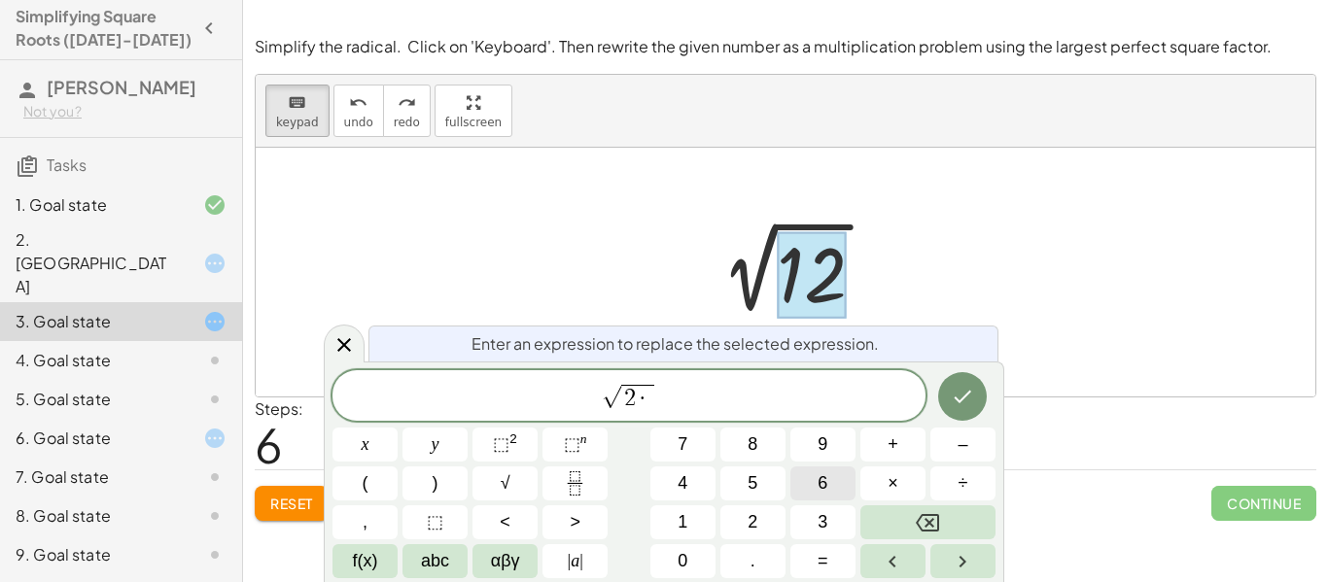
click at [854, 483] on button "6" at bounding box center [822, 484] width 65 height 34
click at [958, 402] on icon "Done" at bounding box center [962, 396] width 23 height 23
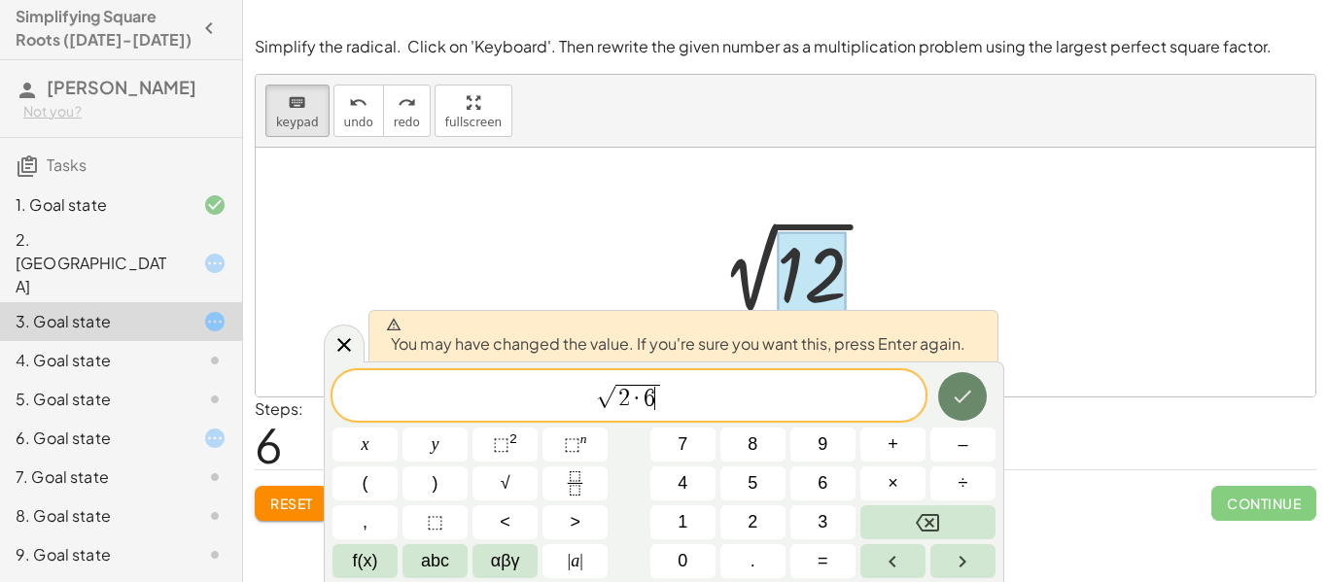
click at [956, 396] on icon "Done" at bounding box center [962, 396] width 23 height 23
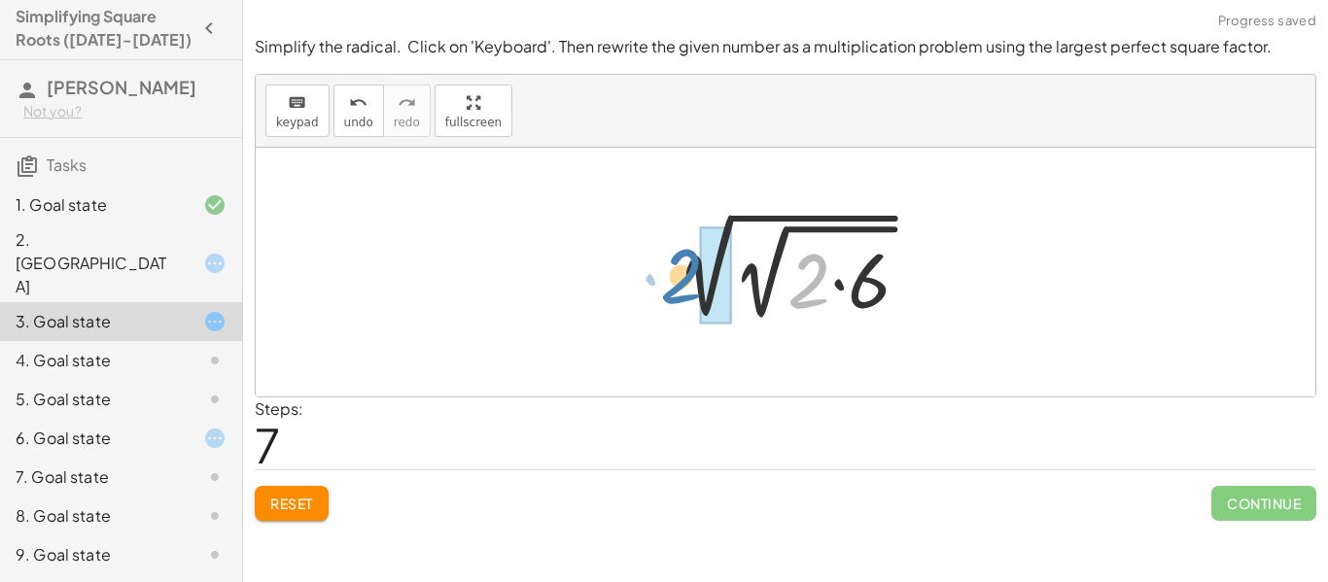
drag, startPoint x: 806, startPoint y: 294, endPoint x: 679, endPoint y: 289, distance: 126.5
click at [679, 289] on div at bounding box center [792, 272] width 285 height 111
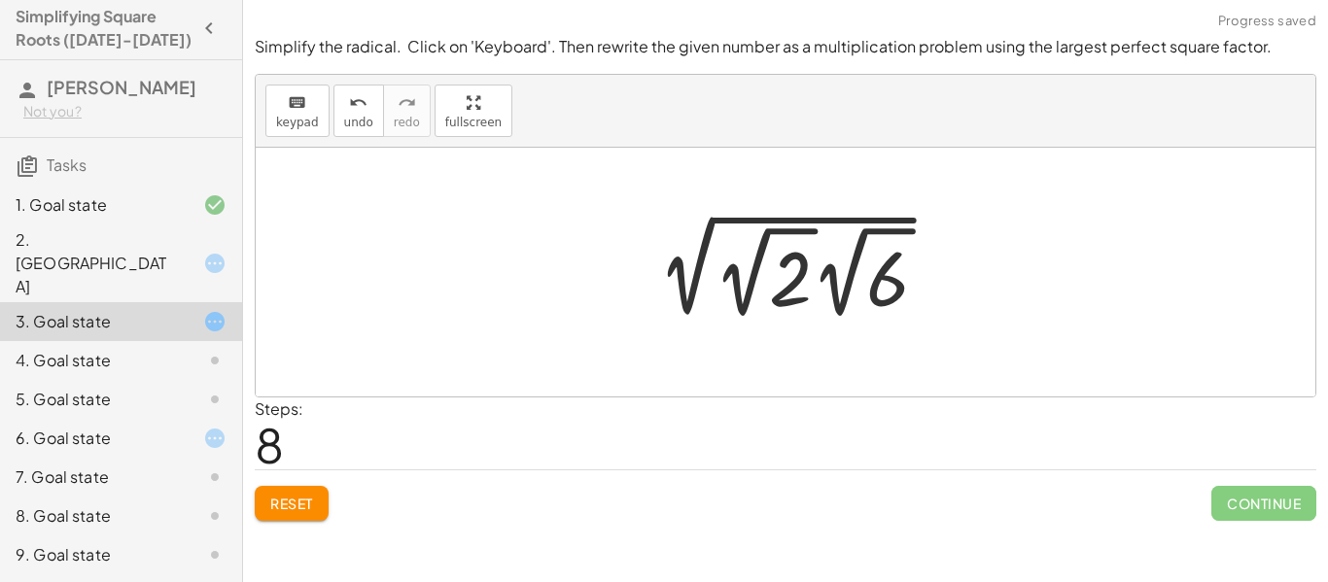
click at [686, 301] on div at bounding box center [793, 272] width 322 height 107
click at [276, 124] on span "keypad" at bounding box center [297, 123] width 43 height 14
click at [790, 277] on div at bounding box center [790, 279] width 43 height 87
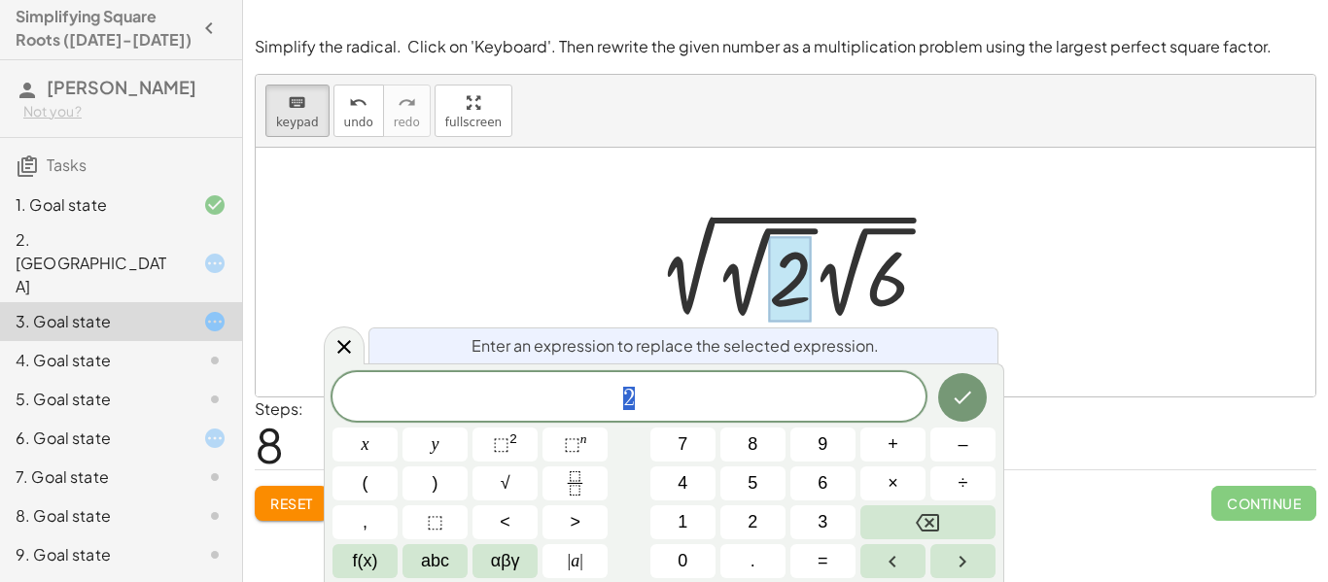
scroll to position [18, 0]
click at [345, 116] on span "undo" at bounding box center [358, 123] width 29 height 14
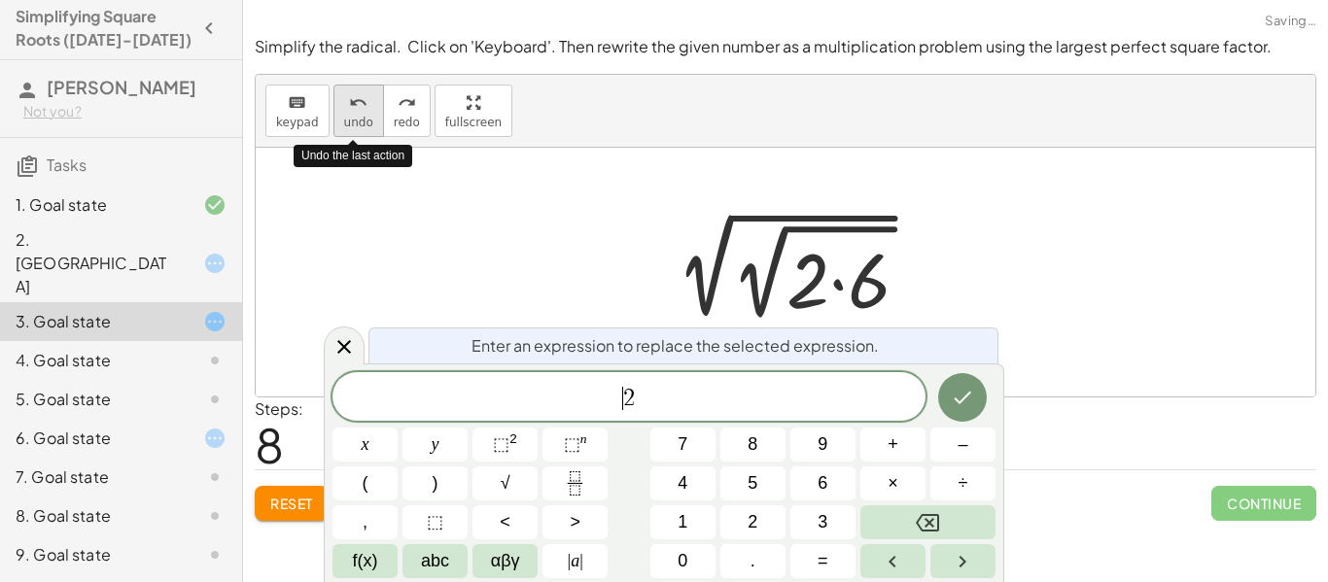
click at [345, 116] on span "undo" at bounding box center [358, 123] width 29 height 14
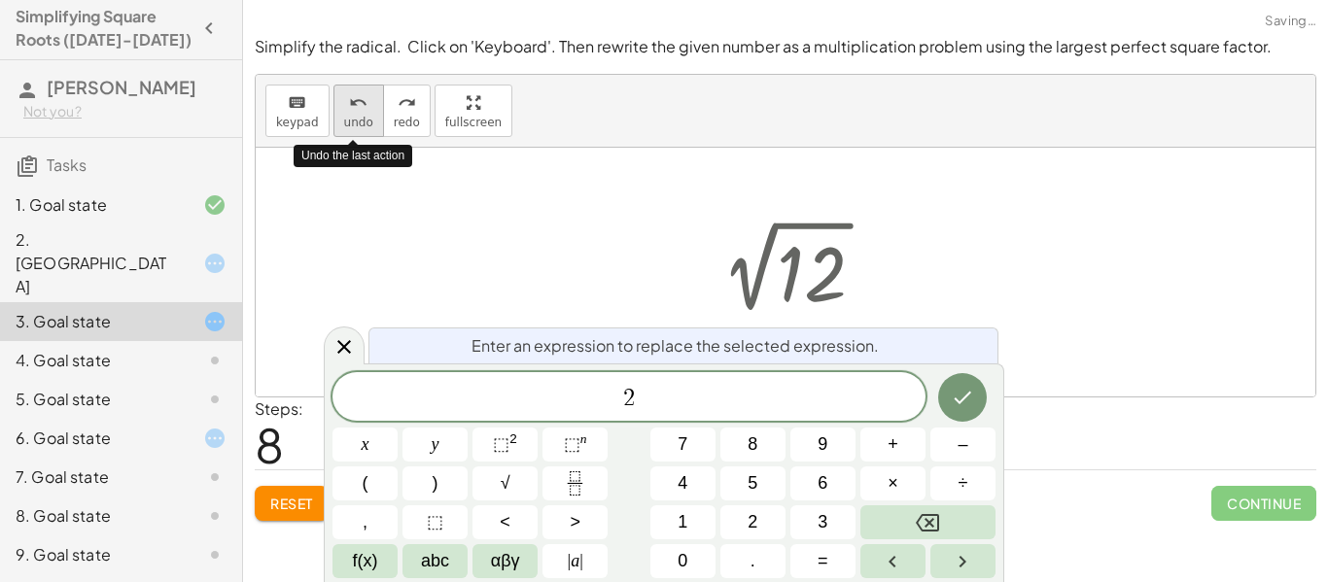
click at [345, 116] on span "undo" at bounding box center [358, 123] width 29 height 14
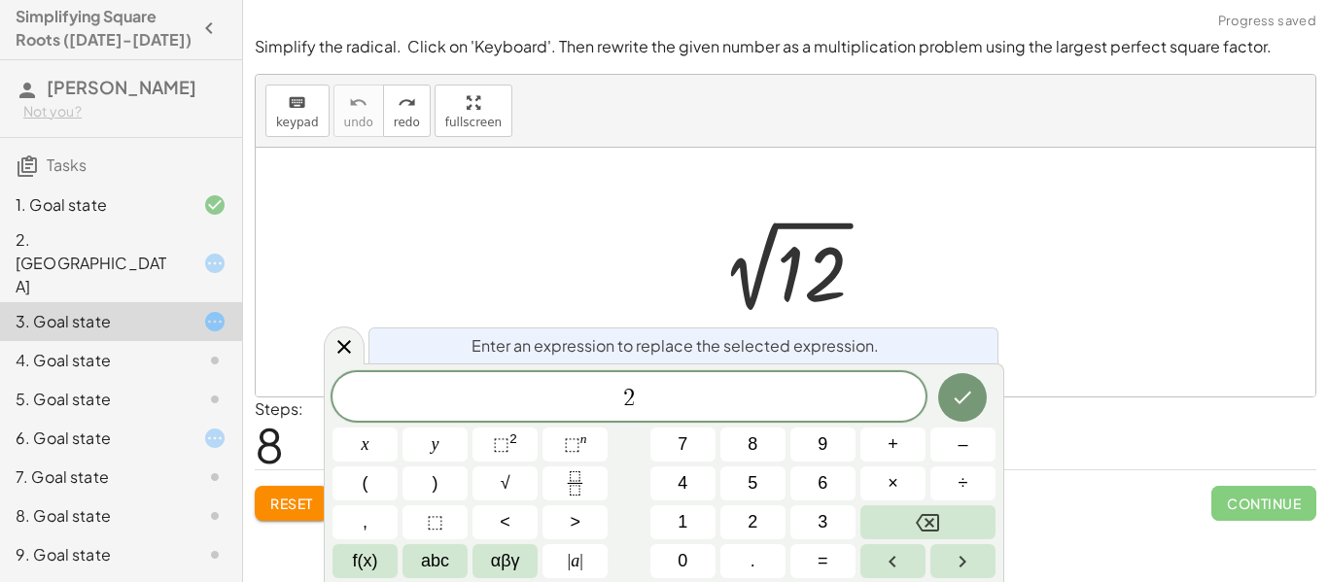
click at [670, 404] on span "2" at bounding box center [628, 398] width 593 height 27
click at [904, 478] on button "×" at bounding box center [892, 484] width 65 height 34
click at [958, 391] on icon "Done" at bounding box center [962, 397] width 23 height 23
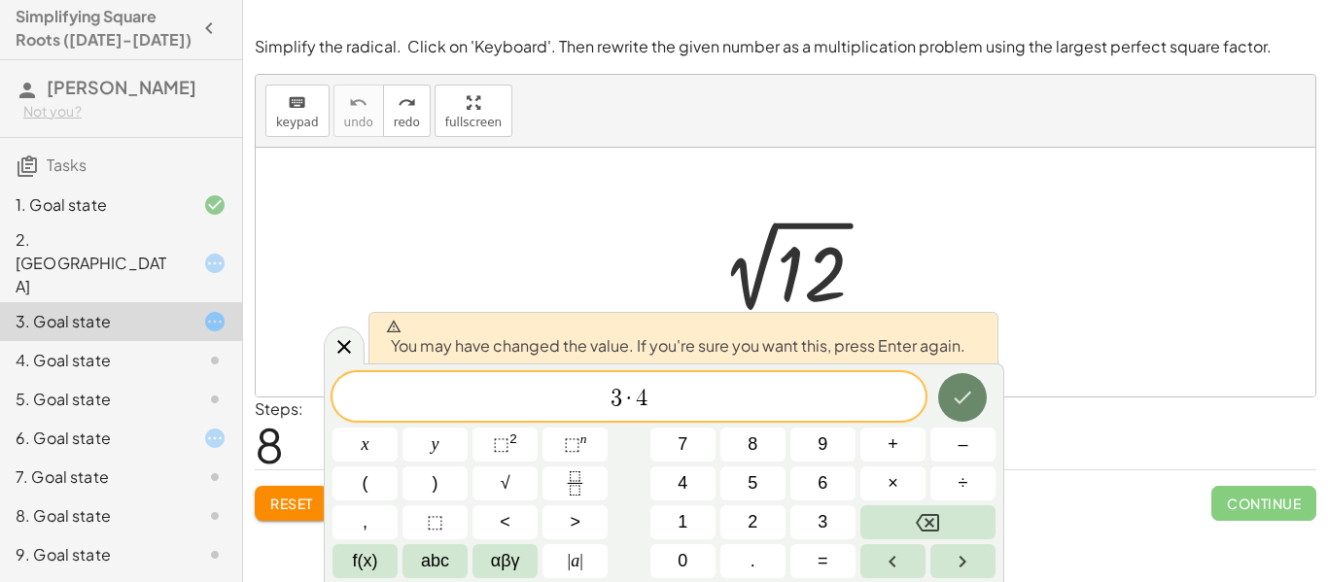
click at [958, 391] on icon "Done" at bounding box center [962, 397] width 23 height 23
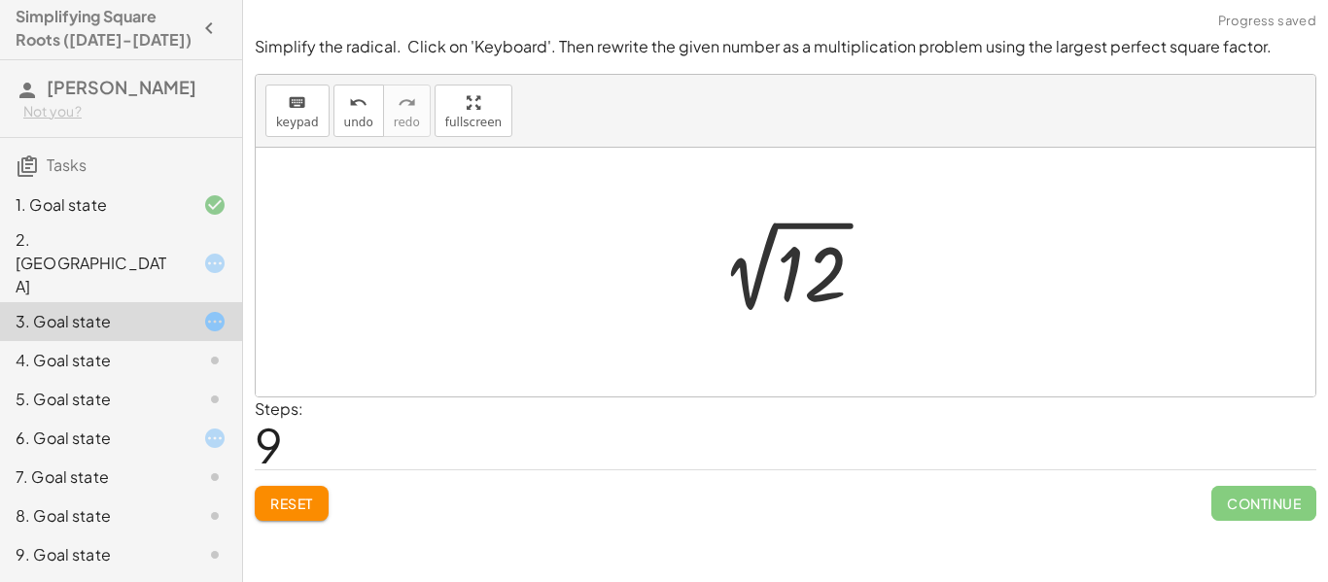
click at [804, 298] on div at bounding box center [793, 271] width 322 height 98
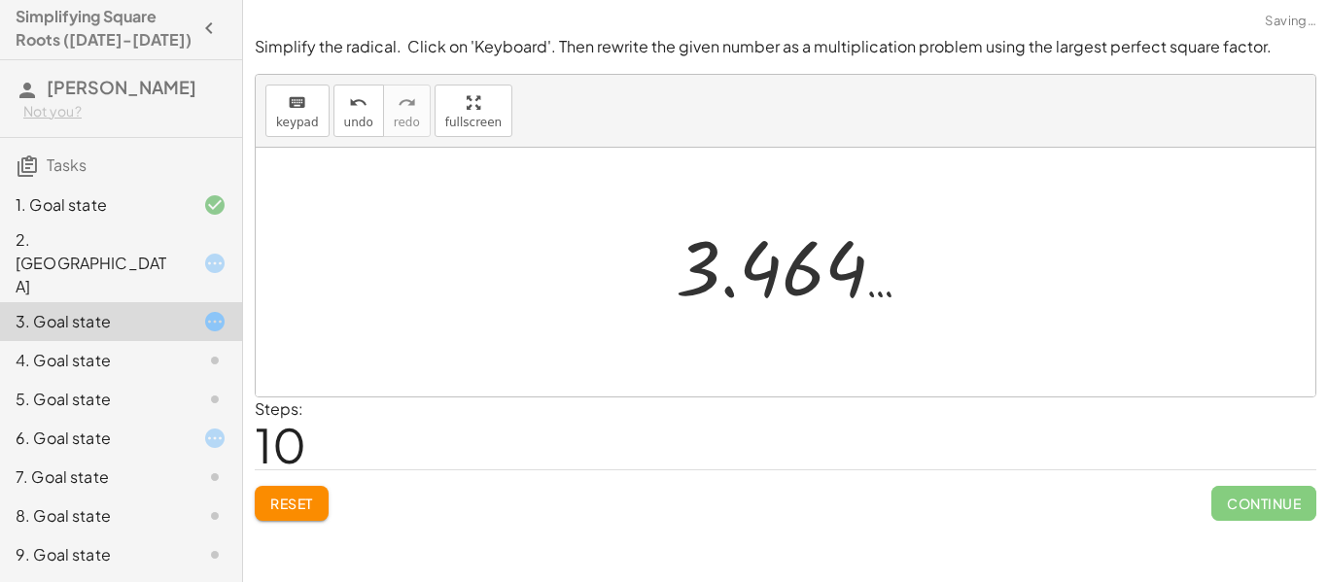
click at [804, 298] on div at bounding box center [793, 267] width 322 height 96
click at [294, 124] on span "keypad" at bounding box center [297, 123] width 43 height 14
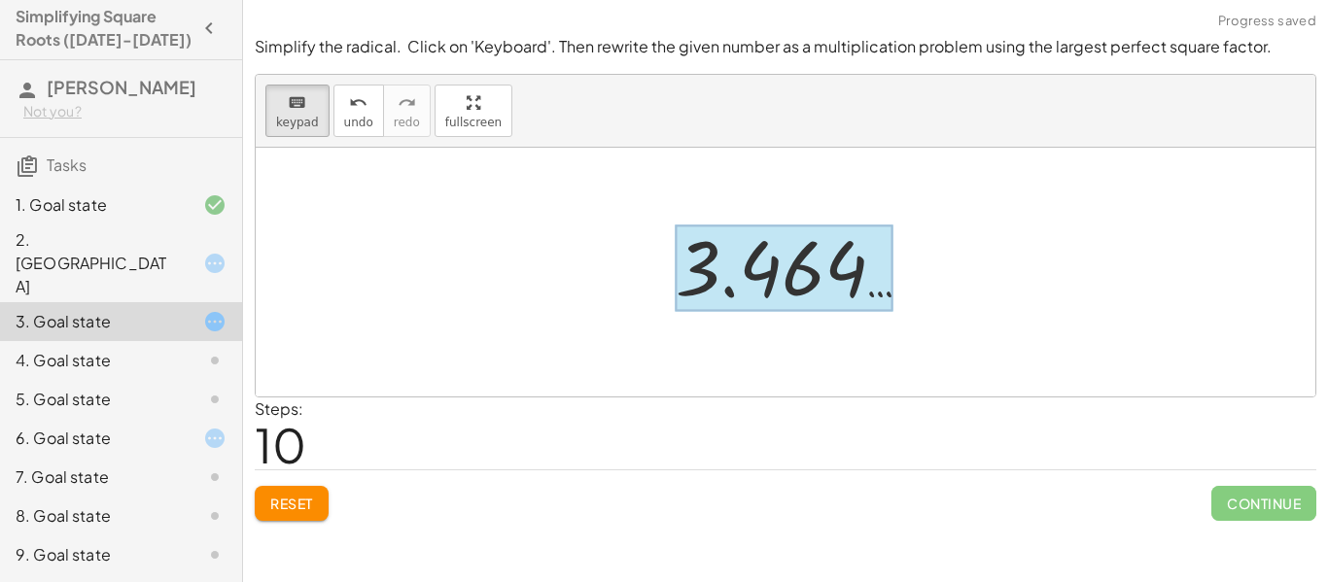
click at [759, 270] on div at bounding box center [785, 269] width 218 height 87
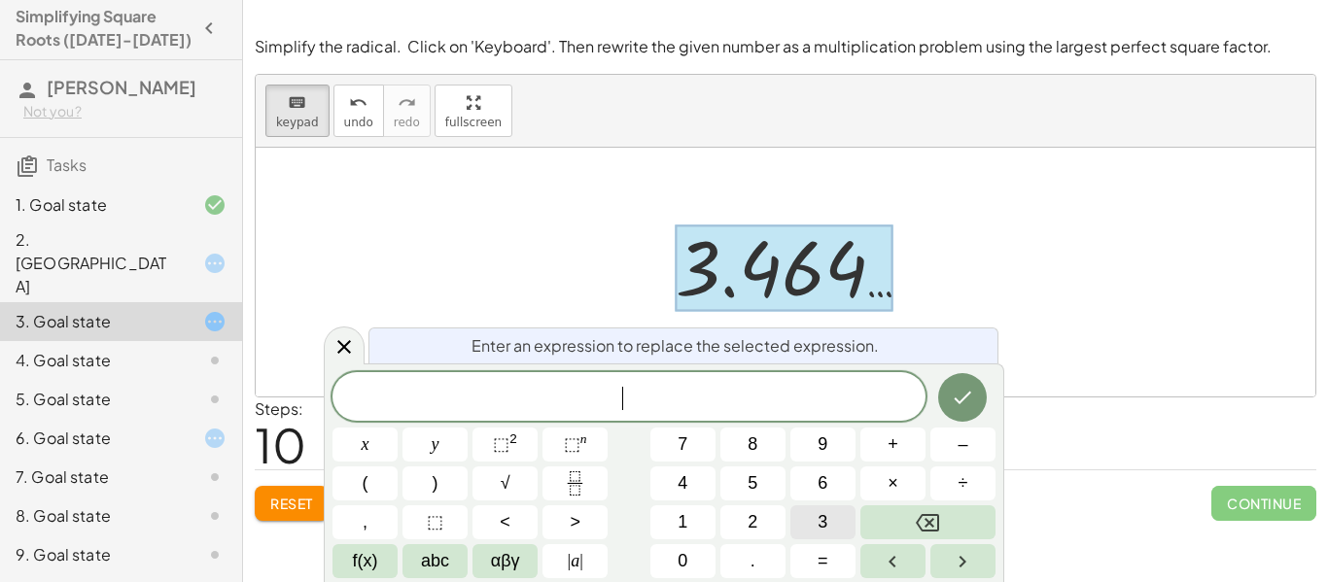
click at [825, 517] on span "3" at bounding box center [823, 522] width 10 height 26
click at [874, 489] on button "×" at bounding box center [892, 484] width 65 height 34
click at [672, 486] on button "4" at bounding box center [682, 484] width 65 height 34
click at [954, 401] on icon "Done" at bounding box center [962, 397] width 23 height 23
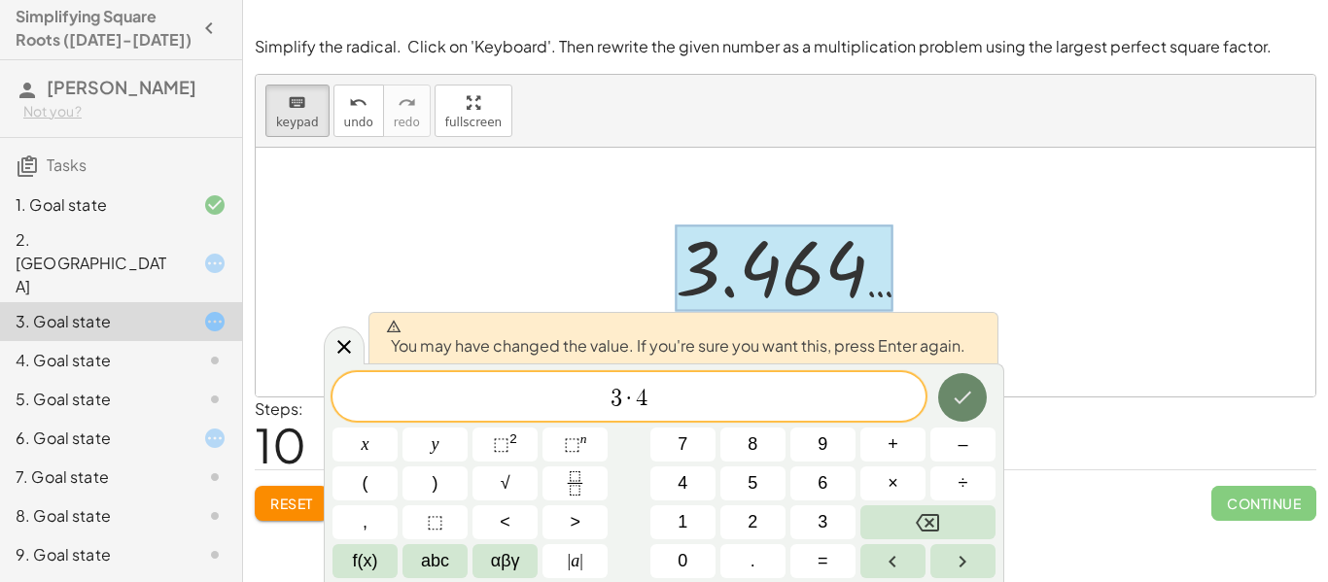
click at [954, 401] on icon "Done" at bounding box center [962, 397] width 23 height 23
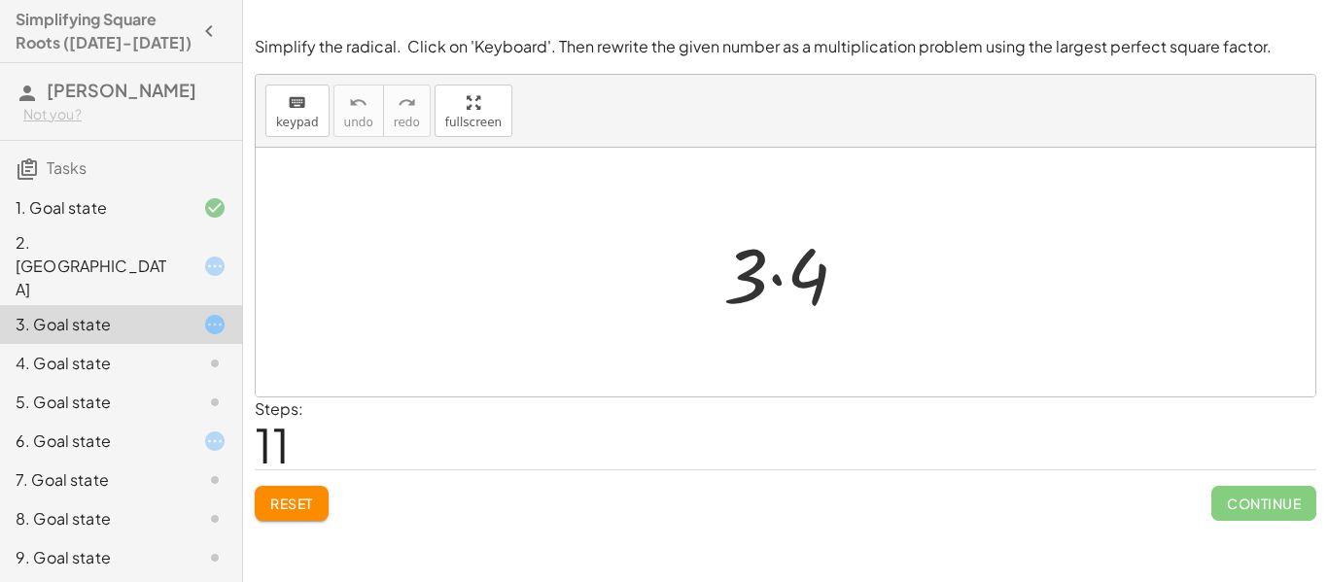
click at [750, 298] on div at bounding box center [793, 273] width 159 height 100
click at [302, 122] on span "keypad" at bounding box center [297, 123] width 43 height 14
click at [299, 119] on span "keypad" at bounding box center [297, 123] width 43 height 14
click at [288, 110] on icon "keyboard" at bounding box center [297, 102] width 18 height 23
click at [779, 290] on div at bounding box center [798, 276] width 61 height 87
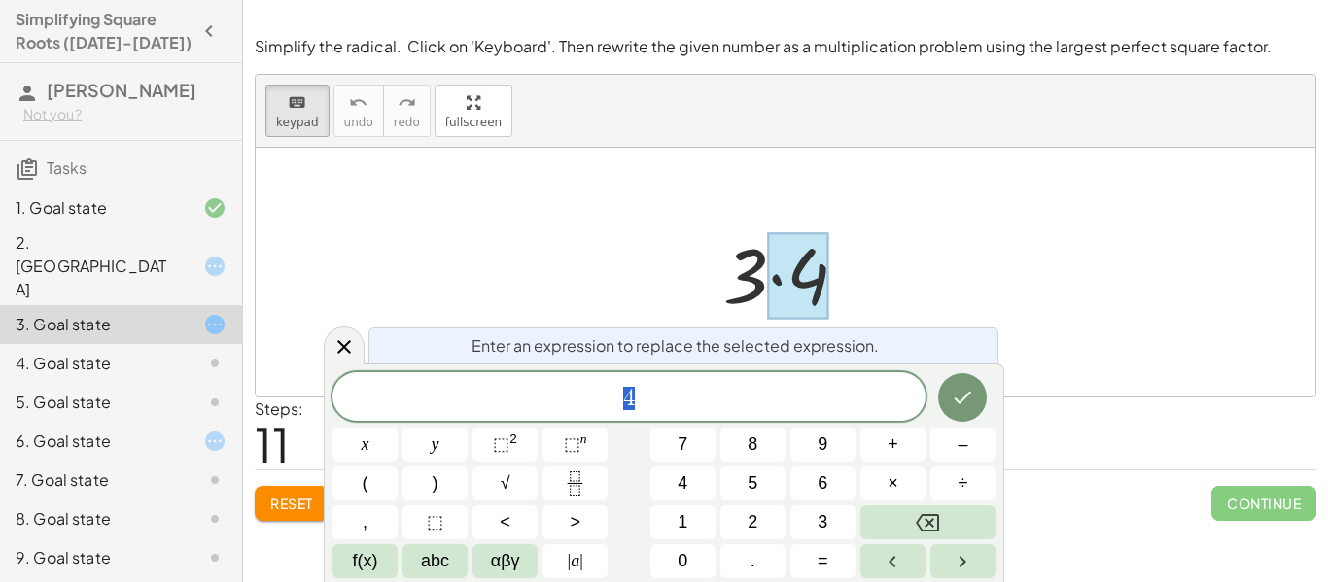
scroll to position [1, 0]
click at [351, 343] on icon at bounding box center [343, 346] width 23 height 23
click at [351, 343] on div at bounding box center [786, 272] width 1060 height 249
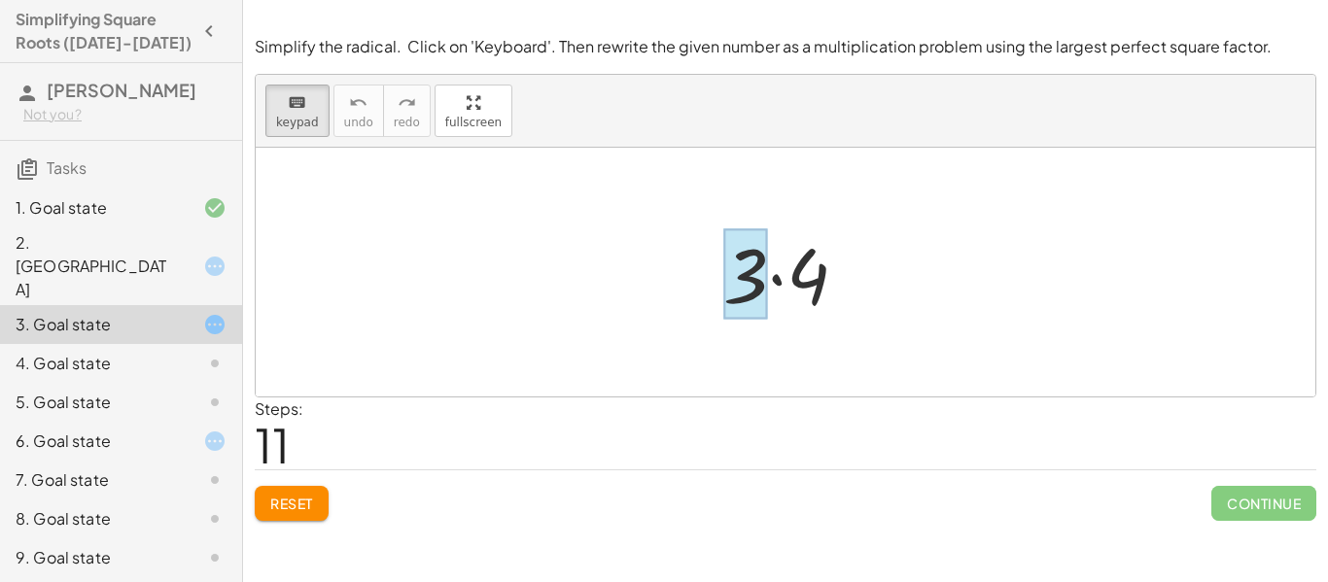
click at [757, 273] on div at bounding box center [745, 274] width 45 height 90
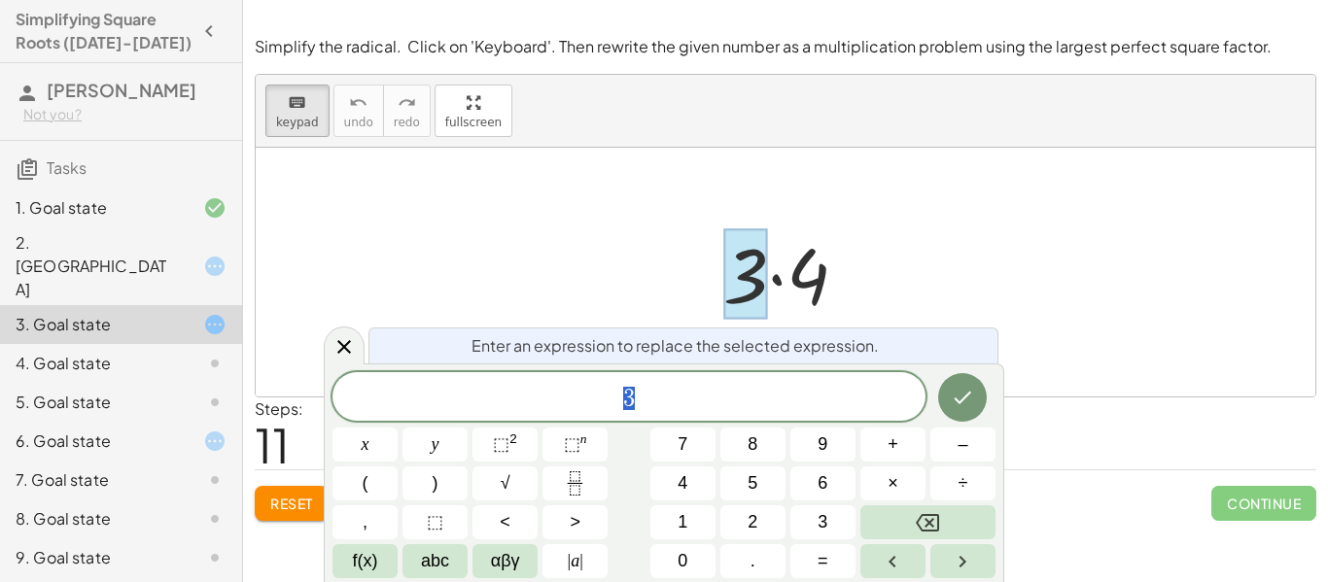
scroll to position [2, 0]
click at [346, 346] on icon at bounding box center [343, 346] width 23 height 23
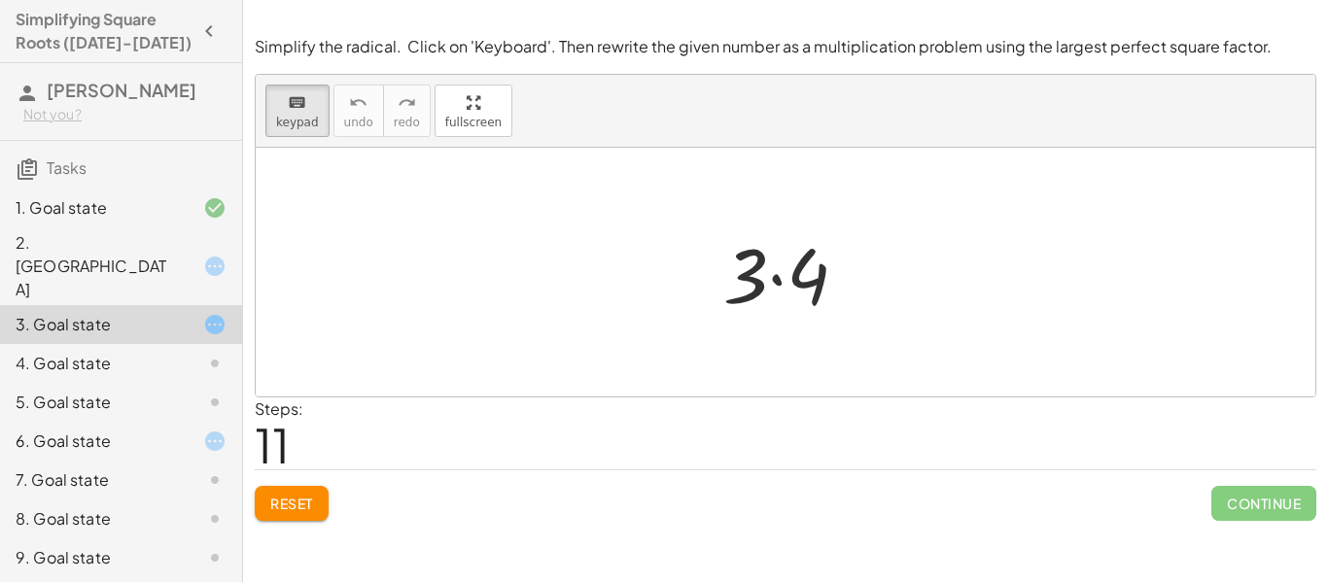
click at [129, 352] on div "4. Goal state" at bounding box center [94, 363] width 157 height 23
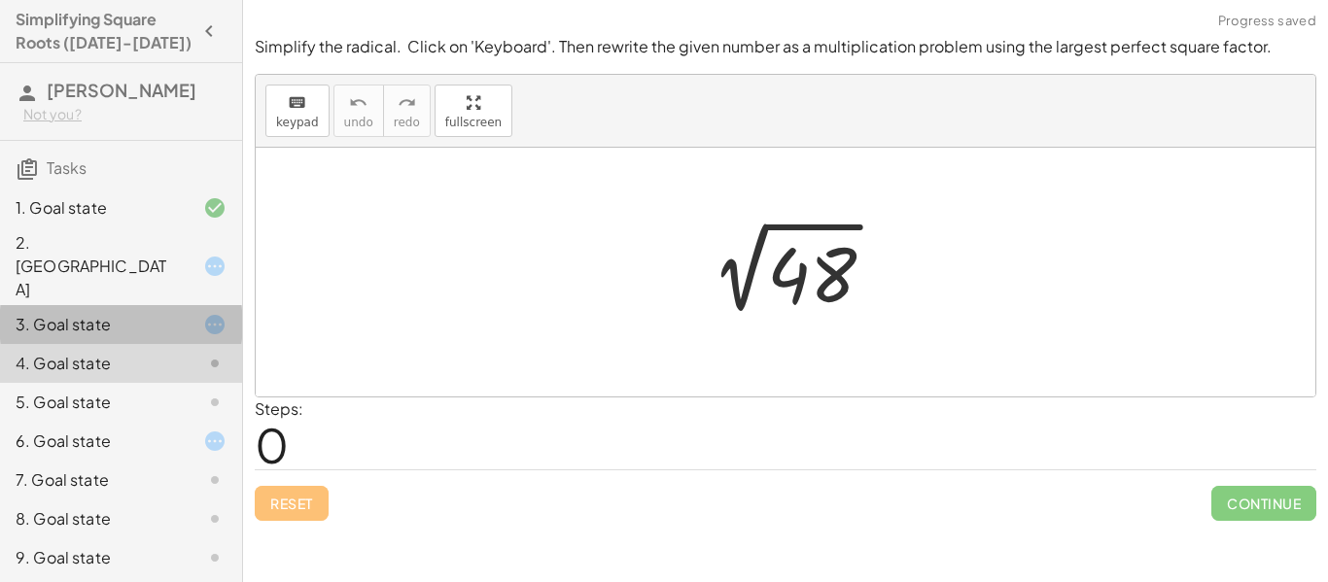
click at [117, 313] on div "3. Goal state" at bounding box center [94, 324] width 157 height 23
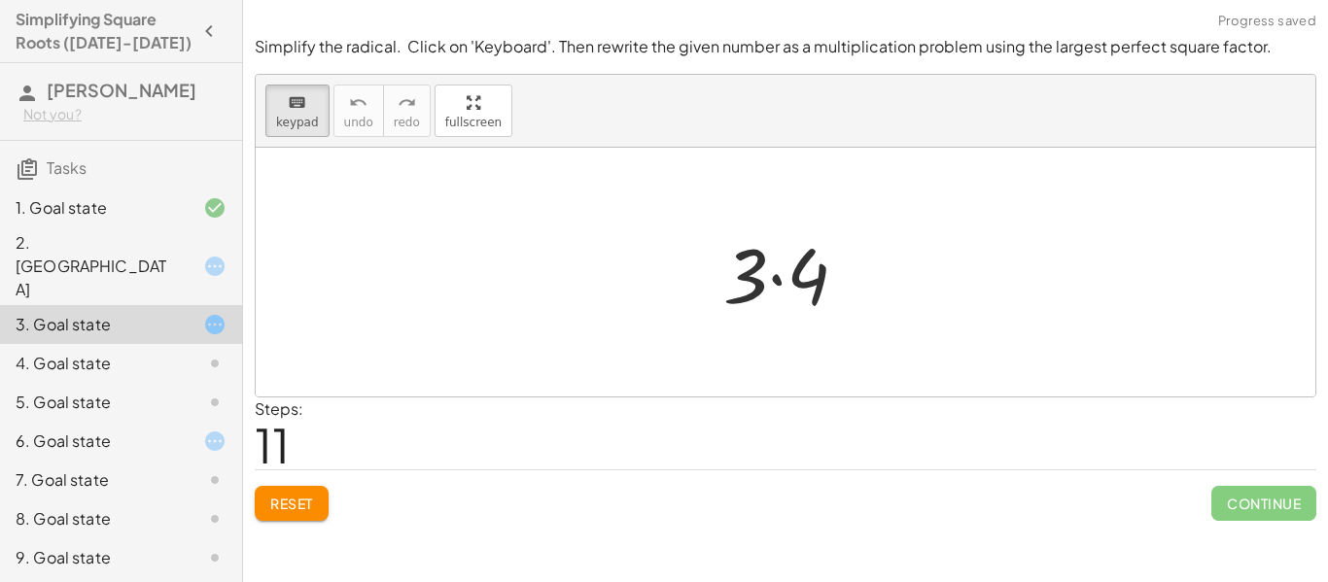
click at [310, 496] on span "Reset" at bounding box center [291, 503] width 43 height 17
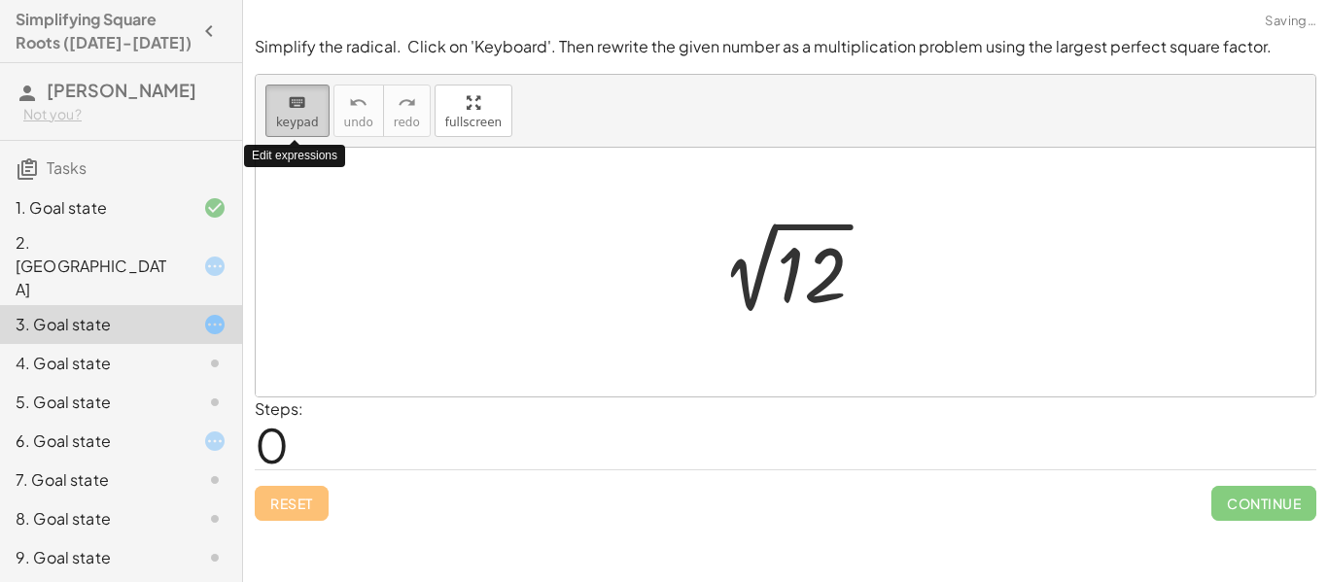
click at [293, 122] on span "keypad" at bounding box center [297, 123] width 43 height 14
click at [840, 295] on div at bounding box center [792, 273] width 195 height 98
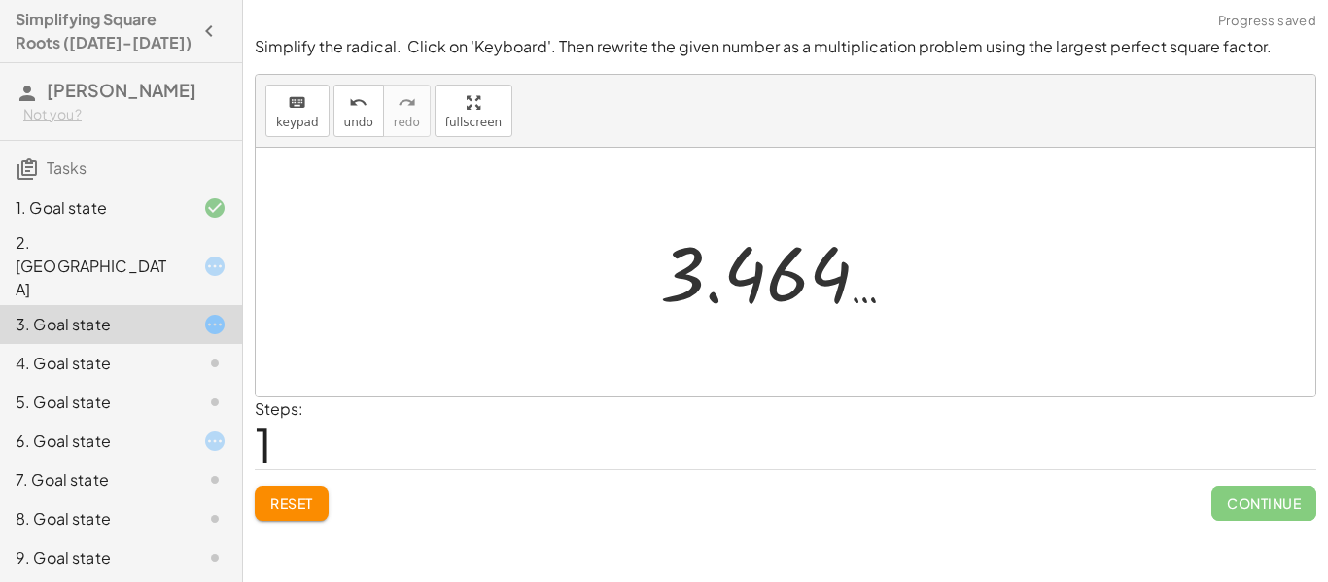
click at [771, 281] on div at bounding box center [792, 273] width 284 height 96
click at [299, 123] on span "keypad" at bounding box center [297, 123] width 43 height 14
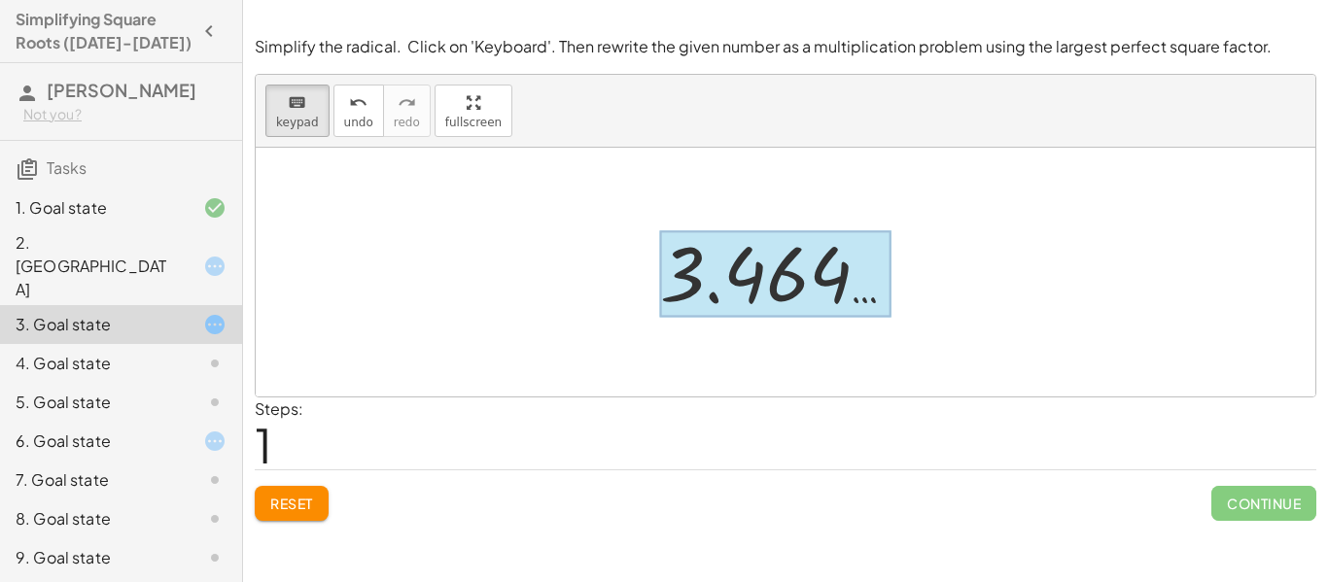
click at [718, 271] on div at bounding box center [775, 274] width 230 height 87
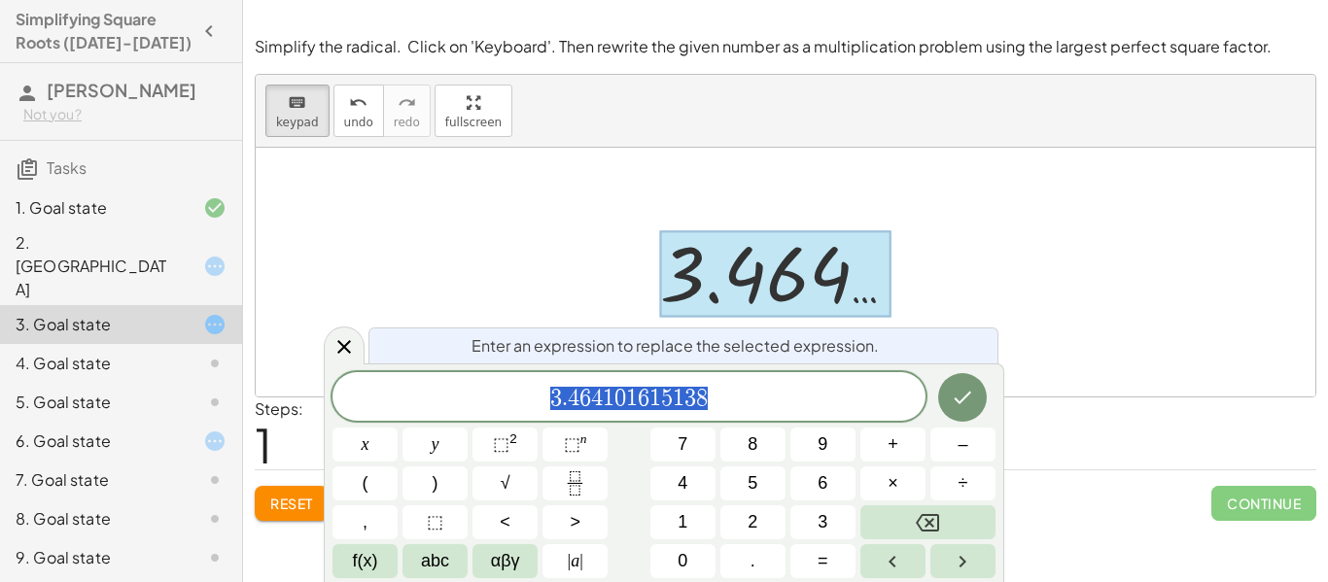
scroll to position [3, 0]
click at [524, 475] on button "√" at bounding box center [504, 484] width 65 height 34
click at [904, 489] on button "×" at bounding box center [892, 484] width 65 height 34
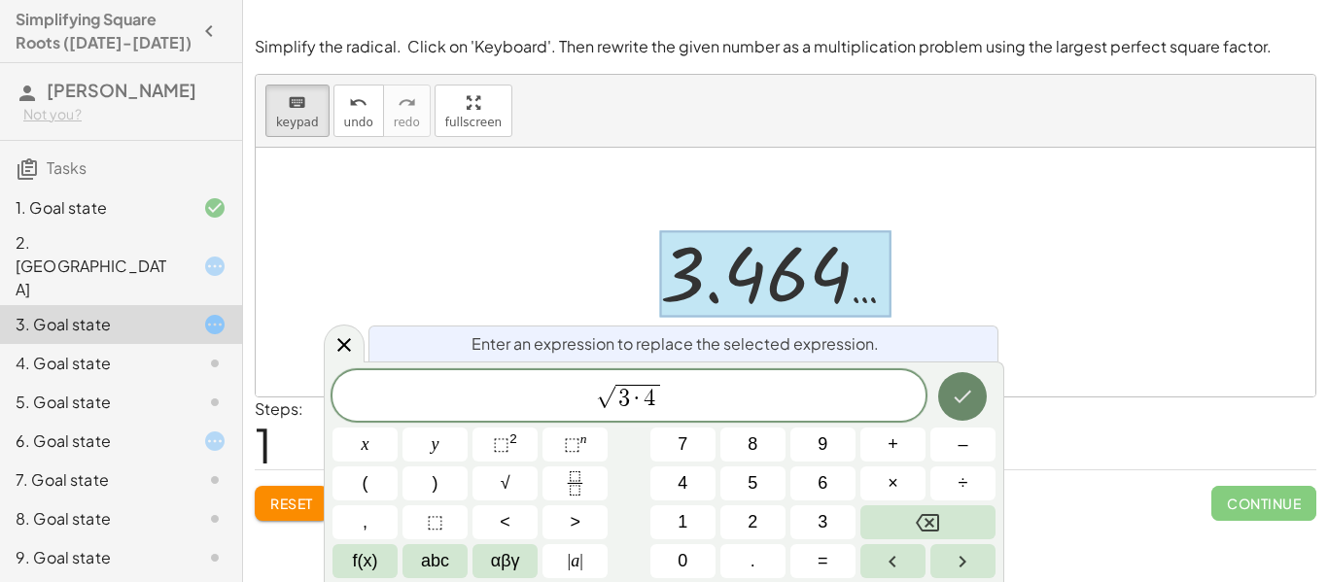
click at [958, 405] on icon "Done" at bounding box center [962, 396] width 23 height 23
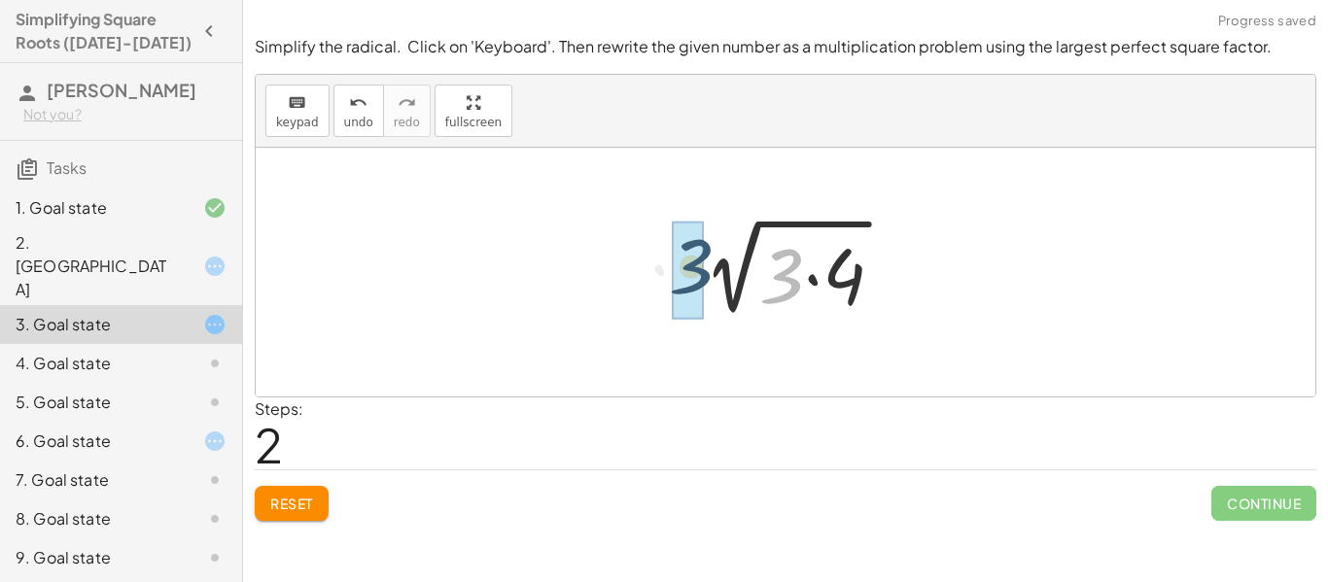
drag, startPoint x: 784, startPoint y: 272, endPoint x: 665, endPoint y: 262, distance: 120.0
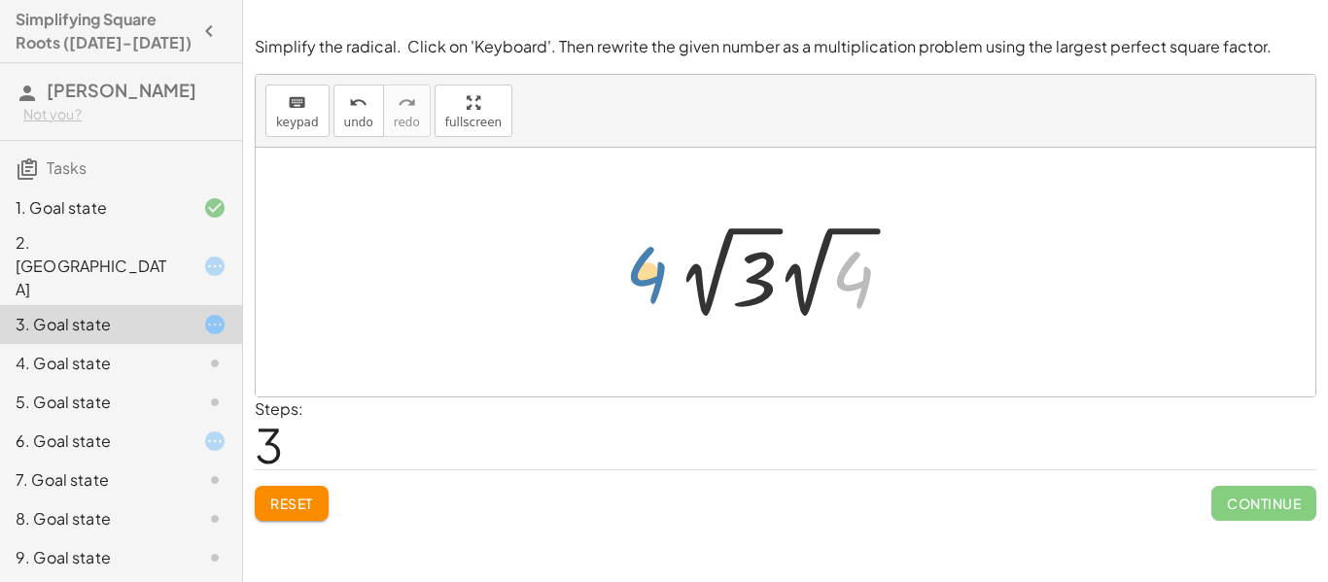
drag, startPoint x: 860, startPoint y: 282, endPoint x: 651, endPoint y: 277, distance: 209.1
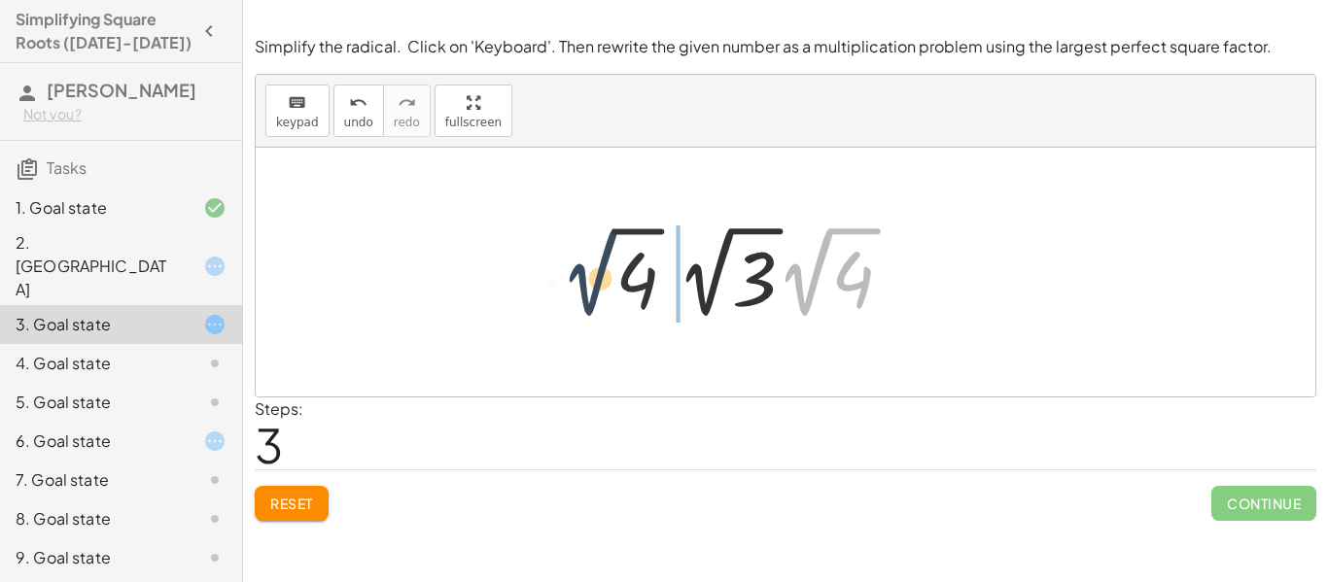
drag, startPoint x: 804, startPoint y: 279, endPoint x: 541, endPoint y: 278, distance: 262.5
click at [541, 278] on div "2 √ 12 3.464 … 2 √ ( · 3 · 4 ) · 2 √ 4 √ 3 4 · 2 √ · 2" at bounding box center [786, 272] width 1060 height 249
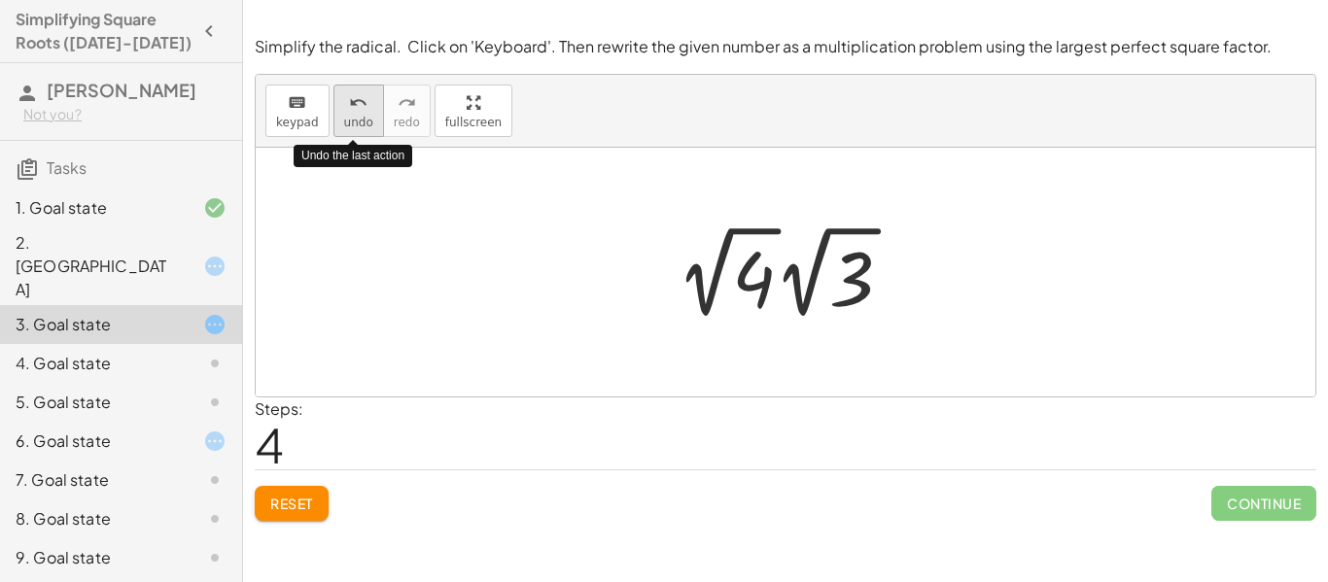
click at [351, 119] on span "undo" at bounding box center [358, 123] width 29 height 14
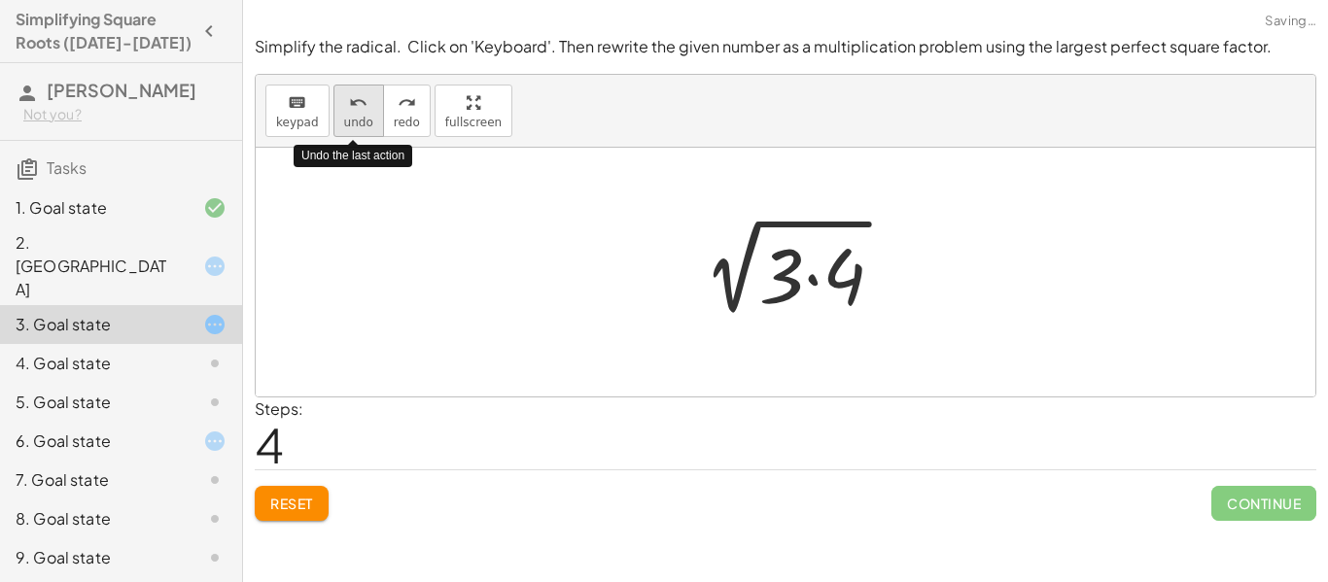
click at [351, 119] on span "undo" at bounding box center [358, 123] width 29 height 14
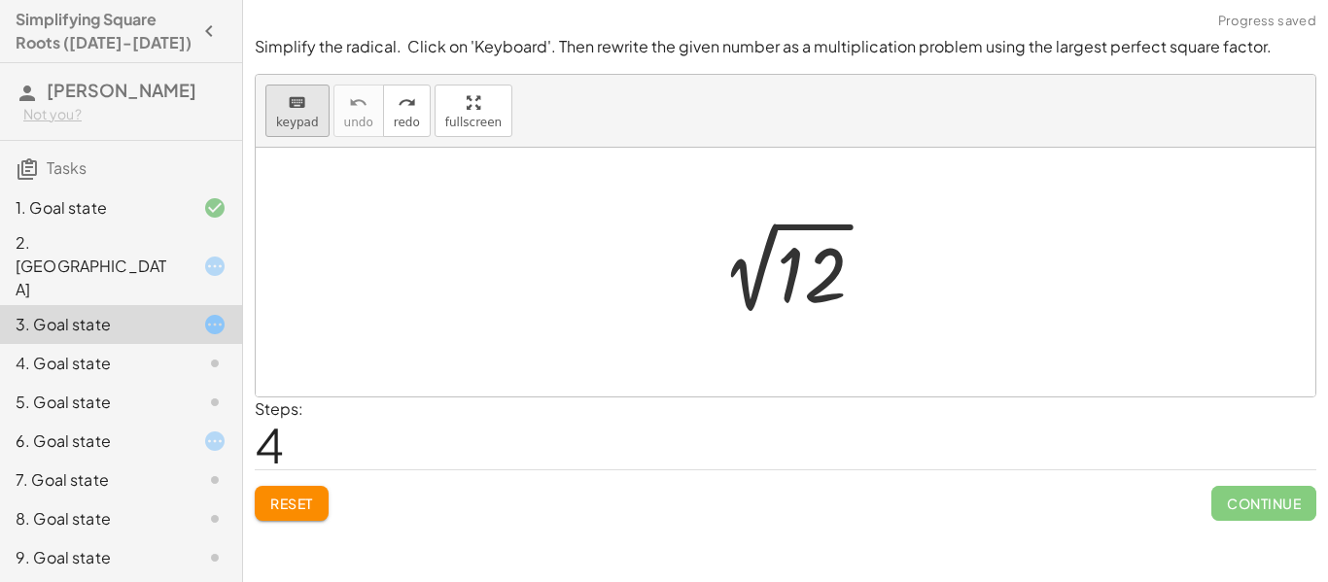
click at [296, 121] on span "keypad" at bounding box center [297, 123] width 43 height 14
click at [803, 261] on div at bounding box center [812, 275] width 70 height 87
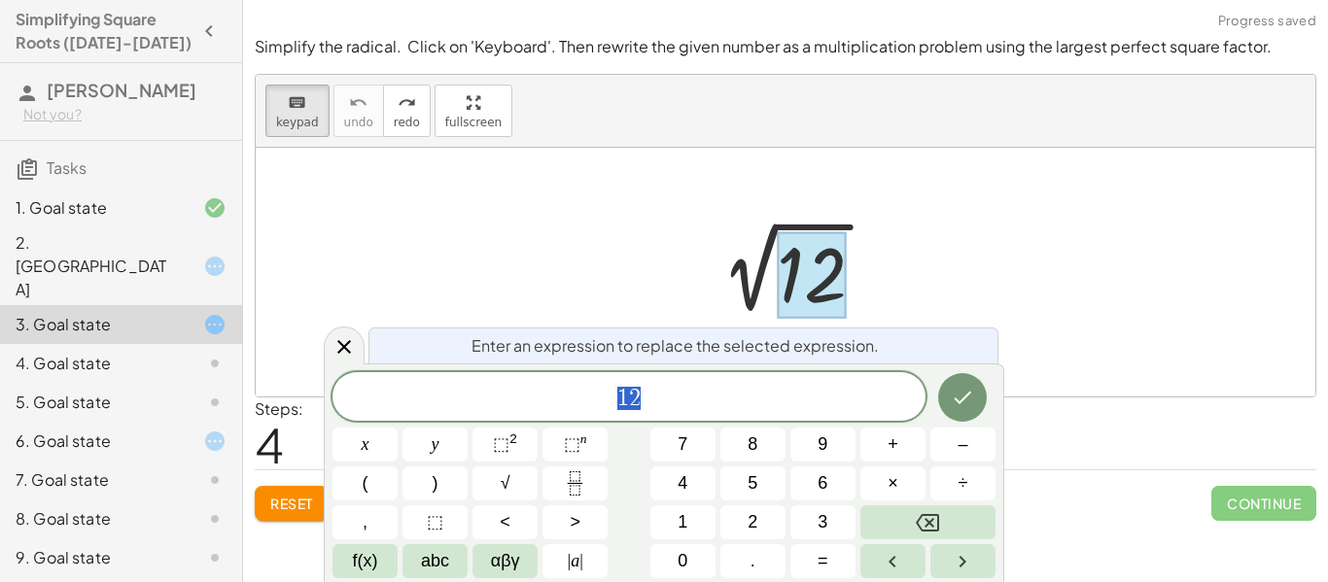
scroll to position [6, 0]
click at [497, 488] on button "√" at bounding box center [504, 484] width 65 height 34
click at [884, 488] on button "×" at bounding box center [892, 484] width 65 height 34
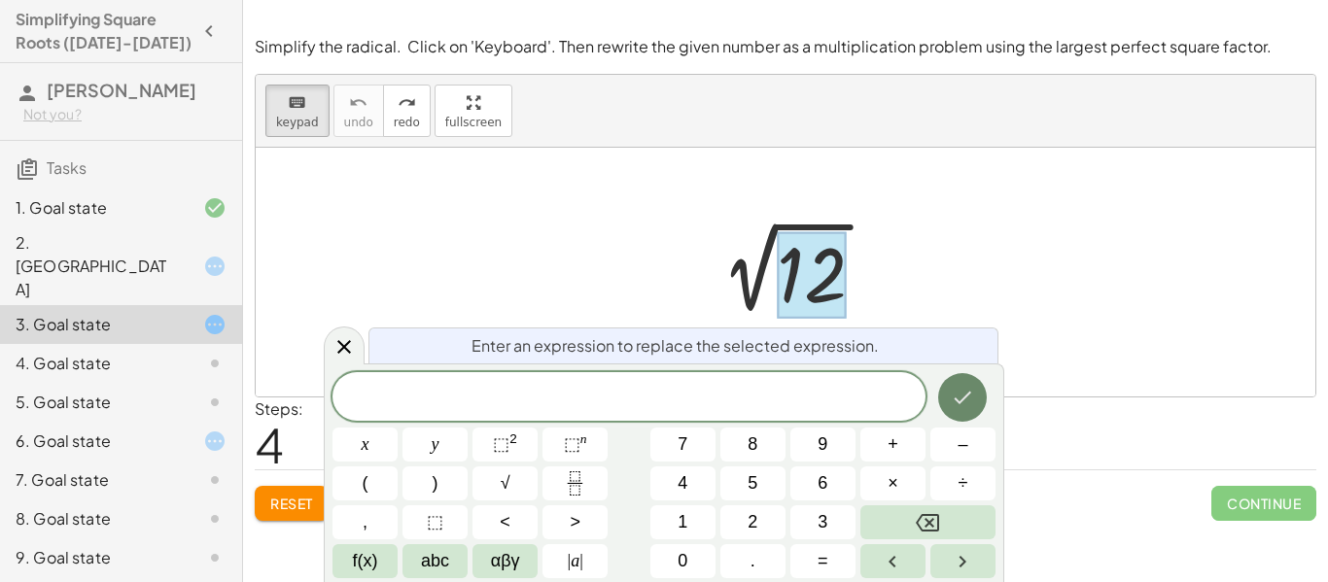
click at [697, 456] on button "7" at bounding box center [682, 445] width 65 height 34
click at [693, 485] on button "4" at bounding box center [682, 484] width 65 height 34
click at [913, 495] on button "×" at bounding box center [892, 484] width 65 height 34
click at [834, 516] on button "3" at bounding box center [822, 522] width 65 height 34
click at [968, 391] on icon "Done" at bounding box center [962, 397] width 23 height 23
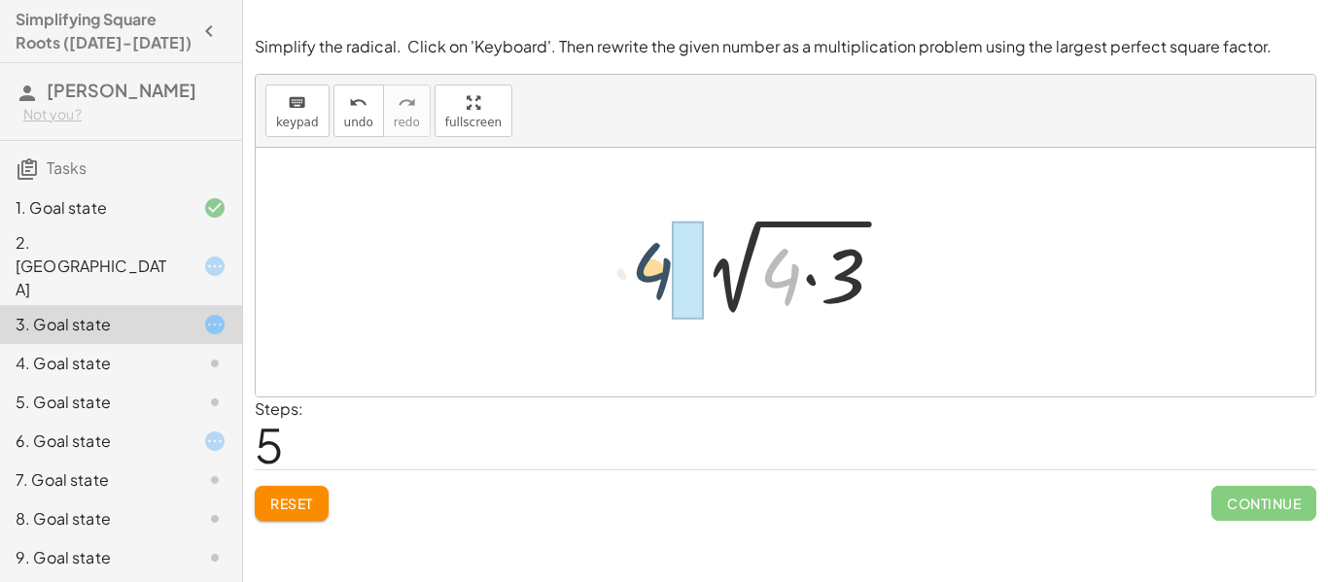
drag, startPoint x: 777, startPoint y: 271, endPoint x: 644, endPoint y: 264, distance: 132.4
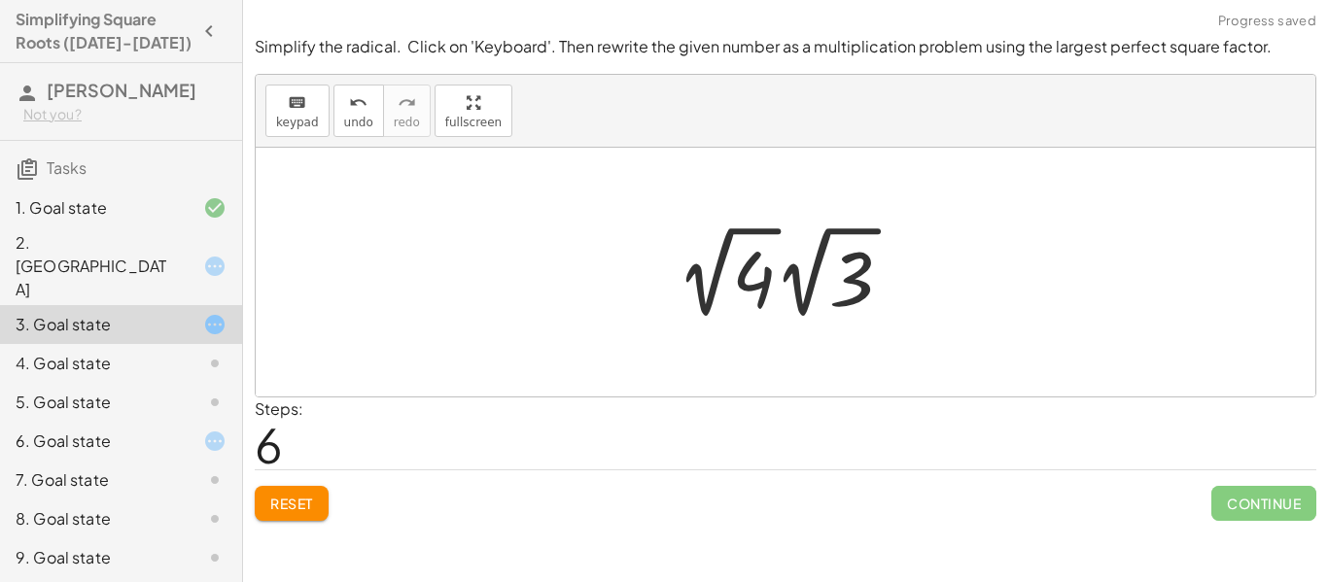
click at [793, 289] on div at bounding box center [792, 272] width 251 height 107
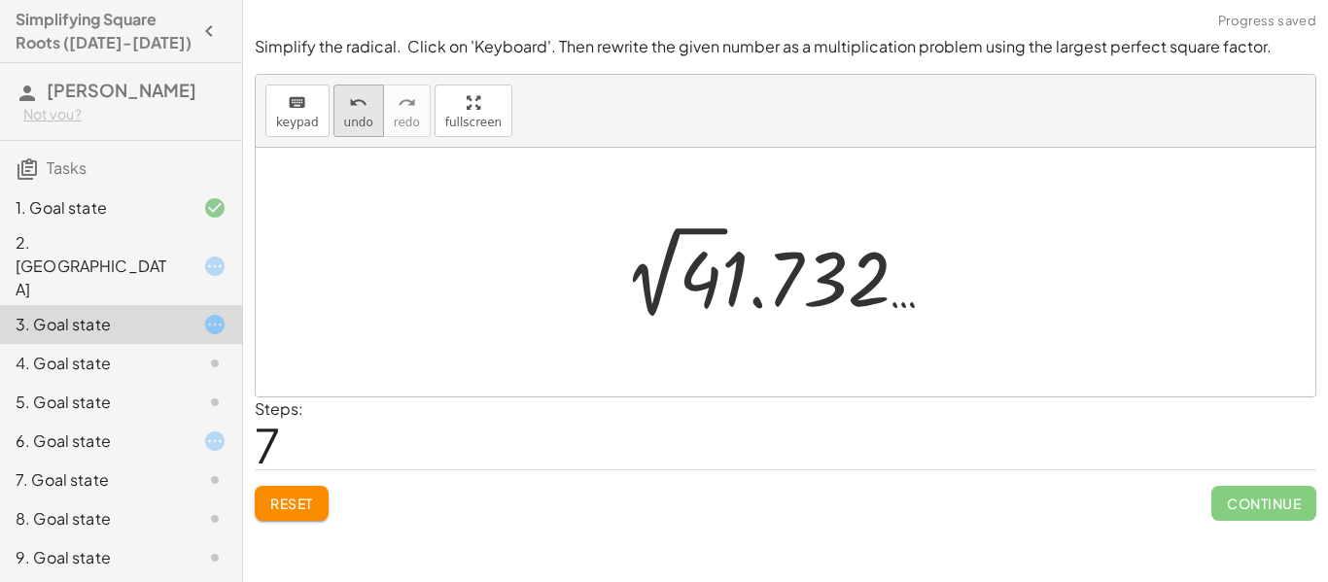
click at [362, 116] on span "undo" at bounding box center [358, 123] width 29 height 14
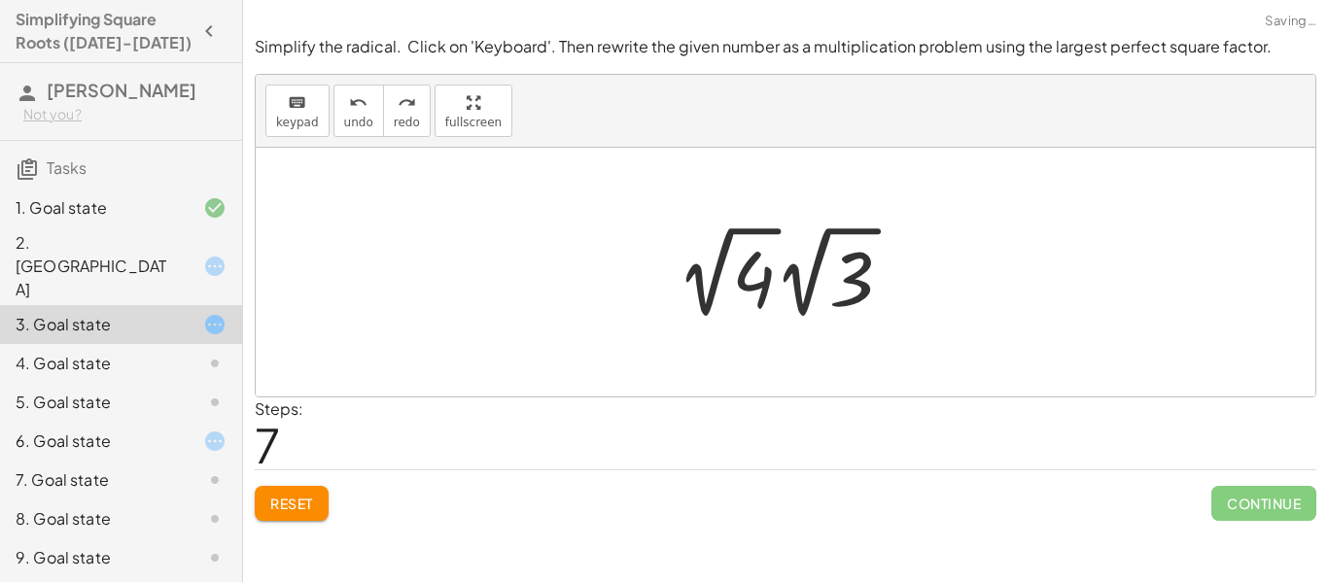
click at [744, 286] on div at bounding box center [792, 272] width 251 height 107
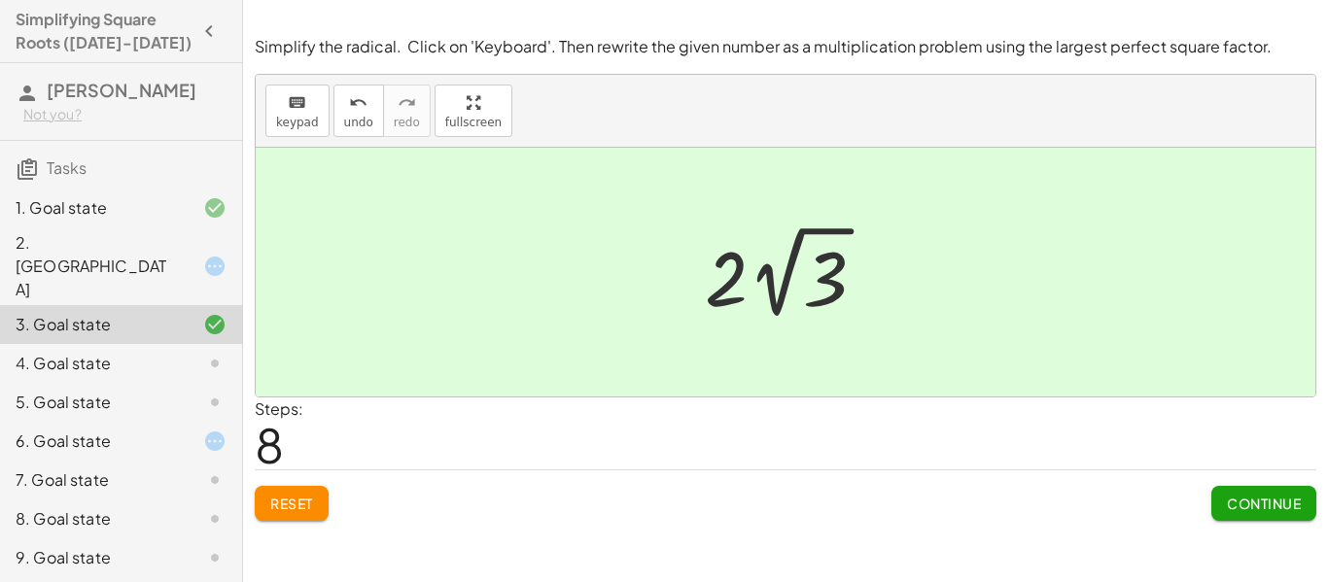
click at [1243, 501] on span "Continue" at bounding box center [1264, 503] width 74 height 17
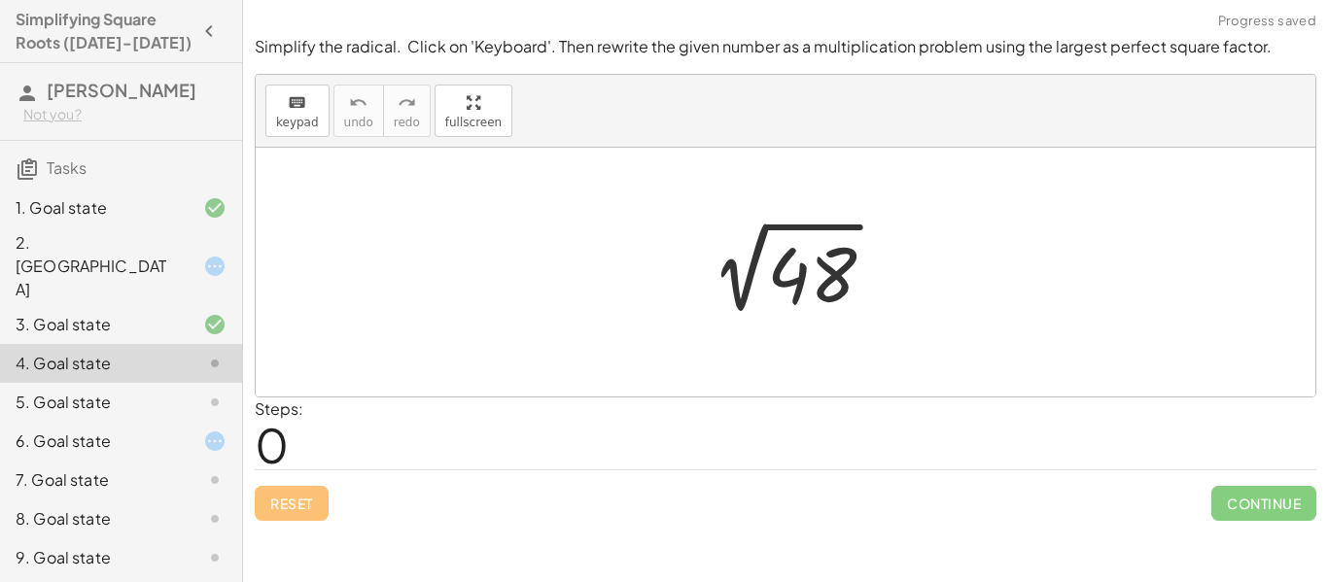
click at [810, 276] on div at bounding box center [792, 273] width 215 height 98
click at [157, 253] on div "2. [GEOGRAPHIC_DATA]" at bounding box center [94, 266] width 157 height 70
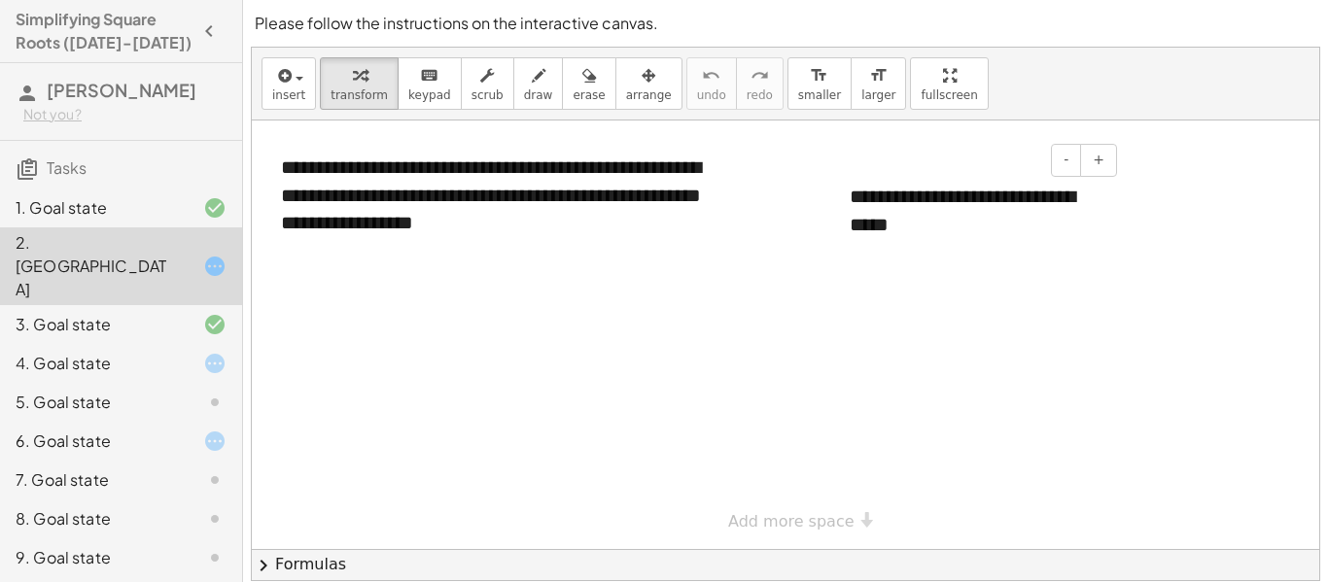
click at [872, 202] on div "**********" at bounding box center [976, 210] width 292 height 94
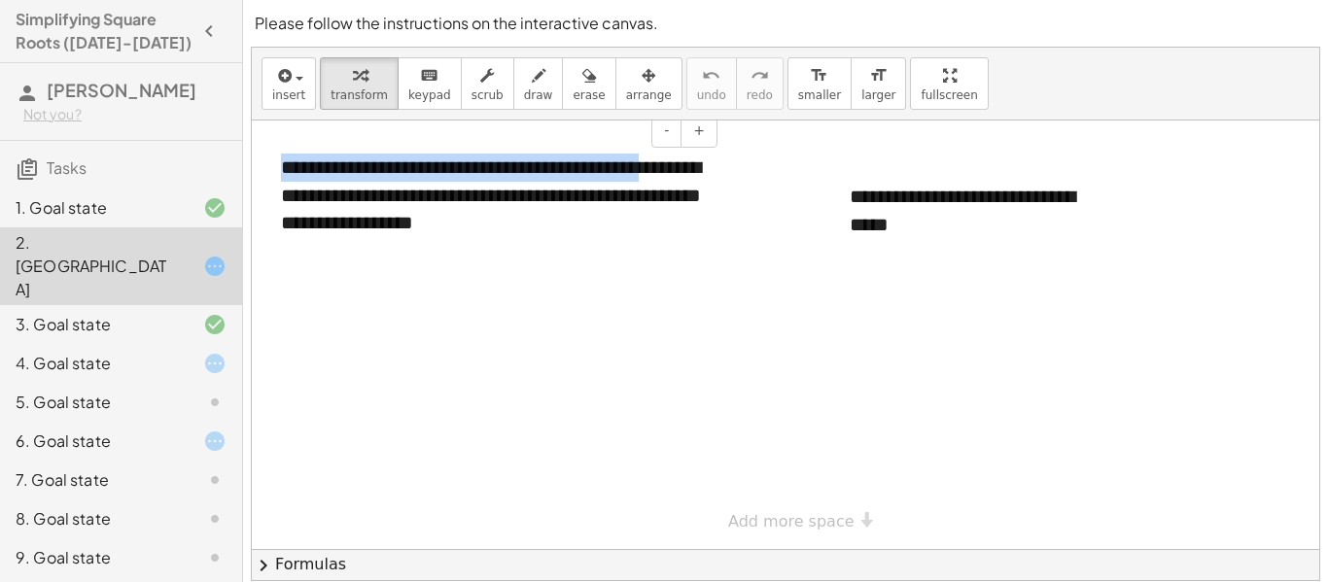
drag, startPoint x: 282, startPoint y: 167, endPoint x: 699, endPoint y: 159, distance: 417.1
click at [699, 159] on div "**********" at bounding box center [491, 195] width 461 height 122
copy div "**********"
click at [722, 331] on div at bounding box center [785, 335] width 1067 height 429
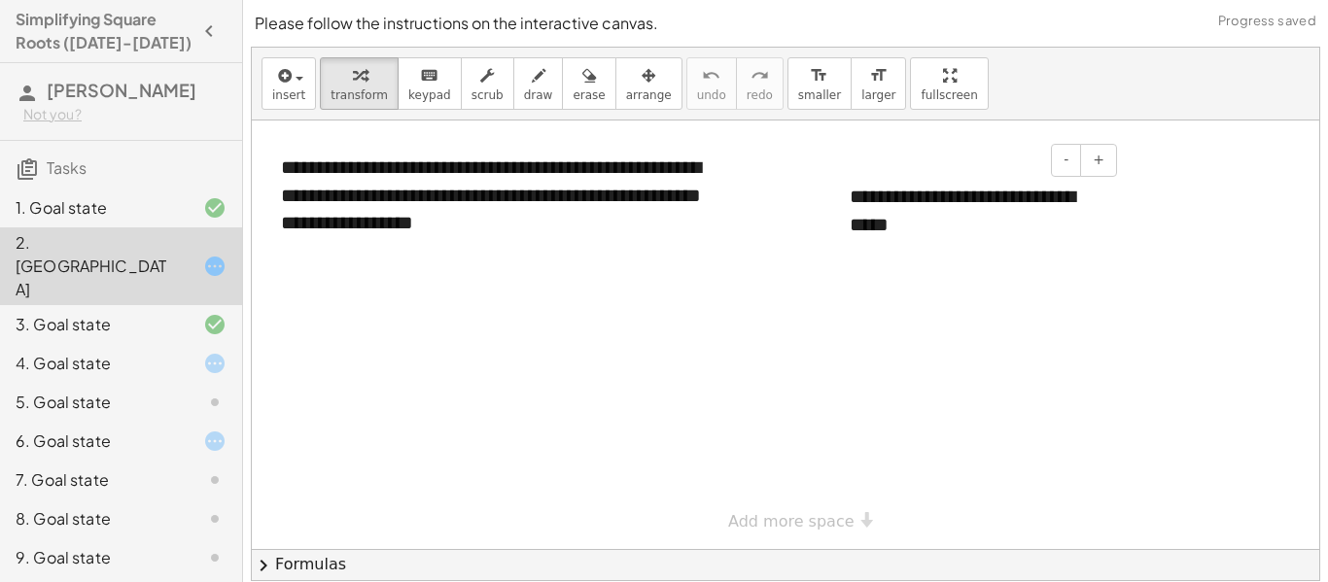
click at [922, 195] on div "**********" at bounding box center [976, 210] width 292 height 94
click at [944, 199] on div "**********" at bounding box center [976, 210] width 292 height 94
click at [972, 197] on div "**********" at bounding box center [976, 210] width 292 height 94
click at [1000, 198] on div "**********" at bounding box center [976, 210] width 292 height 94
click at [1028, 199] on div "**********" at bounding box center [976, 210] width 292 height 94
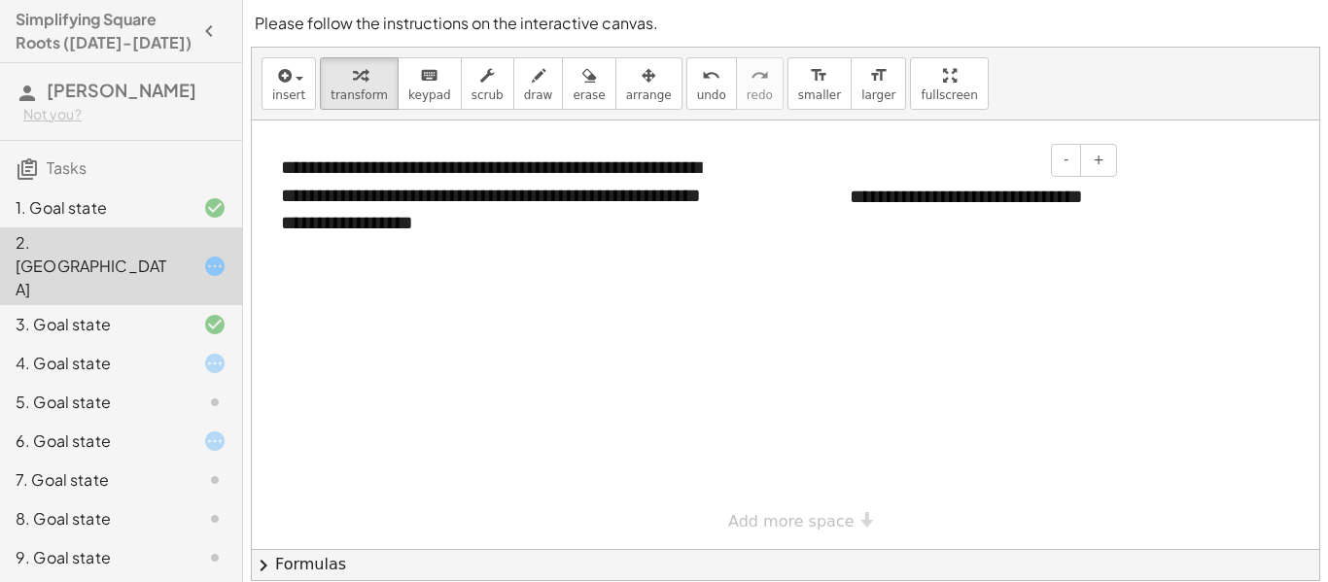
click at [851, 225] on div "**********" at bounding box center [976, 210] width 292 height 94
click at [850, 226] on div "**********" at bounding box center [976, 210] width 292 height 94
click at [872, 195] on div "**********" at bounding box center [976, 196] width 292 height 67
click at [163, 352] on div "4. Goal state" at bounding box center [94, 363] width 157 height 23
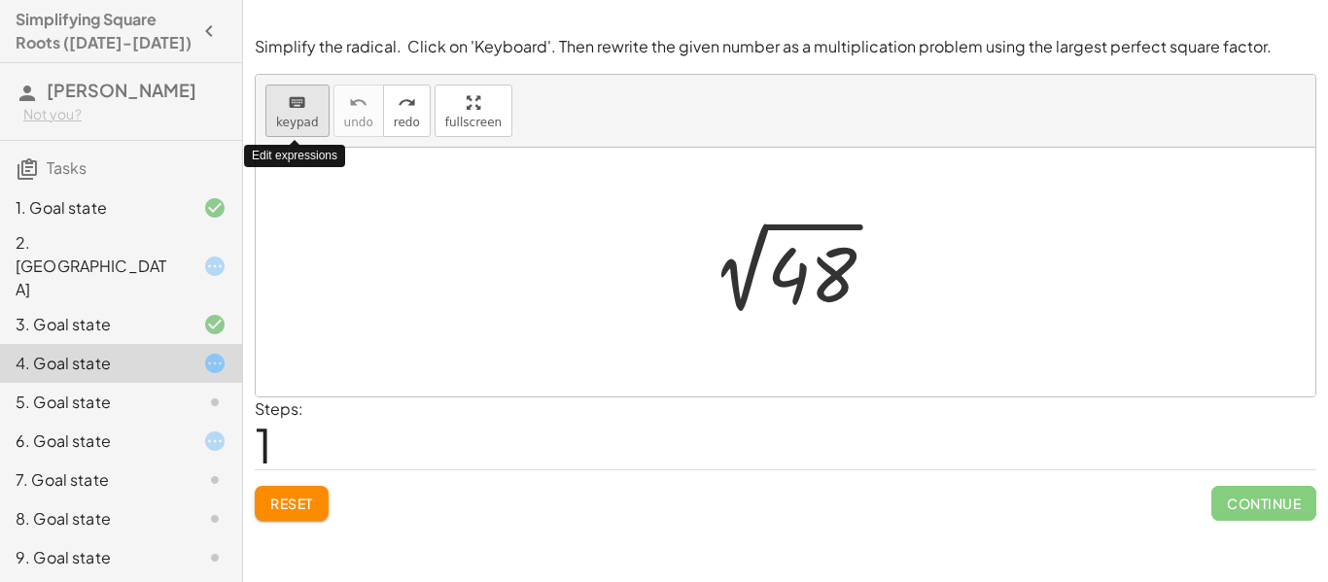
click at [304, 127] on span "keypad" at bounding box center [297, 123] width 43 height 14
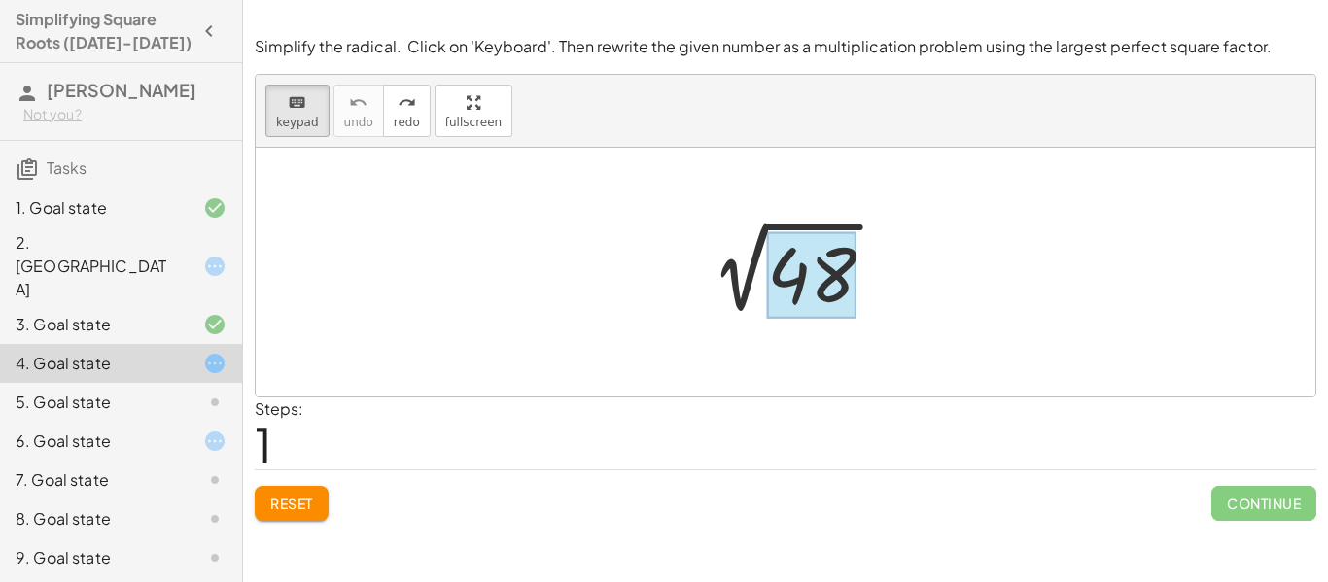
click at [802, 286] on div at bounding box center [811, 275] width 89 height 87
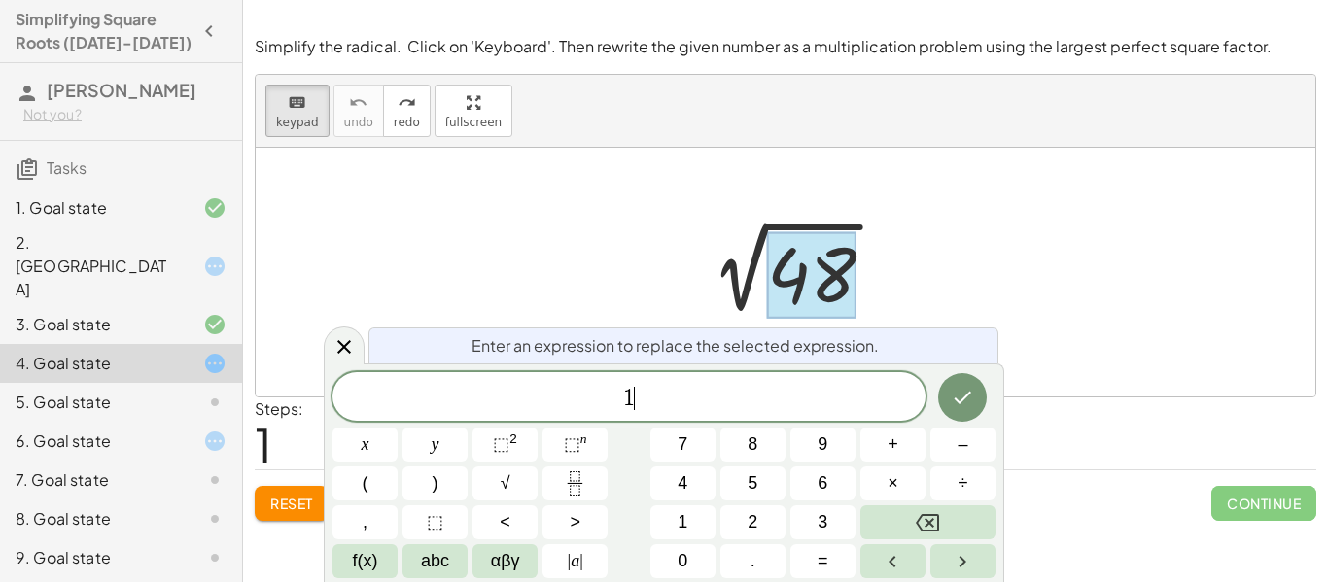
scroll to position [11, 0]
click at [888, 478] on span "×" at bounding box center [893, 483] width 11 height 26
click at [964, 394] on icon "Done" at bounding box center [962, 397] width 23 height 23
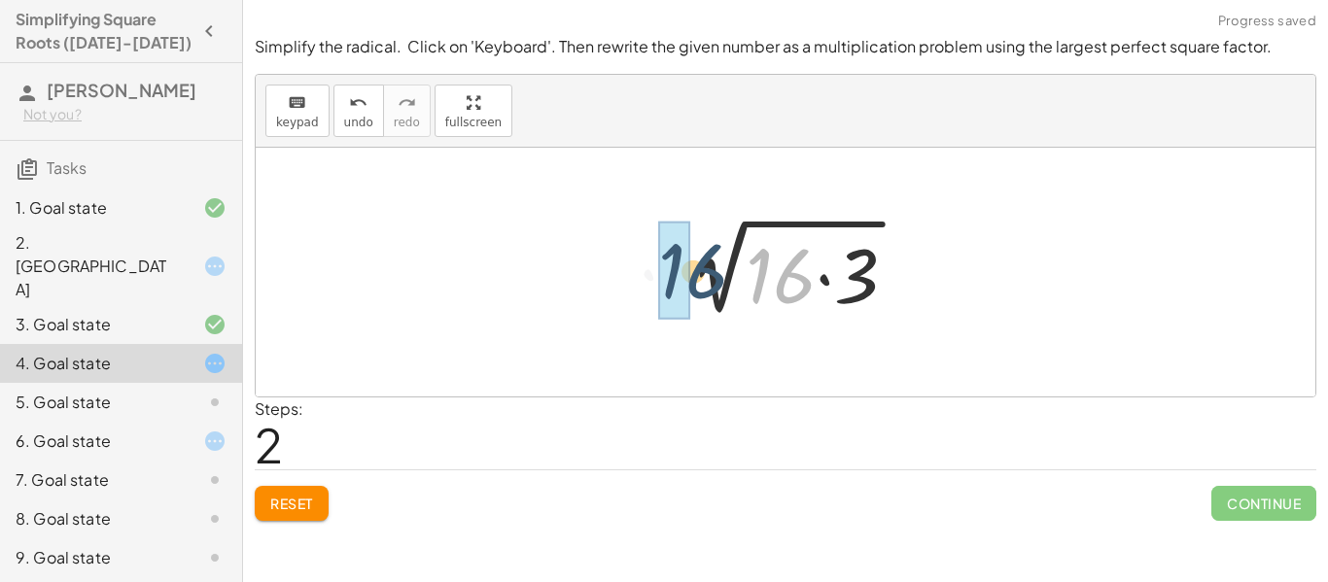
drag, startPoint x: 784, startPoint y: 288, endPoint x: 680, endPoint y: 279, distance: 104.4
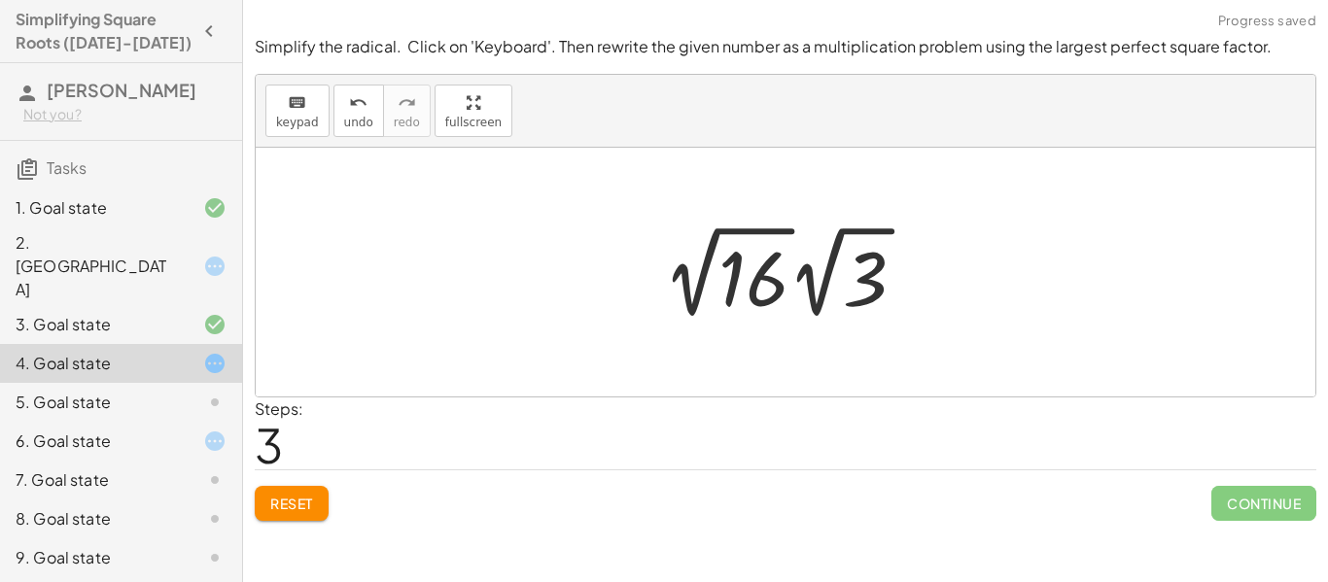
click at [753, 293] on div at bounding box center [792, 272] width 278 height 107
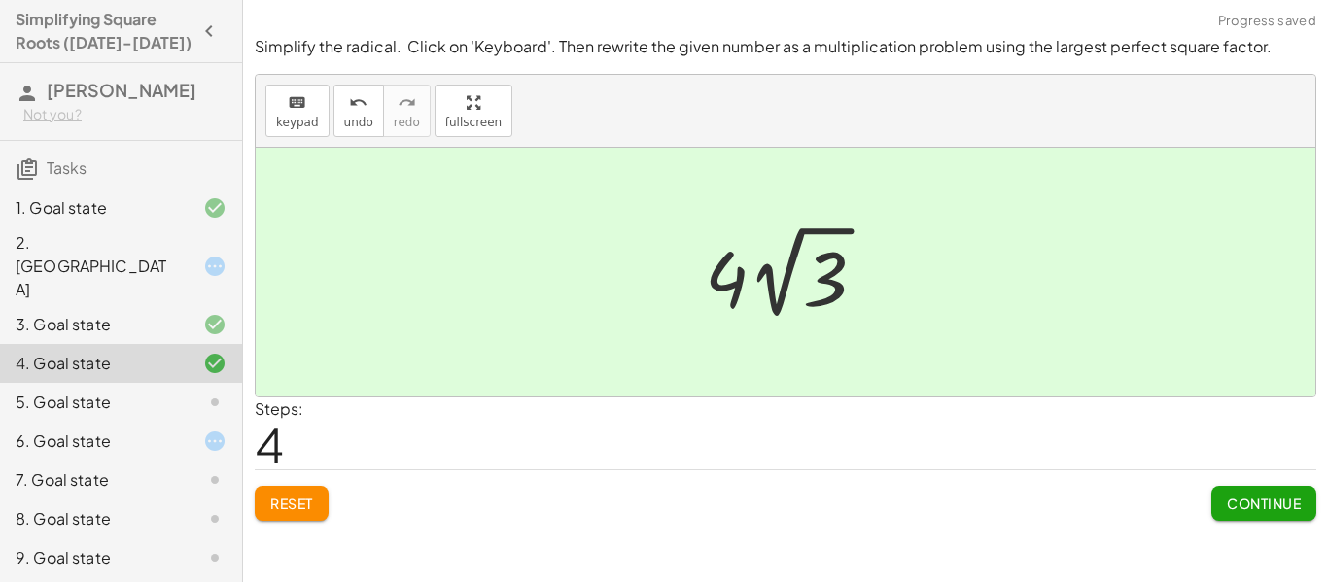
click at [1233, 505] on span "Continue" at bounding box center [1264, 503] width 74 height 17
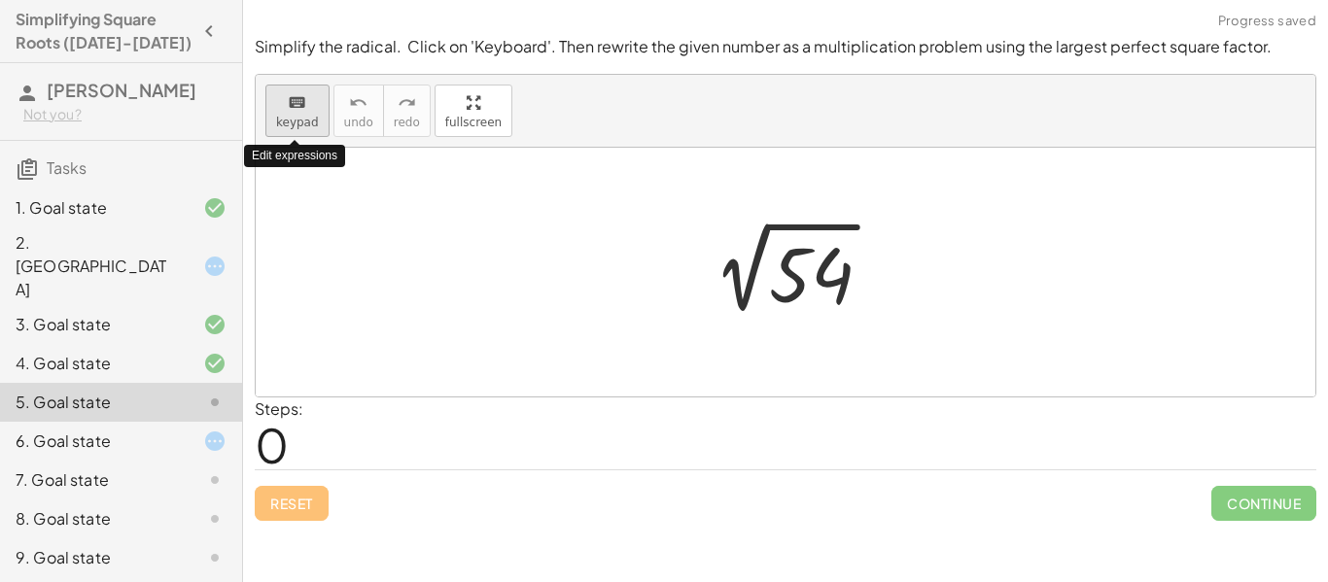
click at [308, 118] on span "keypad" at bounding box center [297, 123] width 43 height 14
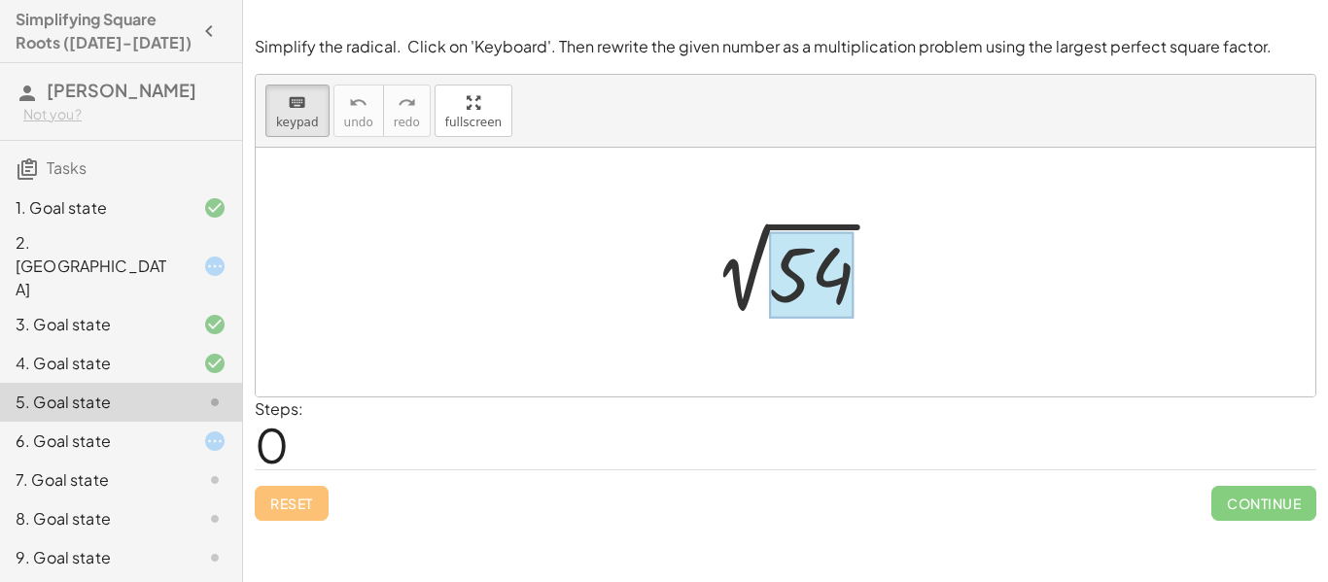
click at [785, 271] on div at bounding box center [811, 275] width 85 height 87
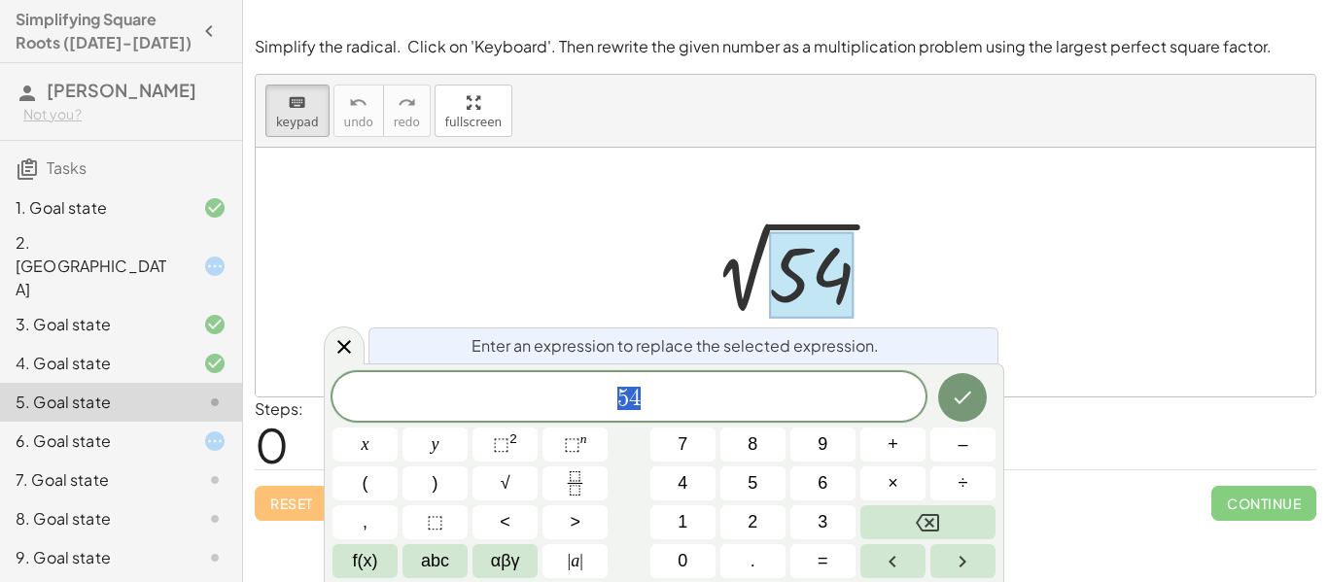
scroll to position [13, 0]
